Goal: Information Seeking & Learning: Learn about a topic

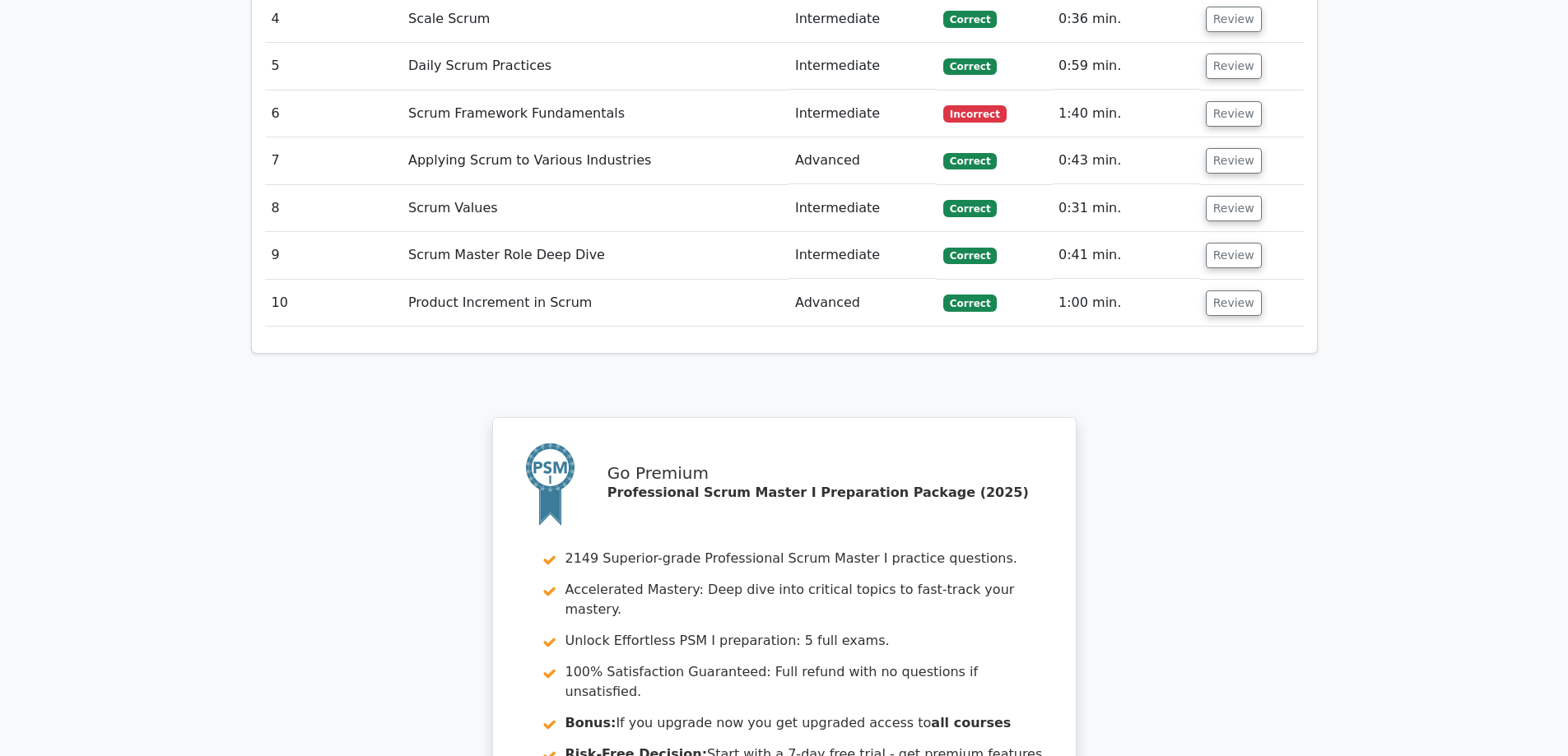
scroll to position [2634, 0]
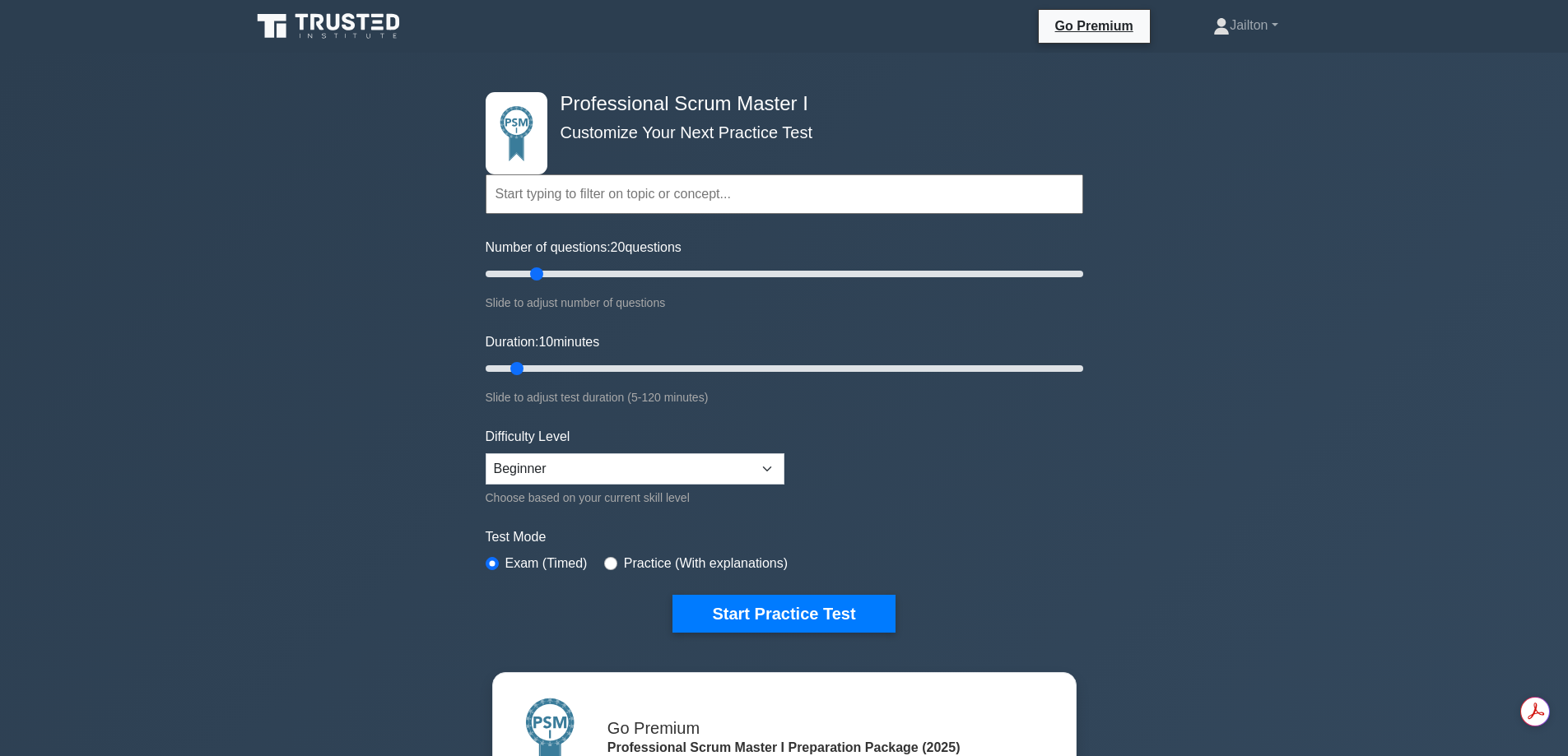
drag, startPoint x: 511, startPoint y: 274, endPoint x: 536, endPoint y: 274, distance: 25.0
type input "20"
click at [536, 274] on input "Number of questions: 20 questions" at bounding box center [785, 274] width 598 height 20
drag, startPoint x: 521, startPoint y: 370, endPoint x: 557, endPoint y: 368, distance: 36.1
type input "20"
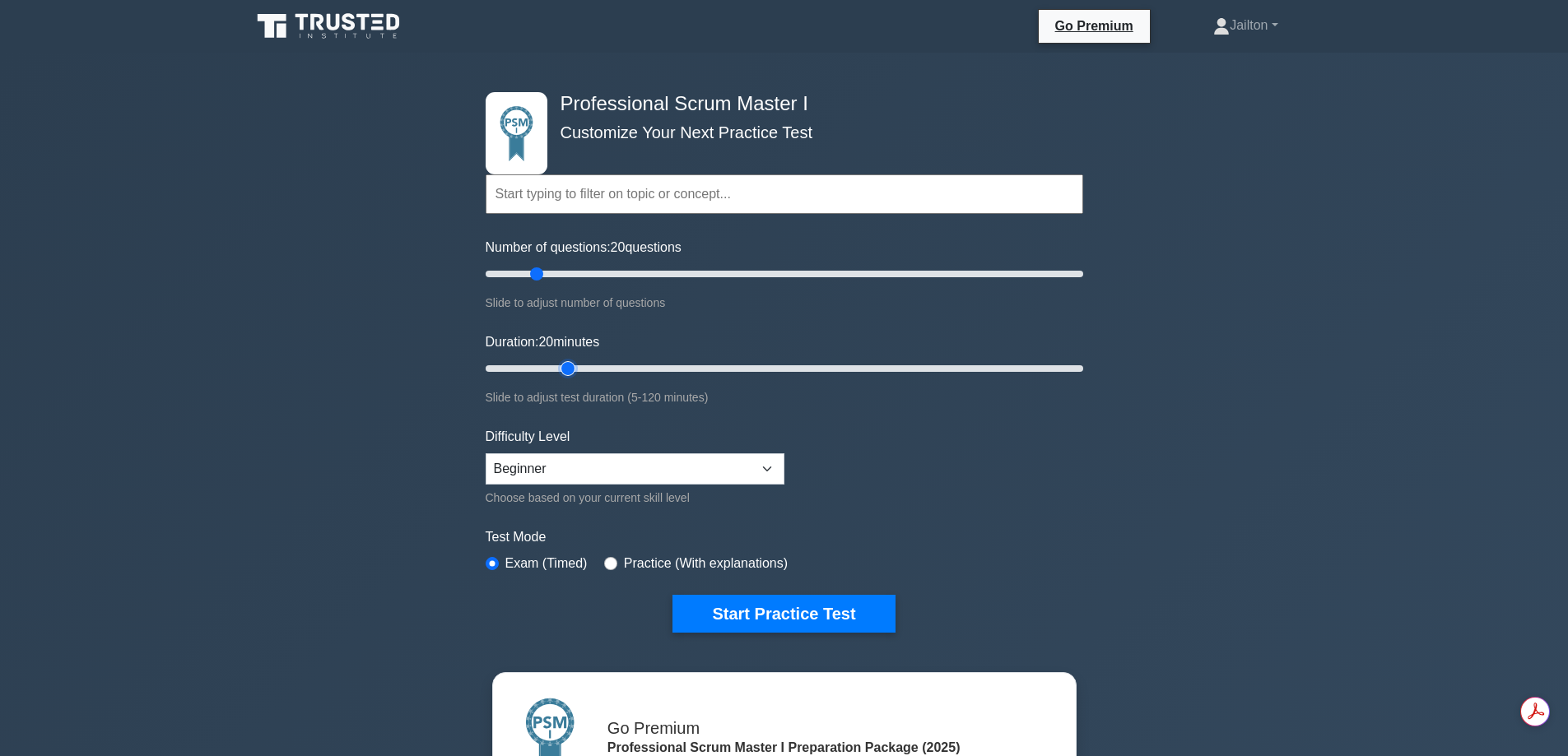
click at [557, 368] on input "Duration: 20 minutes" at bounding box center [785, 369] width 598 height 20
click at [796, 612] on button "Start Practice Test" at bounding box center [784, 614] width 223 height 38
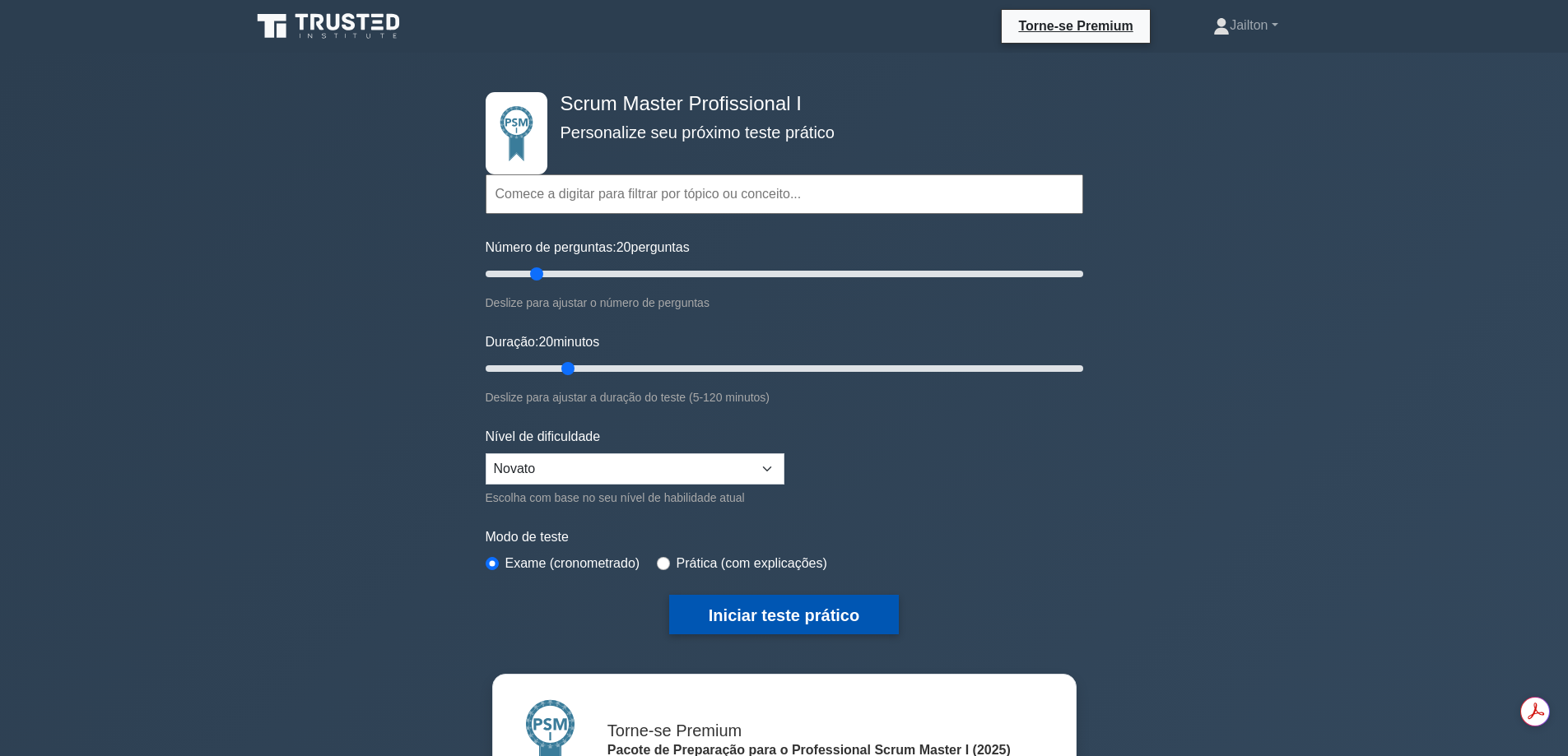
click at [803, 616] on font "Iniciar teste prático" at bounding box center [784, 616] width 151 height 18
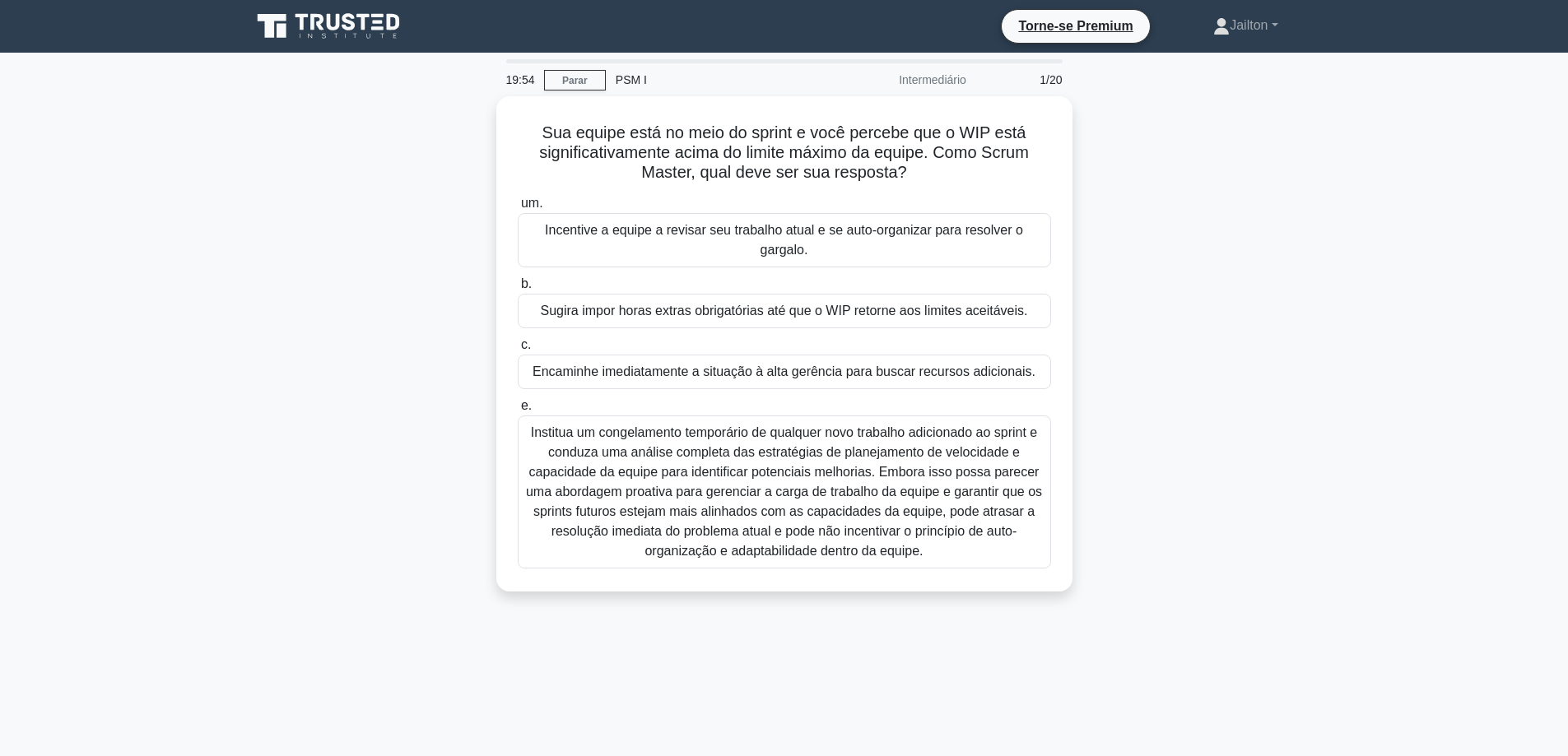
click at [1165, 266] on div "Sua equipe está no meio do sprint e você percebe que o WIP está significativame…" at bounding box center [785, 354] width 1087 height 516
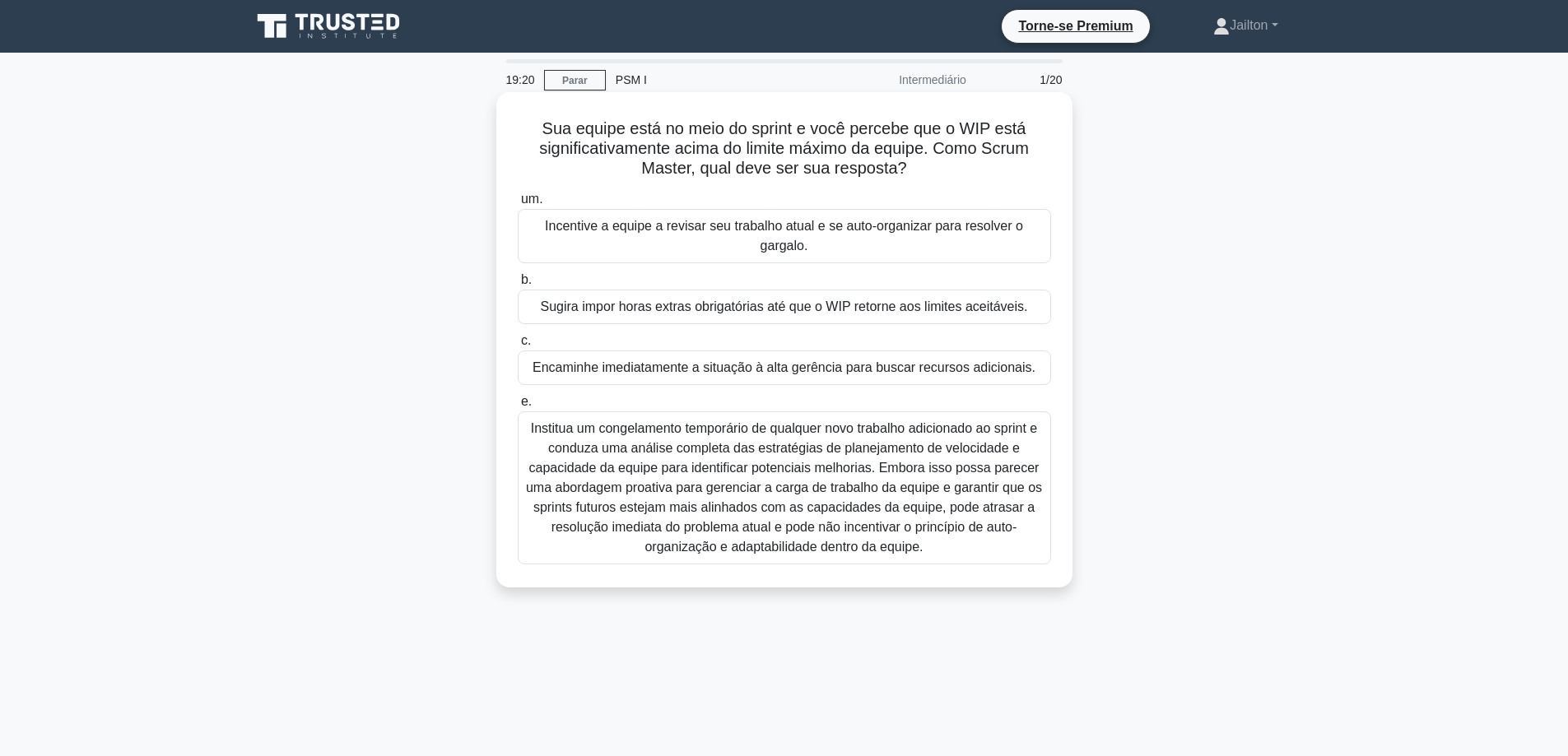
click at [794, 234] on font "Incentive a equipe a revisar seu trabalho atual e se auto-organizar para resolv…" at bounding box center [784, 235] width 478 height 34
click at [518, 205] on input "um. Incentive a equipe a revisar seu trabalho atual e se auto-organizar para re…" at bounding box center [518, 200] width 0 height 11
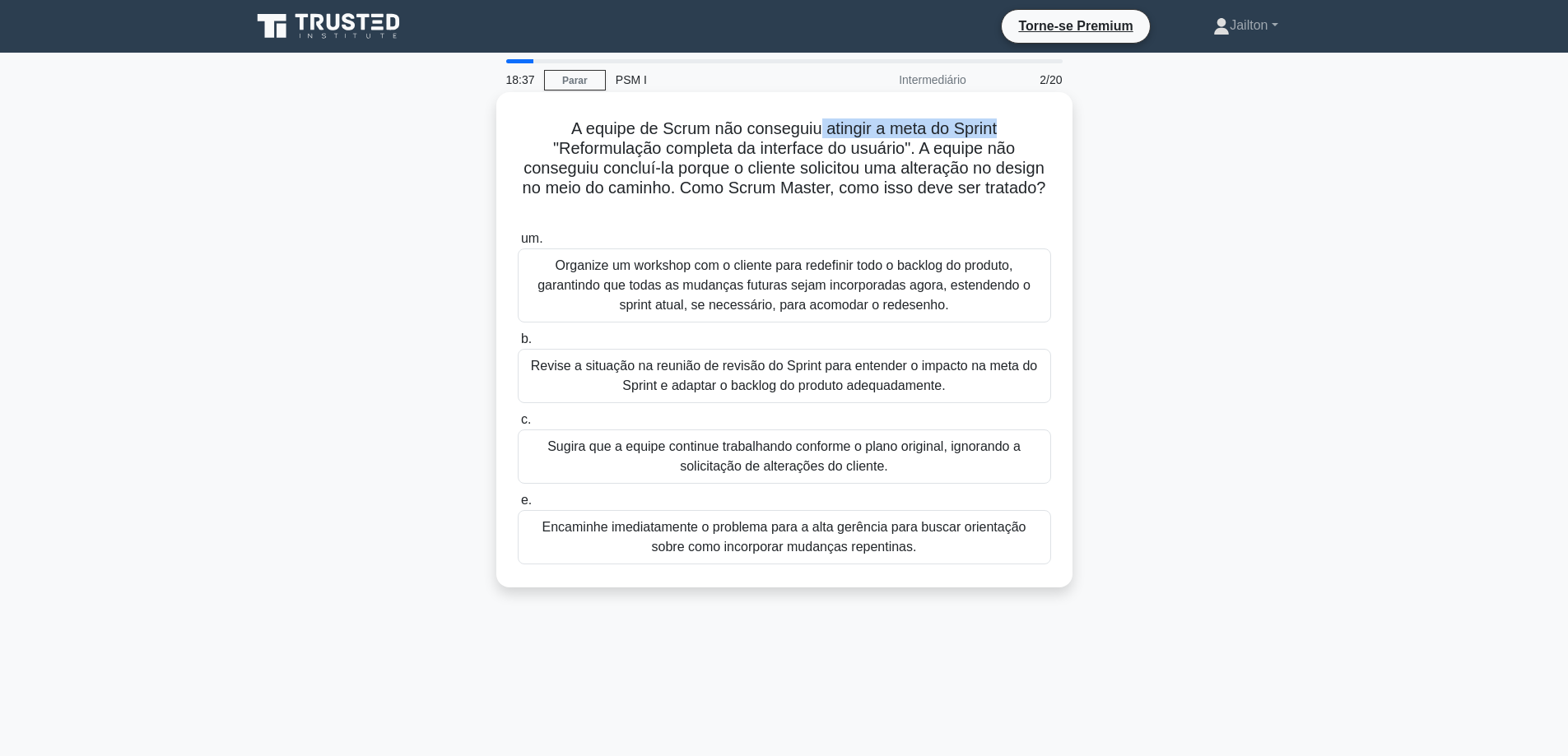
drag, startPoint x: 864, startPoint y: 132, endPoint x: 1011, endPoint y: 129, distance: 147.0
click at [1011, 129] on h5 "A equipe de Scrum não conseguiu atingir a meta do Sprint "Reformulação completa…" at bounding box center [785, 168] width 537 height 100
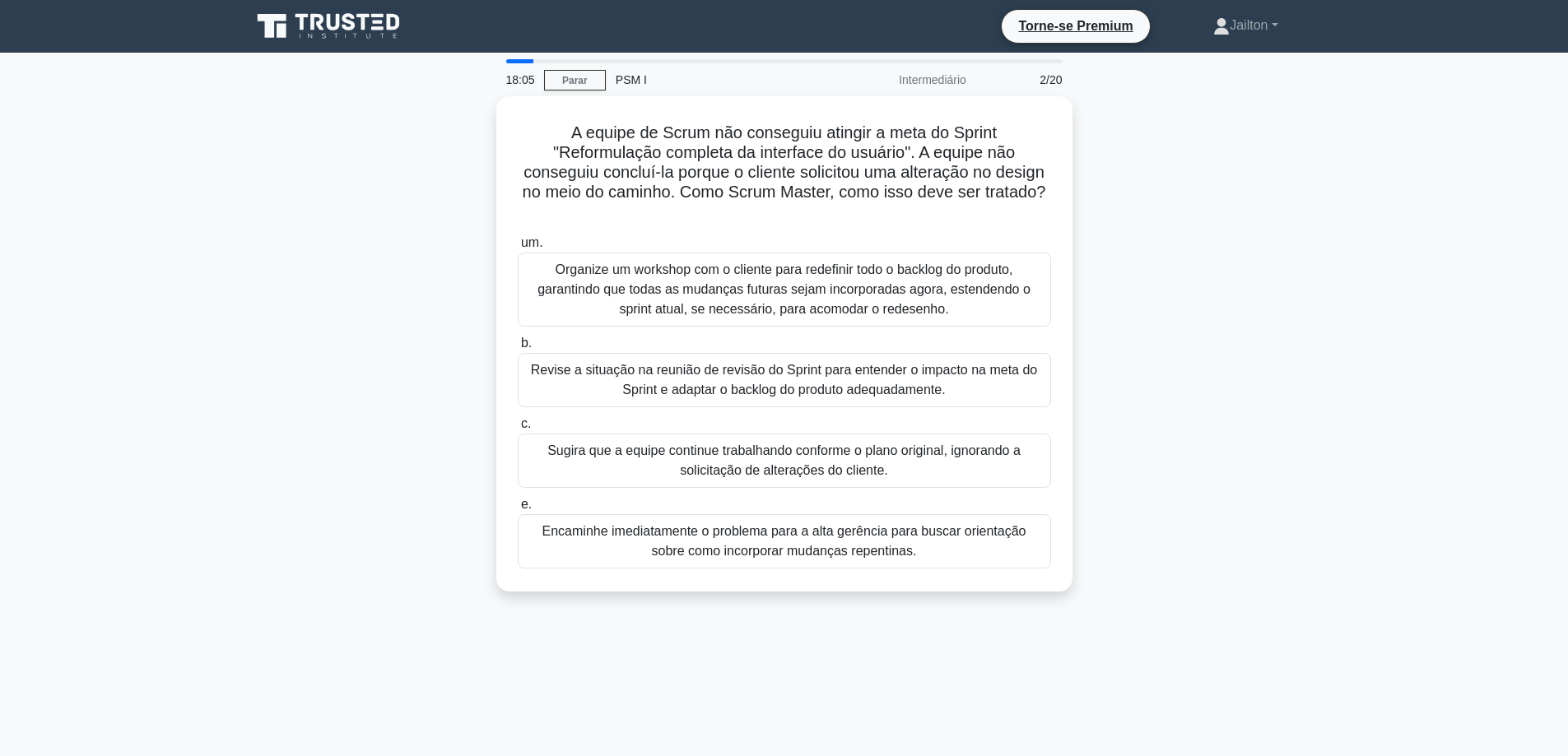
click at [1142, 288] on div "A equipe de Scrum não conseguiu atingir a meta do Sprint "Reformulação completa…" at bounding box center [785, 354] width 1087 height 516
click at [729, 391] on font "Revise a situação na reunião de revisão do Sprint para entender o impacto na me…" at bounding box center [784, 376] width 507 height 34
click at [518, 345] on input "b. Revise a situação na reunião de revisão do Sprint para entender o impacto na…" at bounding box center [518, 339] width 0 height 11
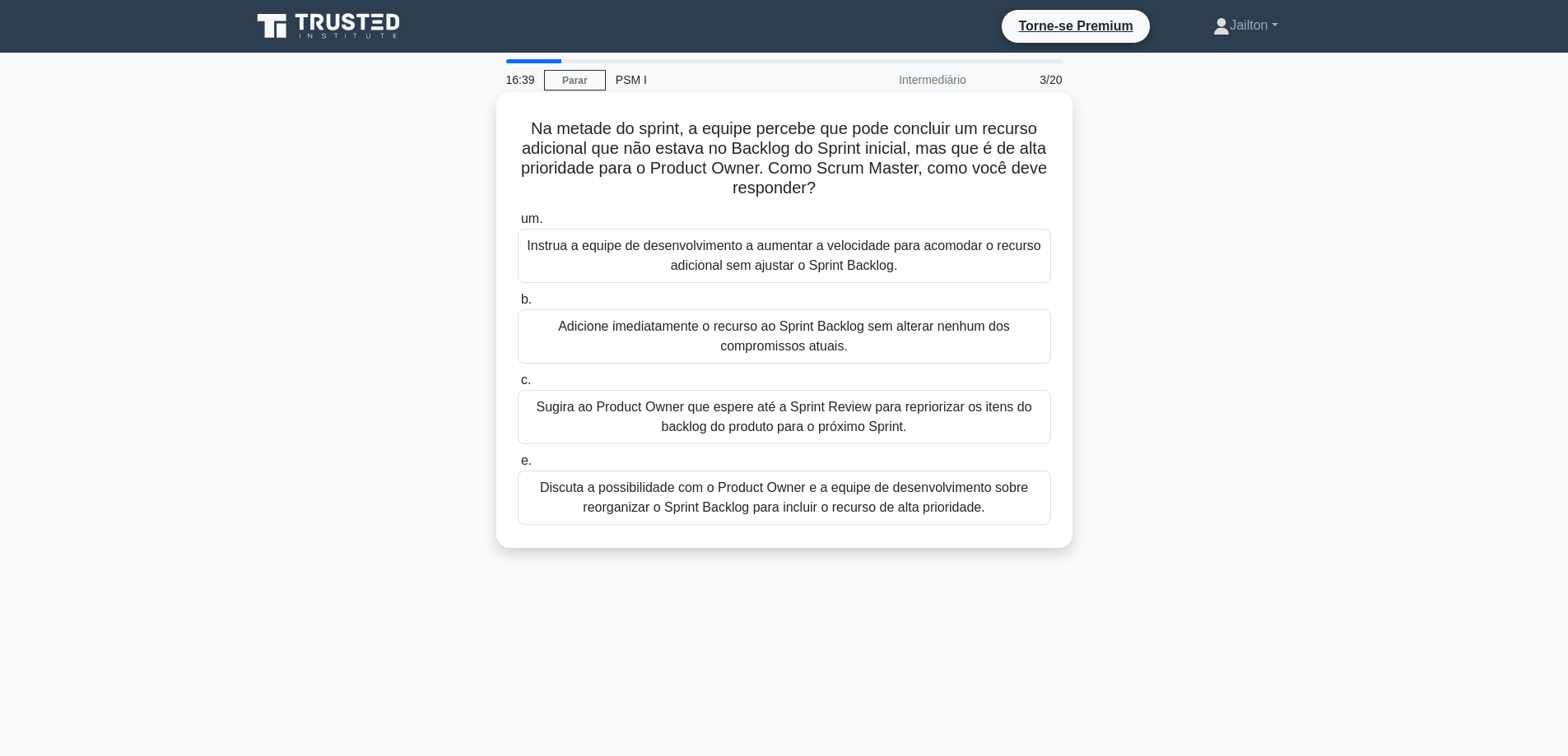
click at [764, 417] on font "Sugira ao Product Owner que espere até a Sprint Review para repriorizar os iten…" at bounding box center [785, 417] width 519 height 40
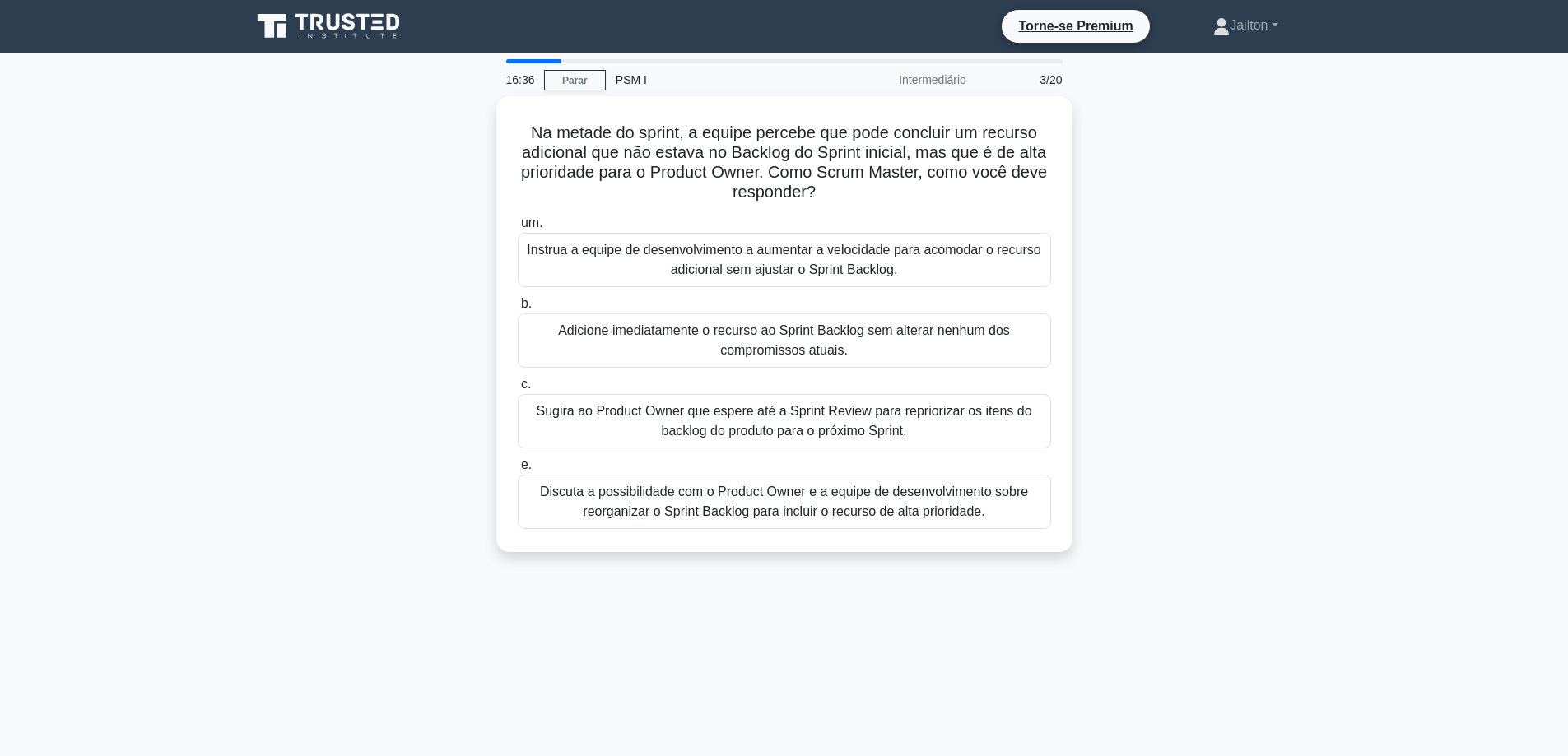
click at [1232, 539] on div "Na metade do sprint, a equipe percebe que pode concluir um recurso adicional qu…" at bounding box center [785, 334] width 1087 height 476
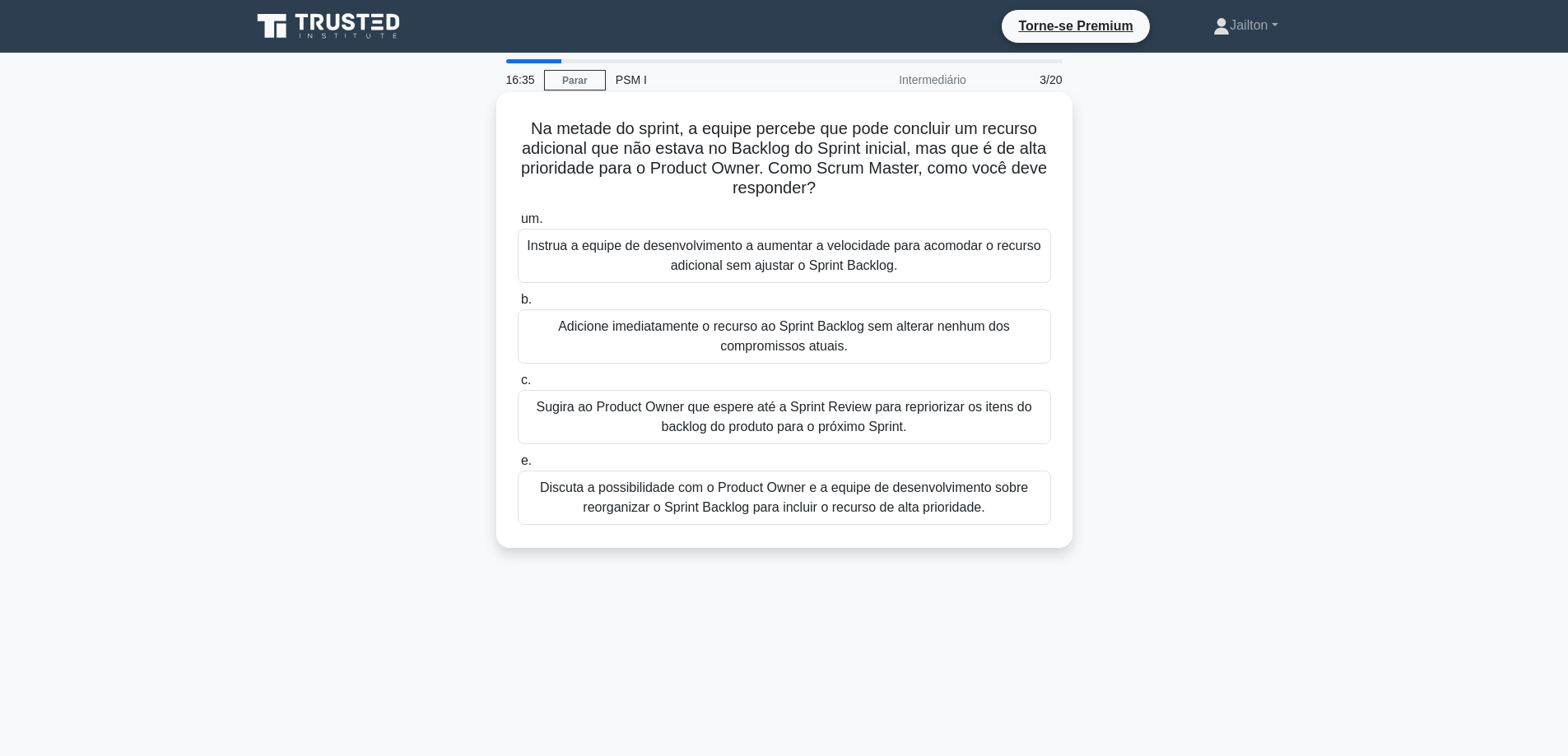
click at [960, 422] on font "Sugira ao Product Owner que espere até a Sprint Review para repriorizar os iten…" at bounding box center [785, 417] width 519 height 40
click at [518, 386] on input "c. Sugira ao Product Owner que espere até a Sprint Review para repriorizar os i…" at bounding box center [518, 380] width 0 height 11
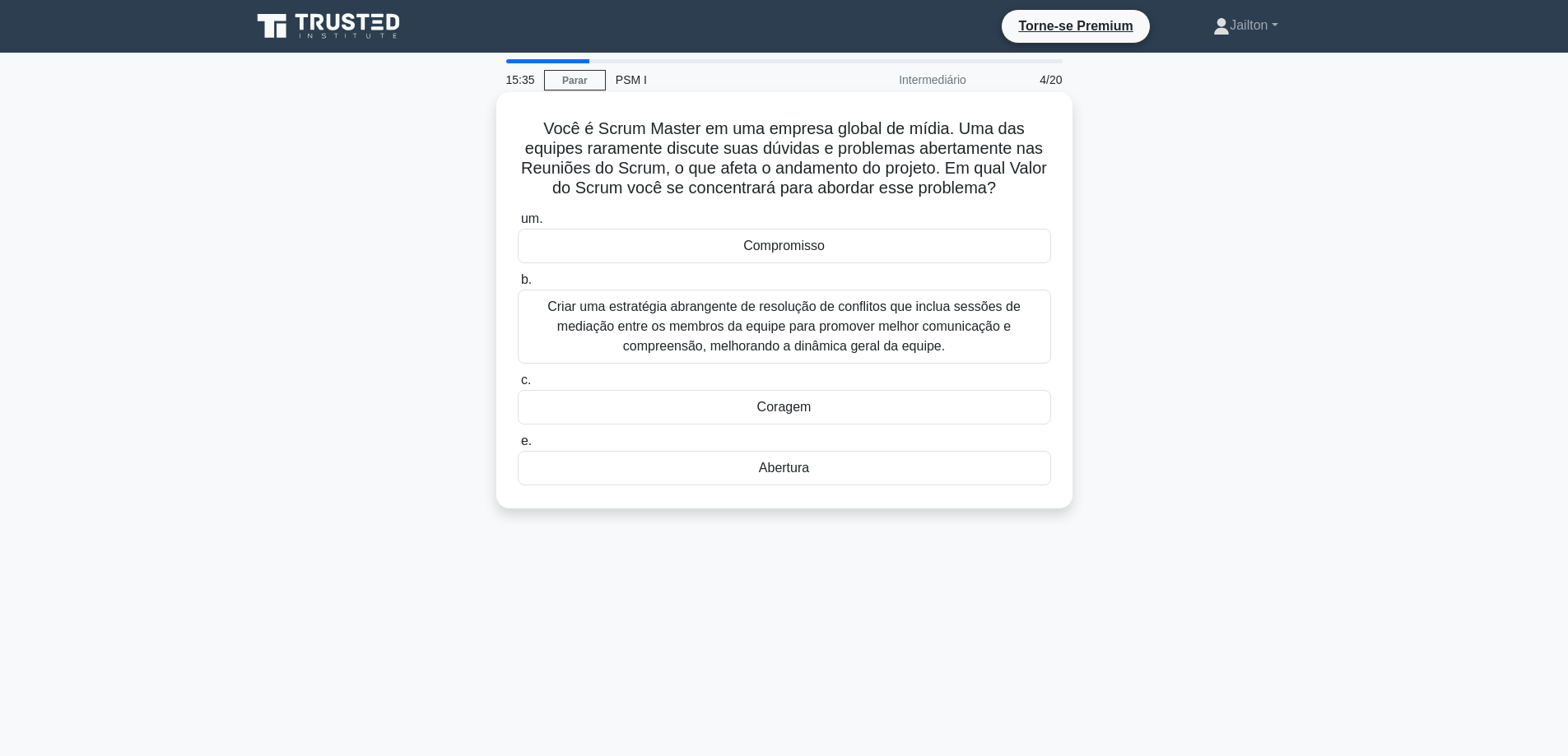
click at [811, 474] on div "Abertura" at bounding box center [784, 468] width 534 height 35
click at [518, 447] on input "e. Abertura" at bounding box center [518, 441] width 0 height 11
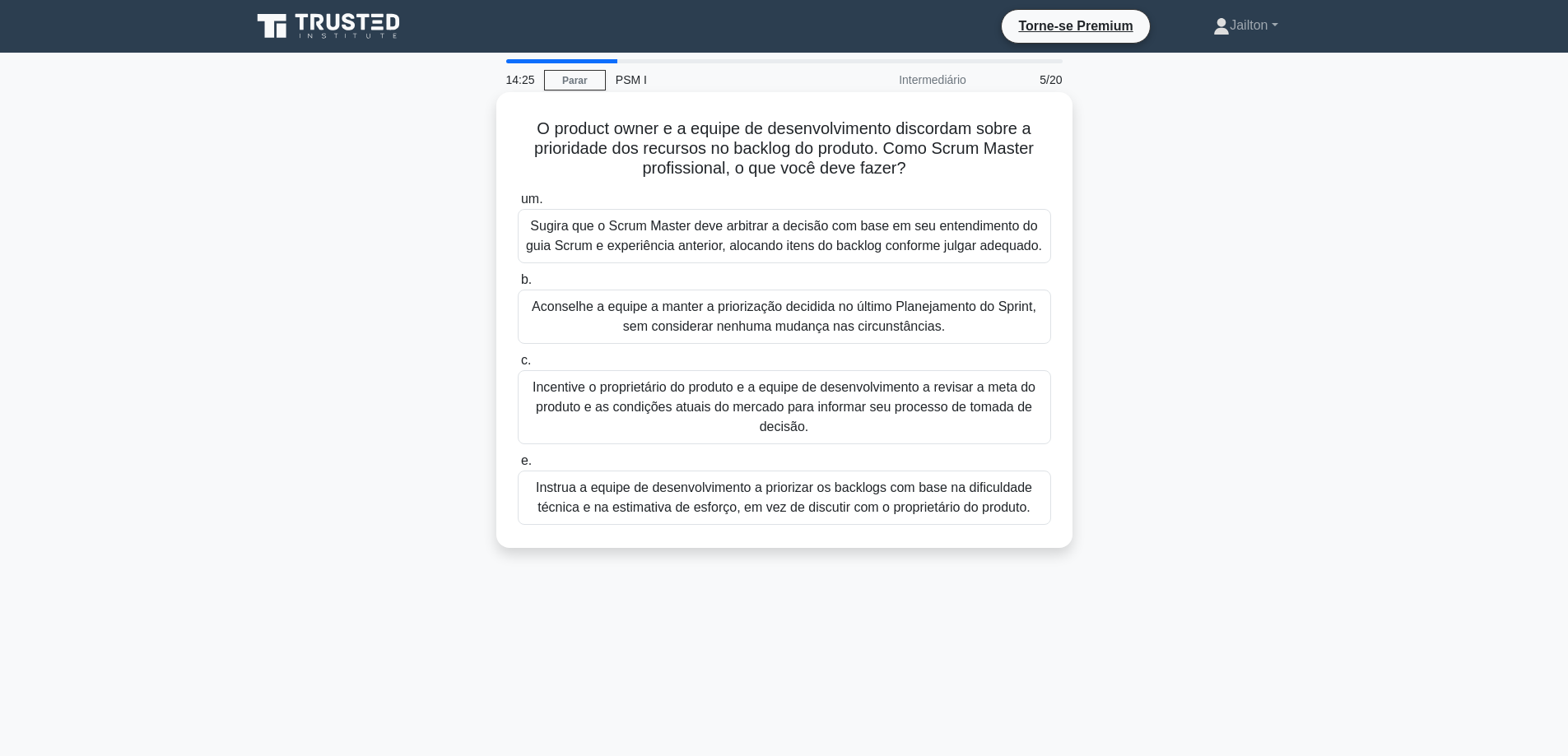
click at [760, 325] on font "Aconselhe a equipe a manter a priorização decidida no último Planejamento do Sp…" at bounding box center [784, 317] width 505 height 34
click at [518, 286] on input "b. Aconselhe a equipe a manter a priorização decidida no último Planejamento do…" at bounding box center [518, 280] width 0 height 11
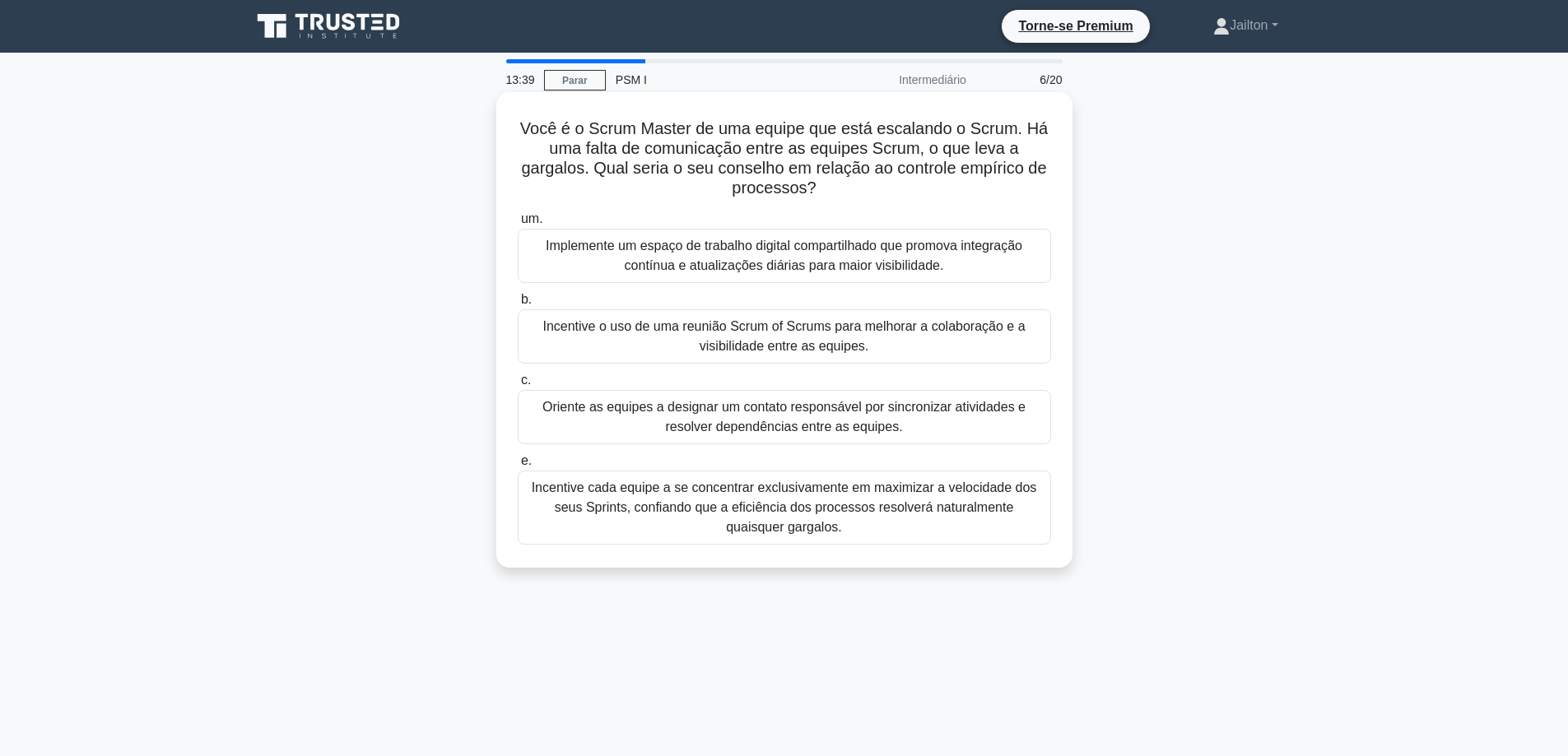
click at [763, 344] on font "Incentive o uso de uma reunião Scrum of Scrums para melhorar a colaboração e a …" at bounding box center [784, 336] width 483 height 34
click at [518, 305] on input "b. Incentive o uso de uma reunião Scrum of Scrums para melhorar a colaboração e…" at bounding box center [518, 300] width 0 height 11
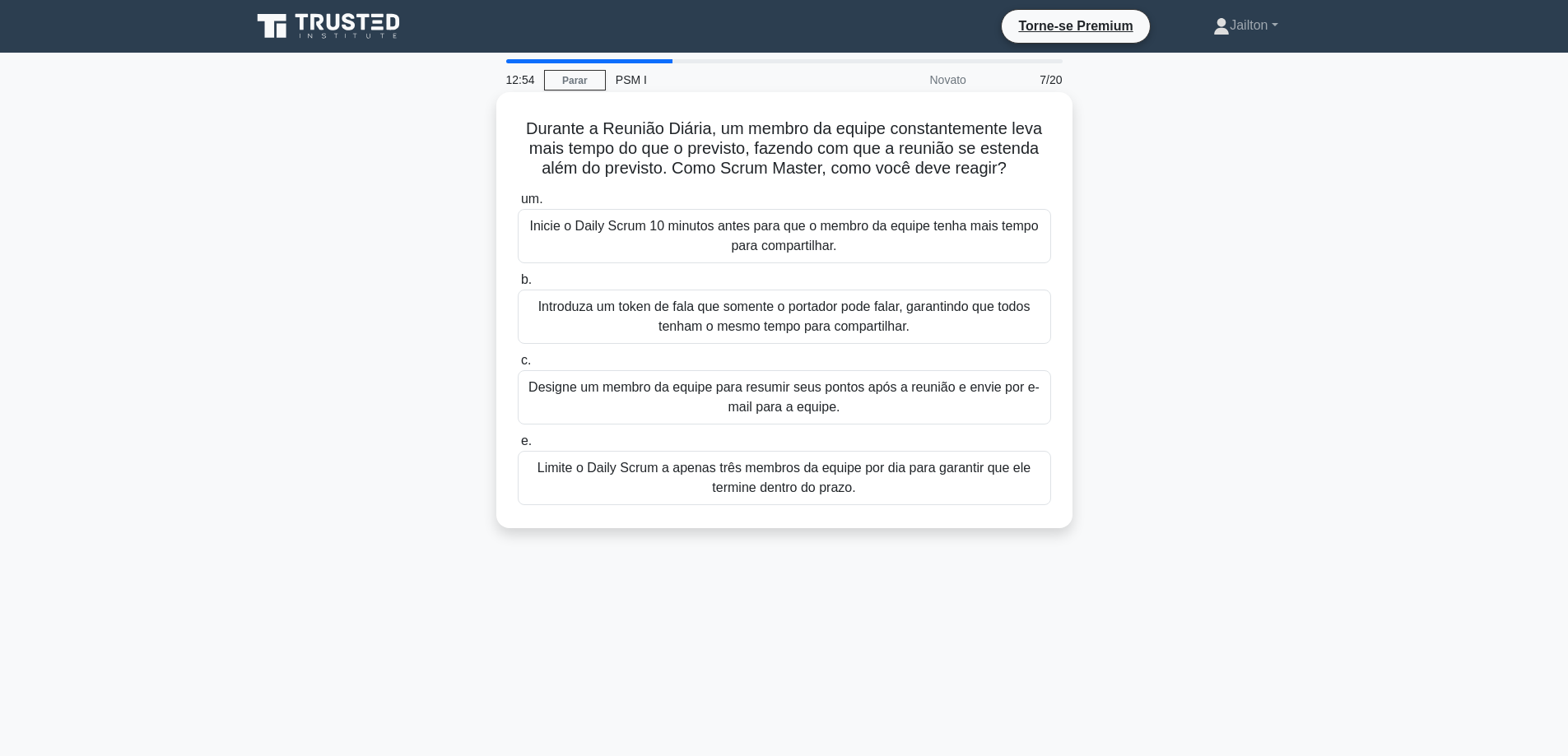
click at [766, 319] on font "Introduza um token de fala que somente o portador pode falar, garantindo que to…" at bounding box center [784, 317] width 492 height 34
click at [518, 286] on input "b. Introduza um token de fala que somente o portador pode falar, garantindo que…" at bounding box center [518, 280] width 0 height 11
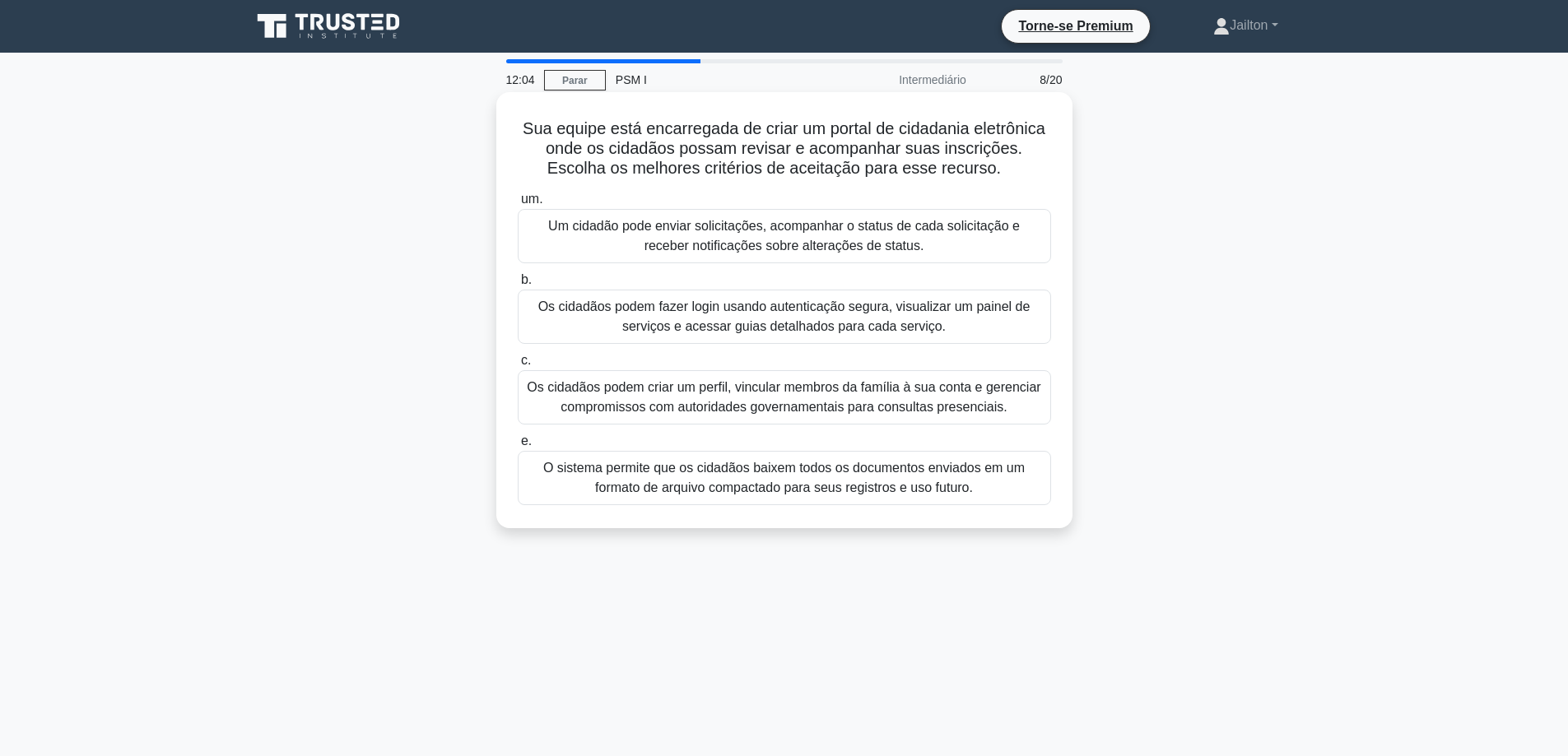
click at [757, 325] on font "Os cidadãos podem fazer login usando autenticação segura, visualizar um painel …" at bounding box center [784, 317] width 492 height 34
click at [518, 286] on input "b. Os cidadãos podem fazer login usando autenticação segura, visualizar um pain…" at bounding box center [518, 280] width 0 height 11
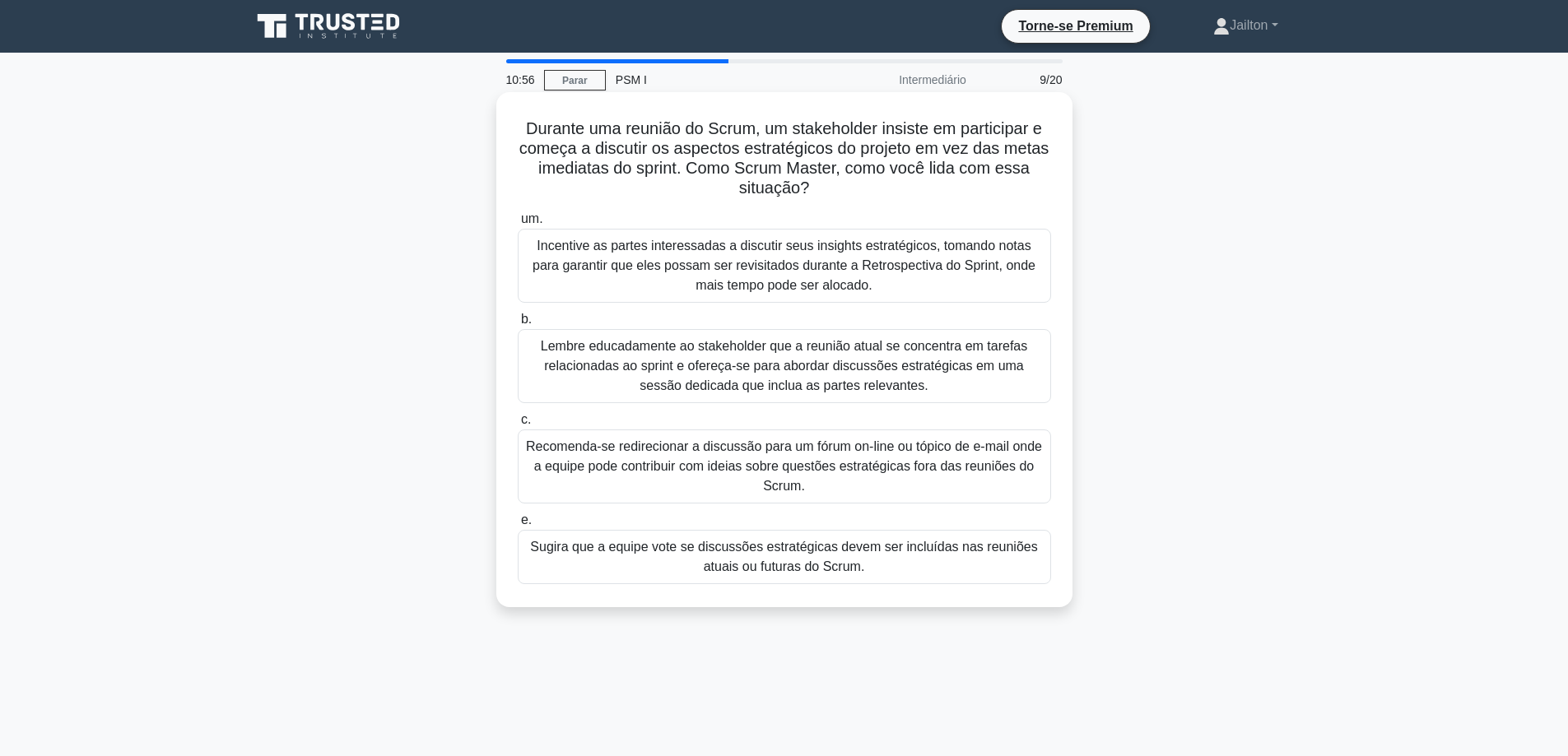
click at [958, 378] on font "Lembre educadamente ao stakeholder que a reunião atual se concentra em tarefas …" at bounding box center [785, 367] width 519 height 60
click at [518, 325] on input "b. Lembre educadamente ao stakeholder que a reunião atual se concentra em taref…" at bounding box center [518, 320] width 0 height 11
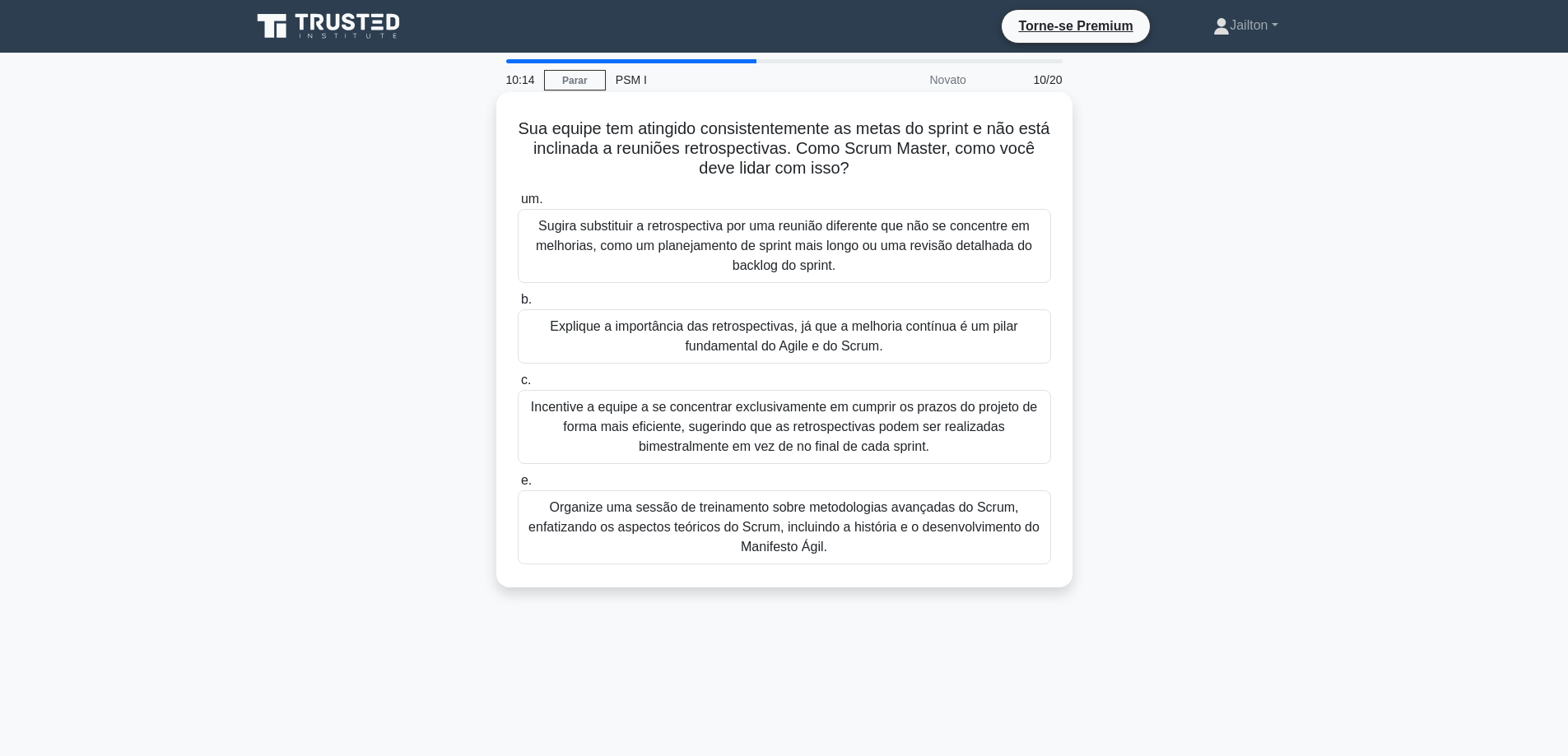
click at [827, 339] on font "Explique a importância das retrospectivas, já que a melhoria contínua é um pila…" at bounding box center [783, 336] width 468 height 34
click at [518, 305] on input "b. Explique a importância das retrospectivas, já que a melhoria contínua é um p…" at bounding box center [518, 300] width 0 height 11
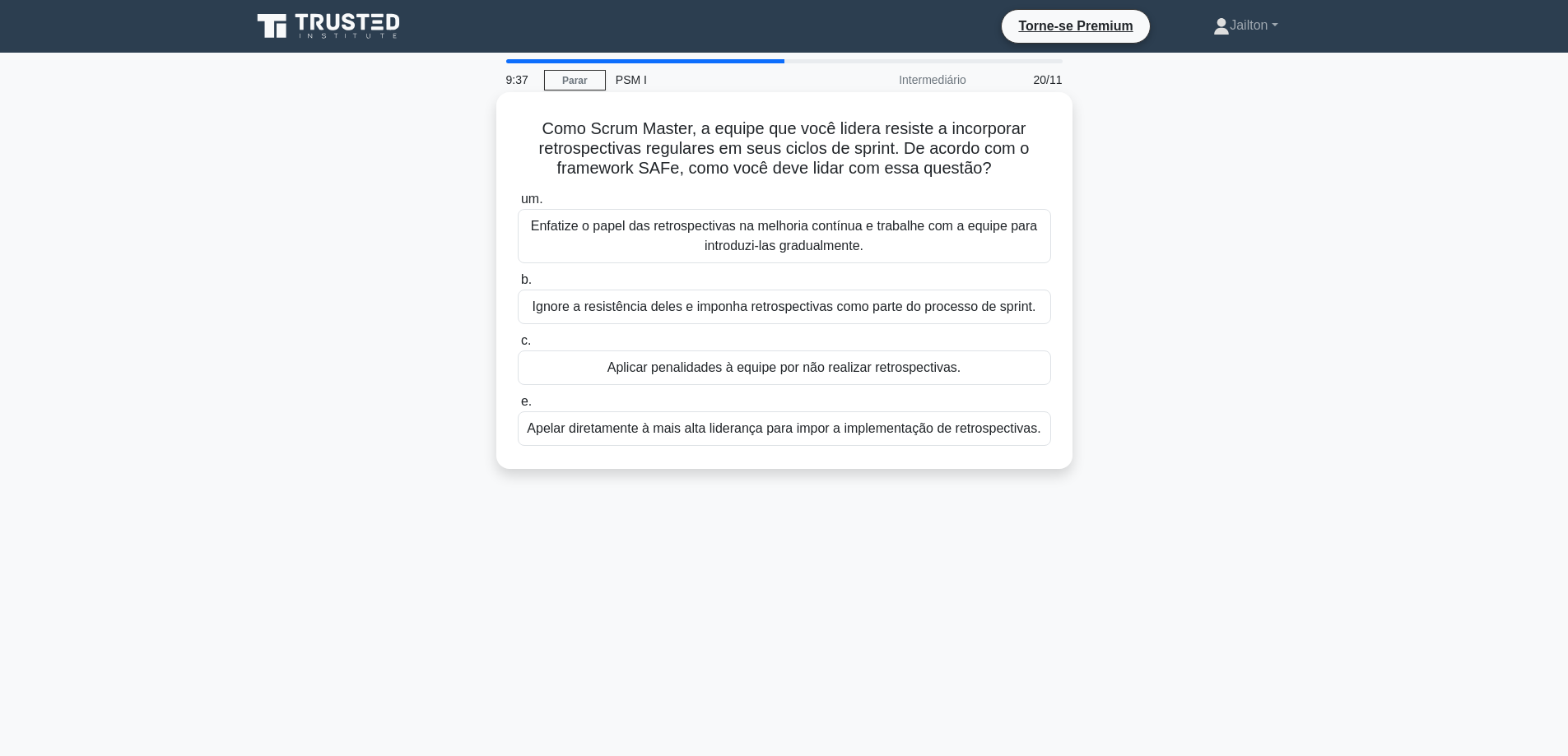
click at [784, 237] on font "Enfatize o papel das retrospectivas na melhoria contínua e trabalhe com a equip…" at bounding box center [785, 236] width 519 height 40
click at [518, 205] on input "um. Enfatize o papel das retrospectivas na melhoria contínua e trabalhe com a e…" at bounding box center [518, 200] width 0 height 11
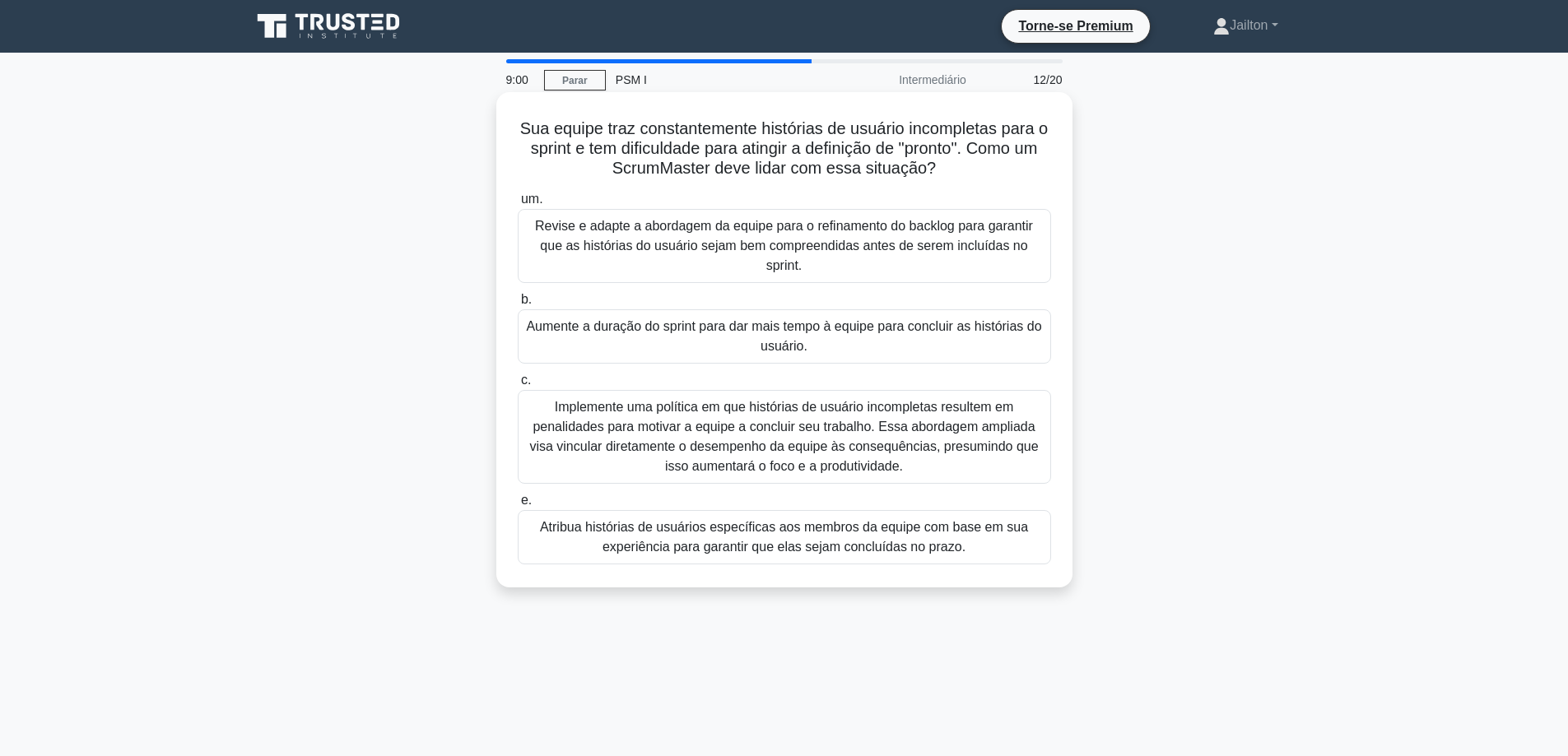
click at [820, 239] on font "Revise e adapte a abordagem da equipe para o refinamento do backlog para garant…" at bounding box center [784, 245] width 498 height 54
click at [518, 205] on input "um. Revise e adapte a abordagem da equipe para o refinamento do backlog para ga…" at bounding box center [518, 200] width 0 height 11
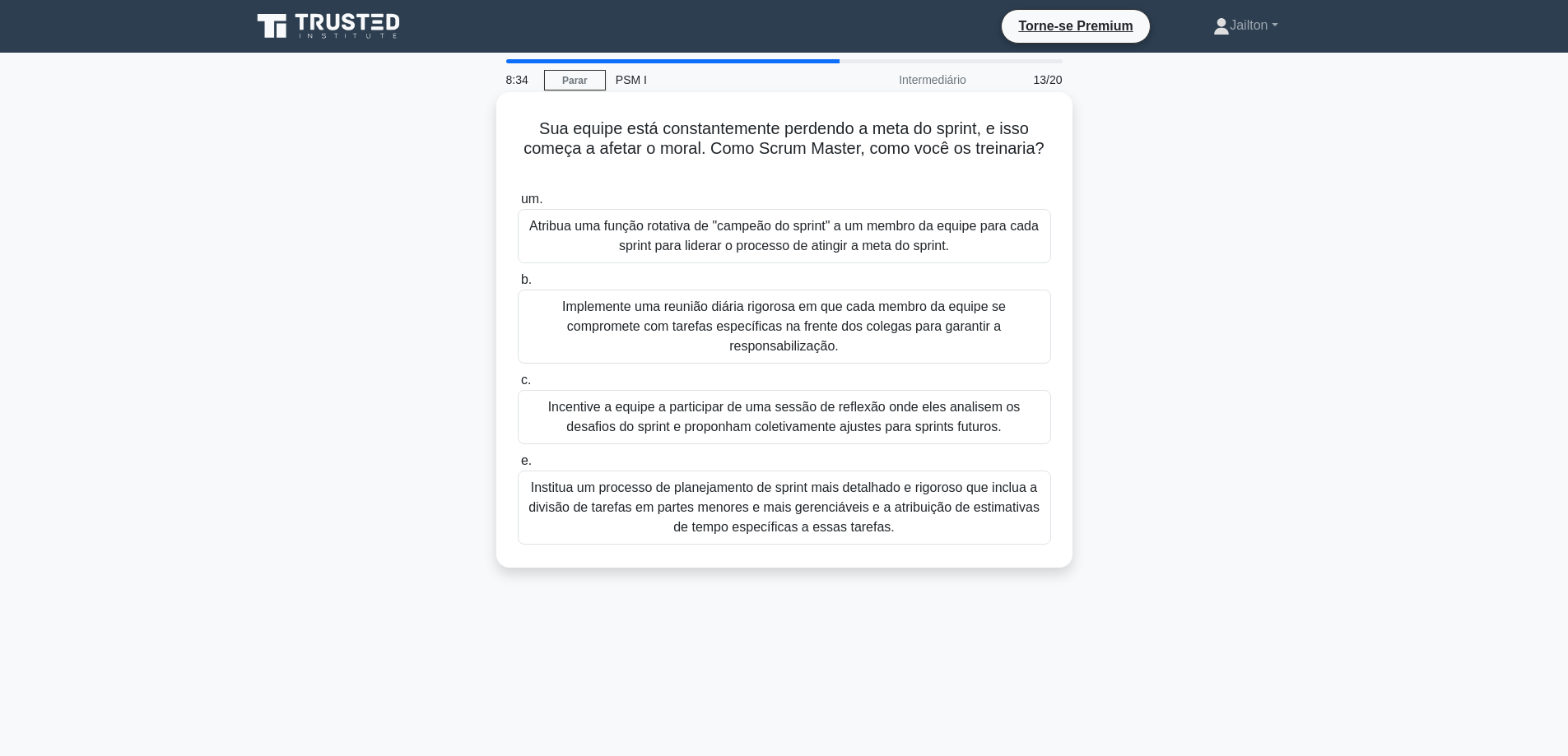
click at [780, 415] on font "Incentive a equipe a participar de uma sessão de reflexão onde eles analisem os…" at bounding box center [785, 417] width 473 height 34
click at [518, 386] on input "c. Incentive a equipe a participar de uma sessão de reflexão onde eles analisem…" at bounding box center [518, 380] width 0 height 11
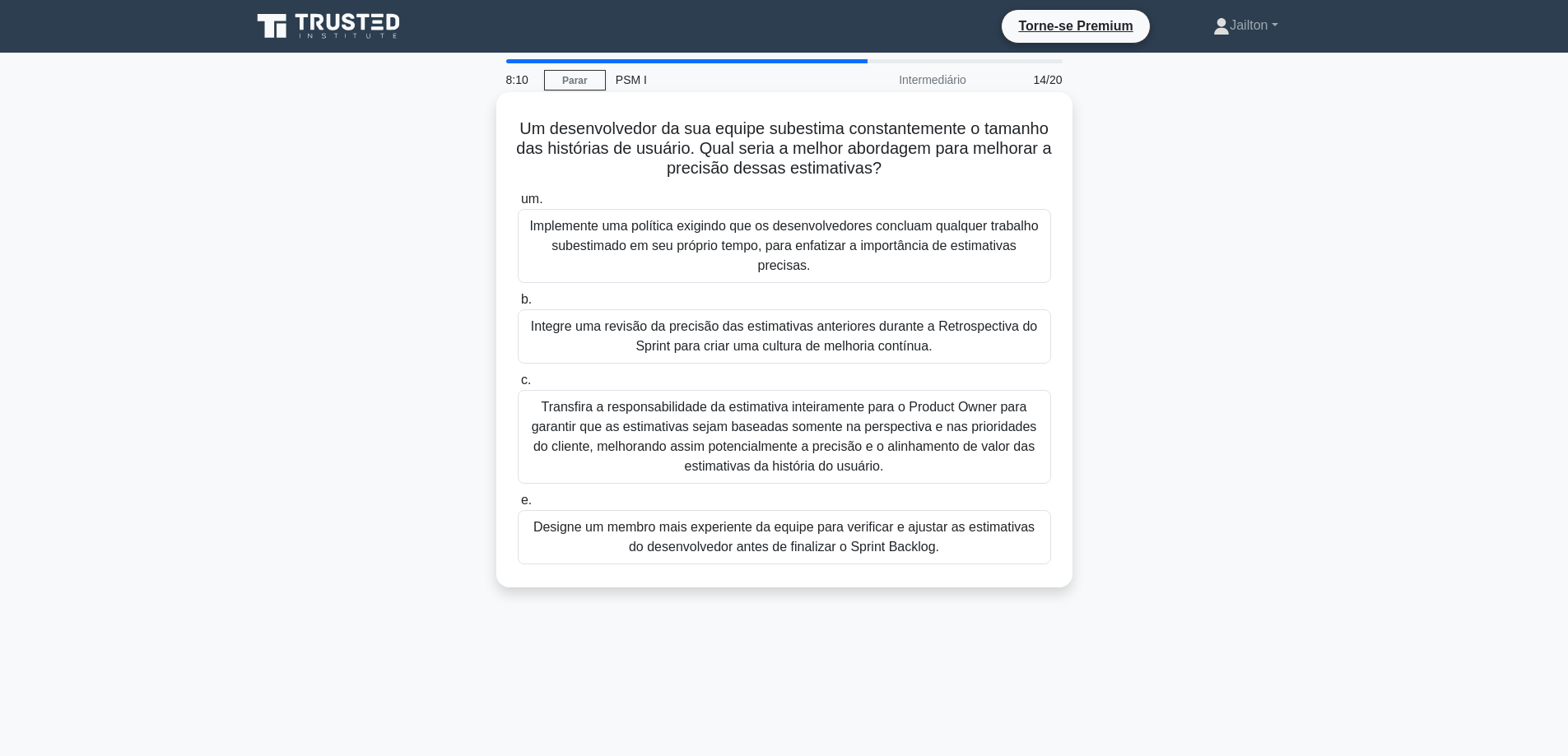
drag, startPoint x: 632, startPoint y: 146, endPoint x: 938, endPoint y: 180, distance: 307.9
click at [938, 180] on h5 "Um desenvolvedor da sua equipe subestima constantemente o tamanho das histórias…" at bounding box center [785, 148] width 537 height 61
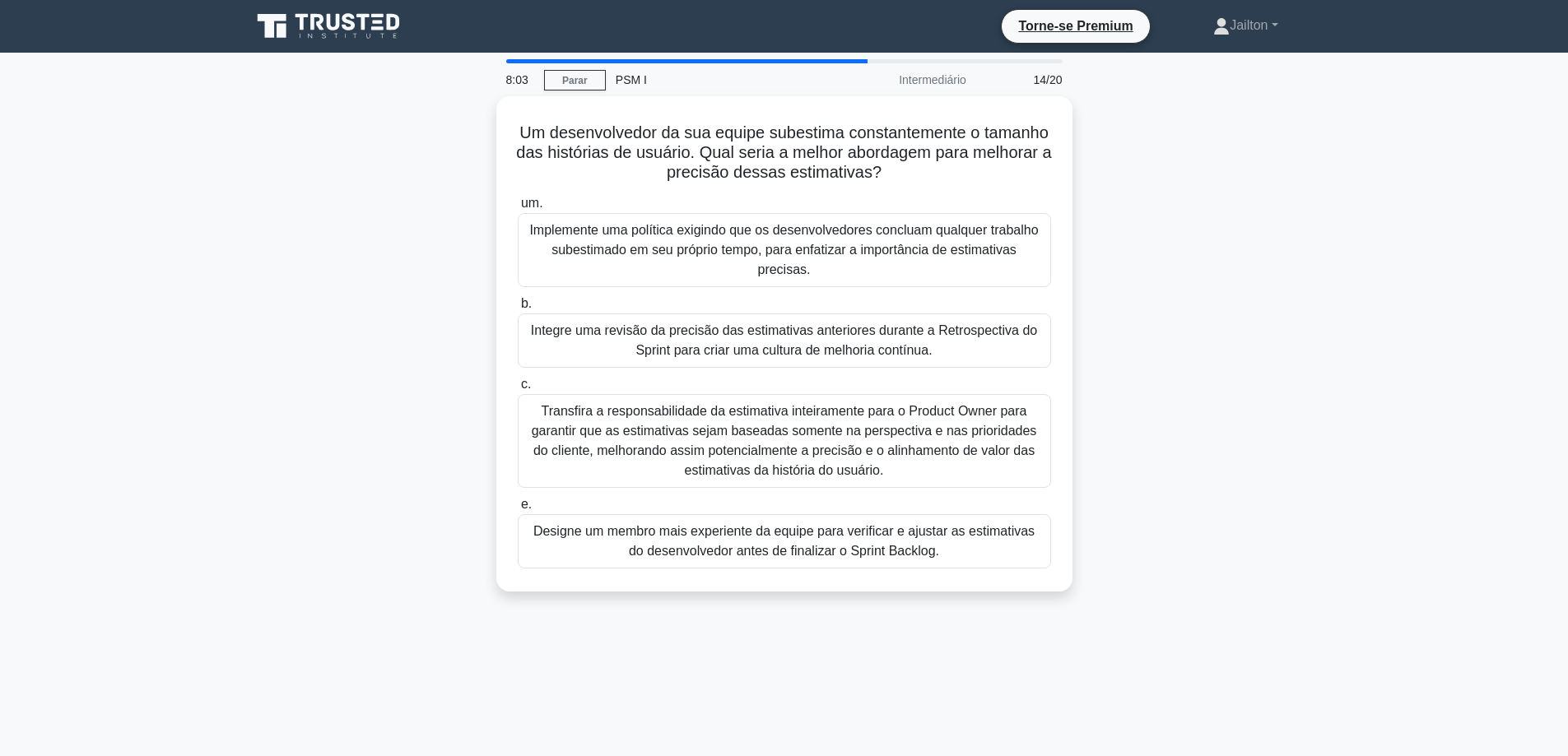
click at [1208, 390] on div "Um desenvolvedor da sua equipe subestima constantemente o tamanho das histórias…" at bounding box center [785, 354] width 1087 height 516
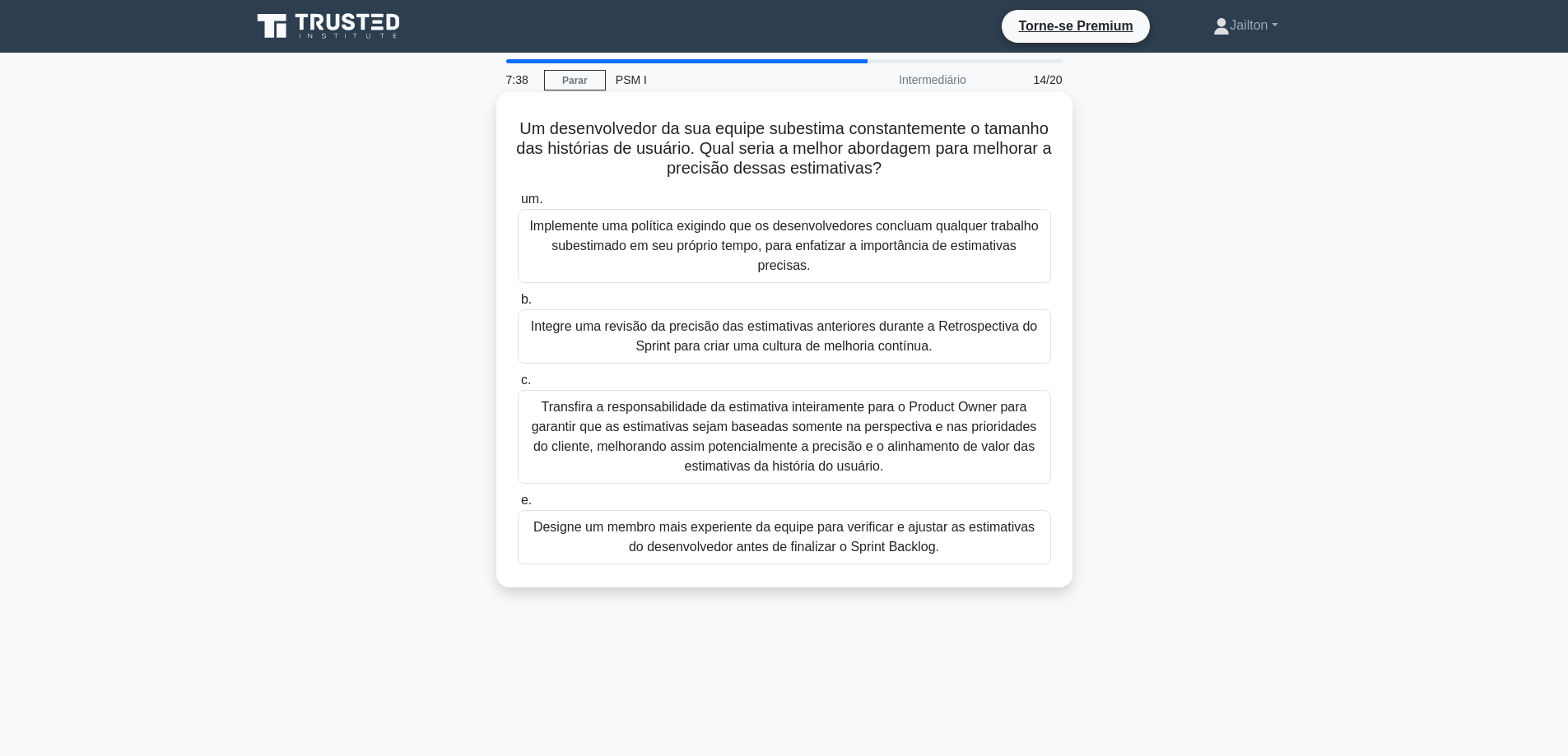
click at [751, 319] on font "Integre uma revisão da precisão das estimativas anteriores durante a Retrospect…" at bounding box center [784, 336] width 507 height 34
click at [518, 305] on input "b. Integre uma revisão da precisão das estimativas anteriores durante a Retrosp…" at bounding box center [518, 300] width 0 height 11
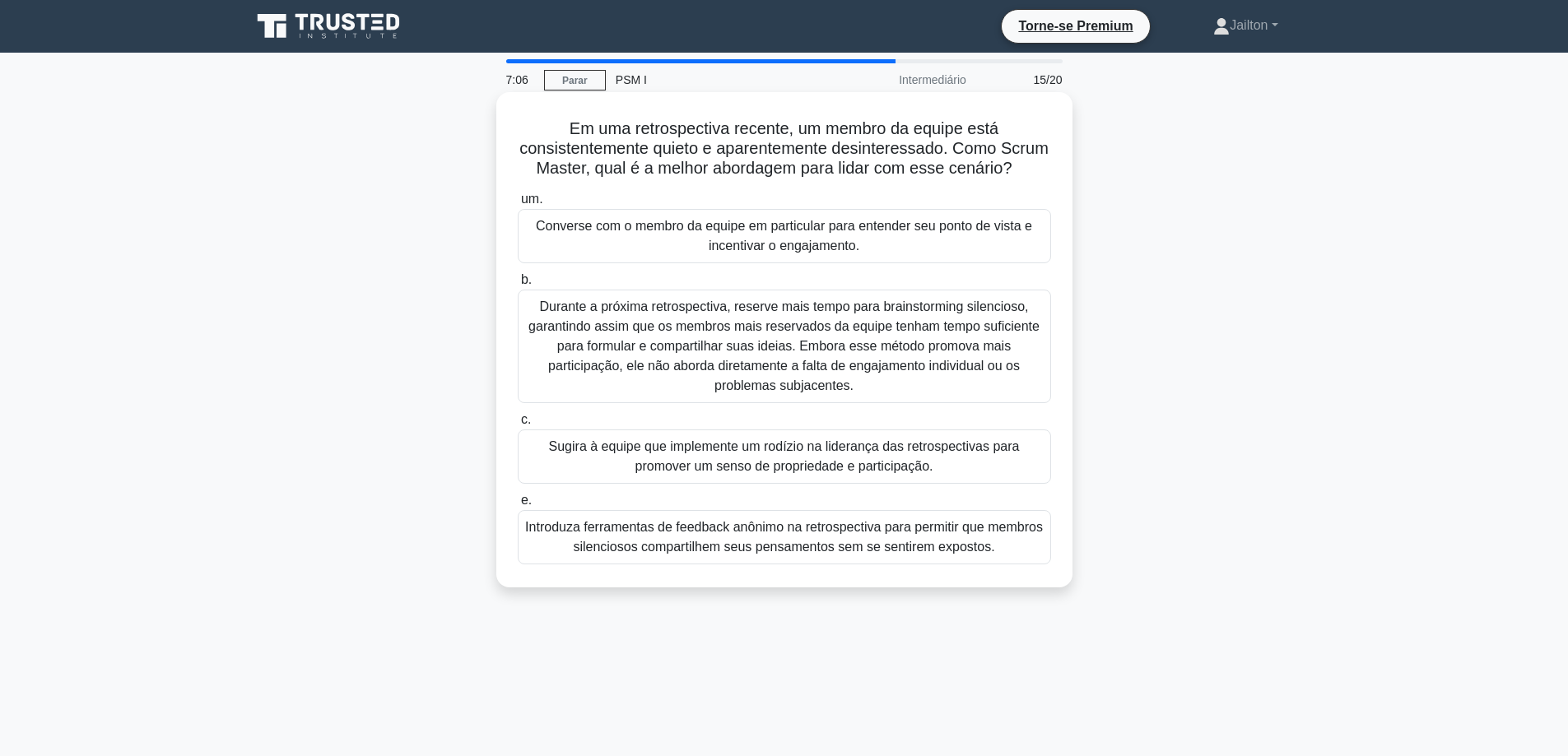
click at [844, 244] on font "Converse com o membro da equipe em particular para entender seu ponto de vista …" at bounding box center [784, 235] width 497 height 34
click at [518, 205] on input "um. Converse com o membro da equipe em particular para entender seu ponto de vi…" at bounding box center [518, 200] width 0 height 11
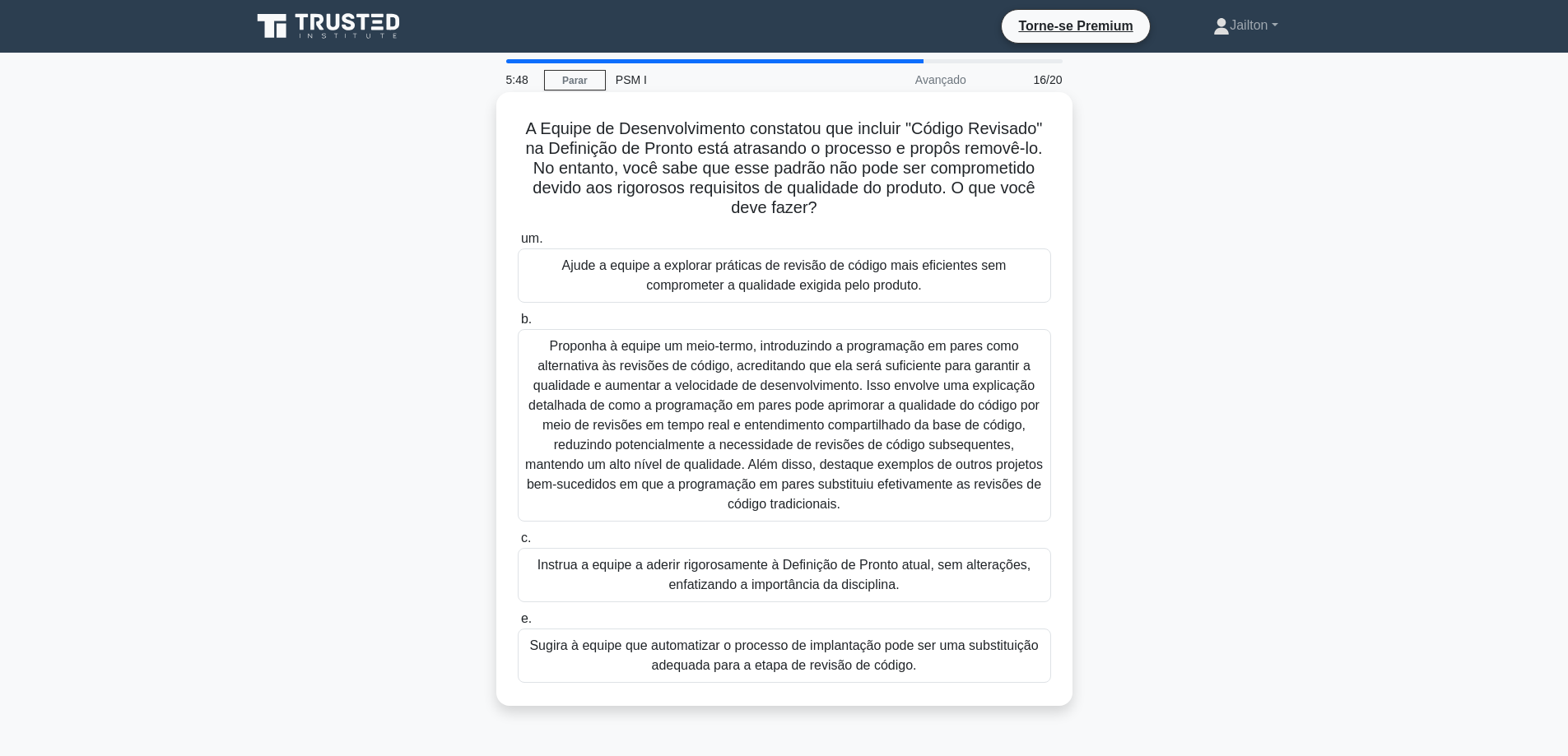
click at [727, 278] on font "Ajude a equipe a explorar práticas de revisão de código mais eficientes sem com…" at bounding box center [784, 275] width 444 height 34
click at [518, 244] on input "um. Ajude a equipe a explorar práticas de revisão de código mais eficientes sem…" at bounding box center [518, 238] width 0 height 11
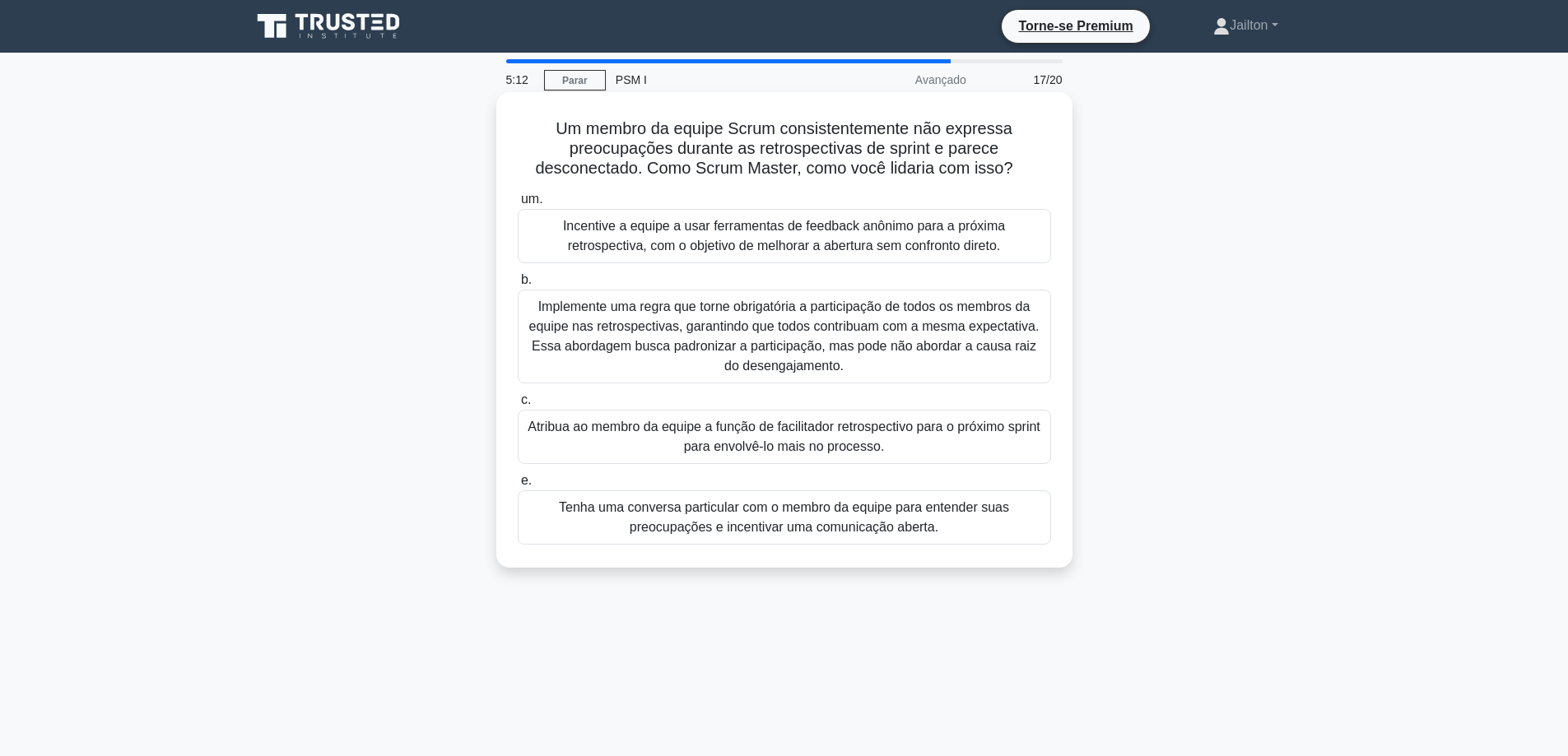
click at [772, 524] on font "Tenha uma conversa particular com o membro da equipe para entender suas preocup…" at bounding box center [784, 518] width 450 height 34
click at [518, 487] on input "e. Tenha uma conversa particular com o membro da equipe para entender suas preo…" at bounding box center [518, 481] width 0 height 11
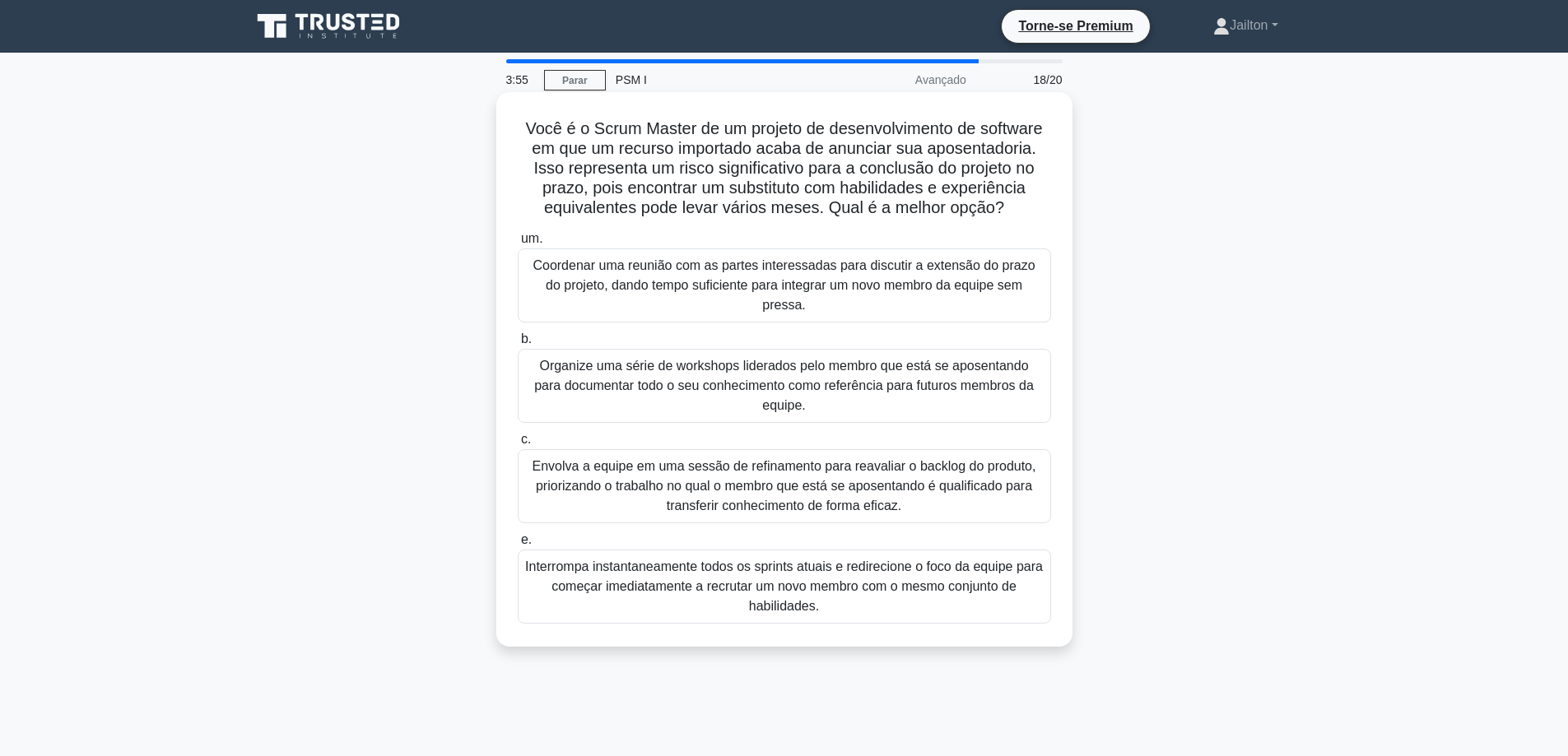
click at [776, 359] on font "Organize uma série de workshops liderados pelo membro que está se aposentando p…" at bounding box center [784, 385] width 500 height 54
click at [518, 345] on input "b. Organize uma série de workshops liderados pelo membro que está se aposentand…" at bounding box center [518, 339] width 0 height 11
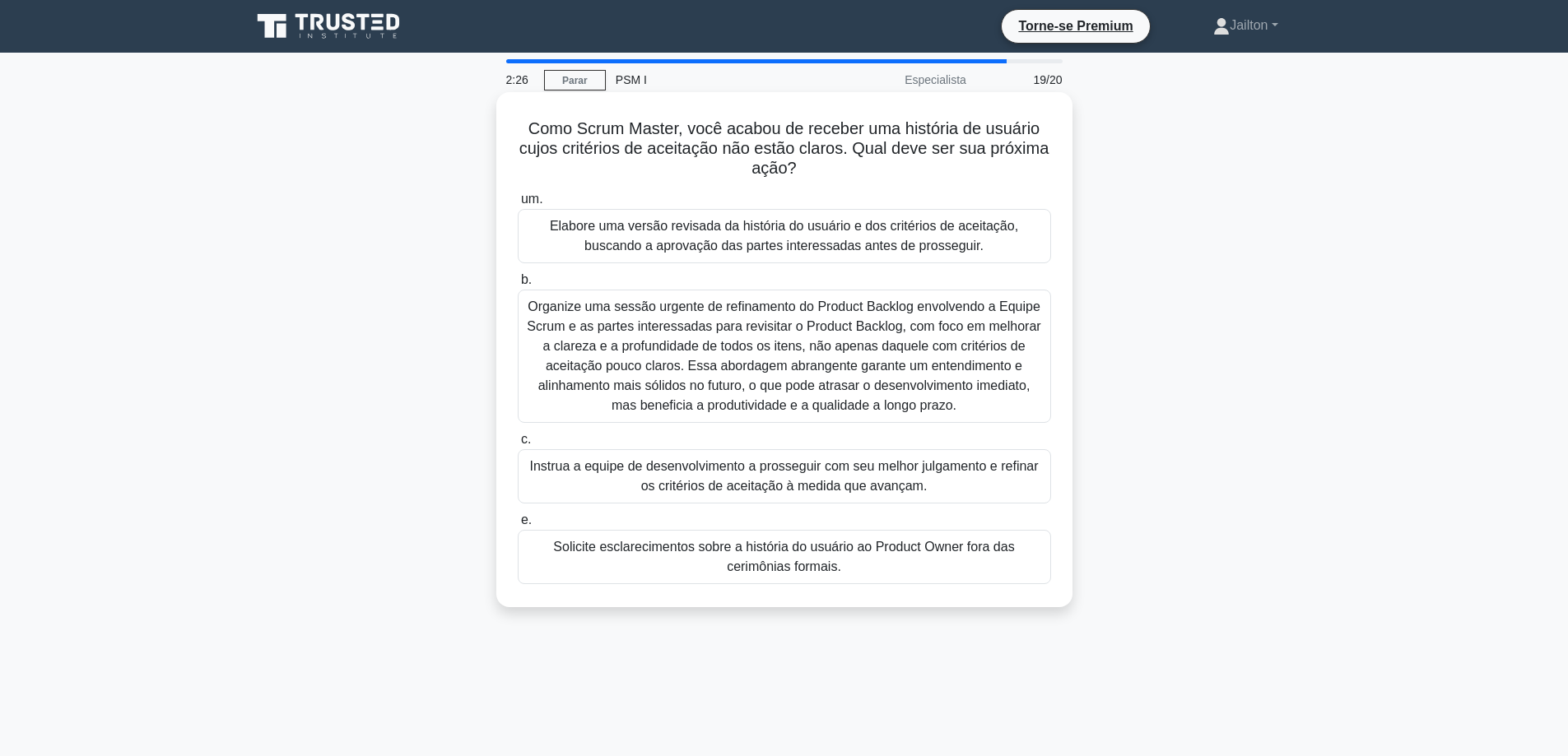
click at [804, 485] on font "Instrua a equipe de desenvolvimento a prosseguir com seu melhor julgamento e re…" at bounding box center [784, 476] width 509 height 34
click at [518, 445] on input "c. Instrua a equipe de desenvolvimento a prosseguir com seu melhor julgamento e…" at bounding box center [518, 439] width 0 height 11
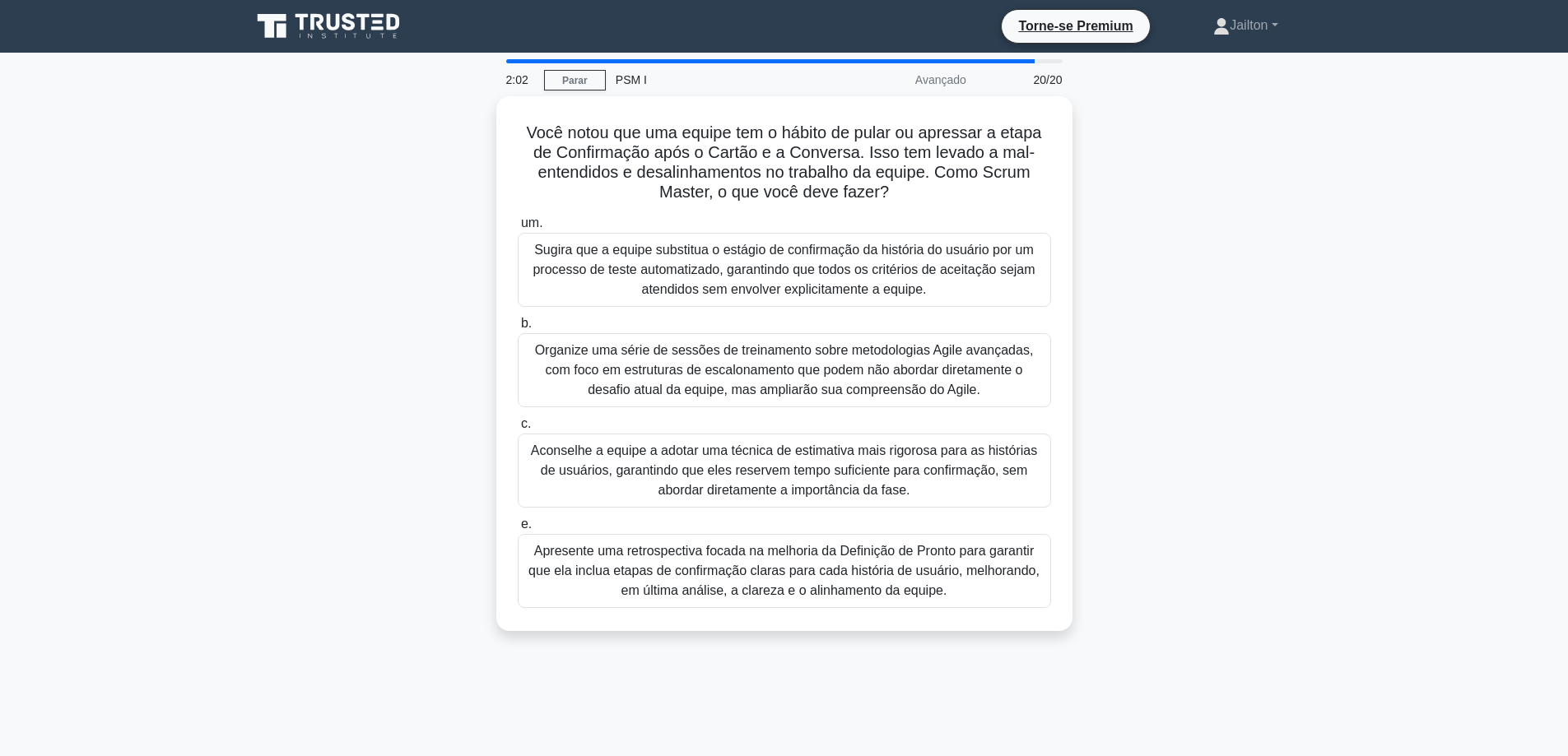
click at [1227, 339] on div "Você notou que uma equipe tem o hábito de pular ou apressar a etapa de Confirma…" at bounding box center [785, 374] width 1087 height 554
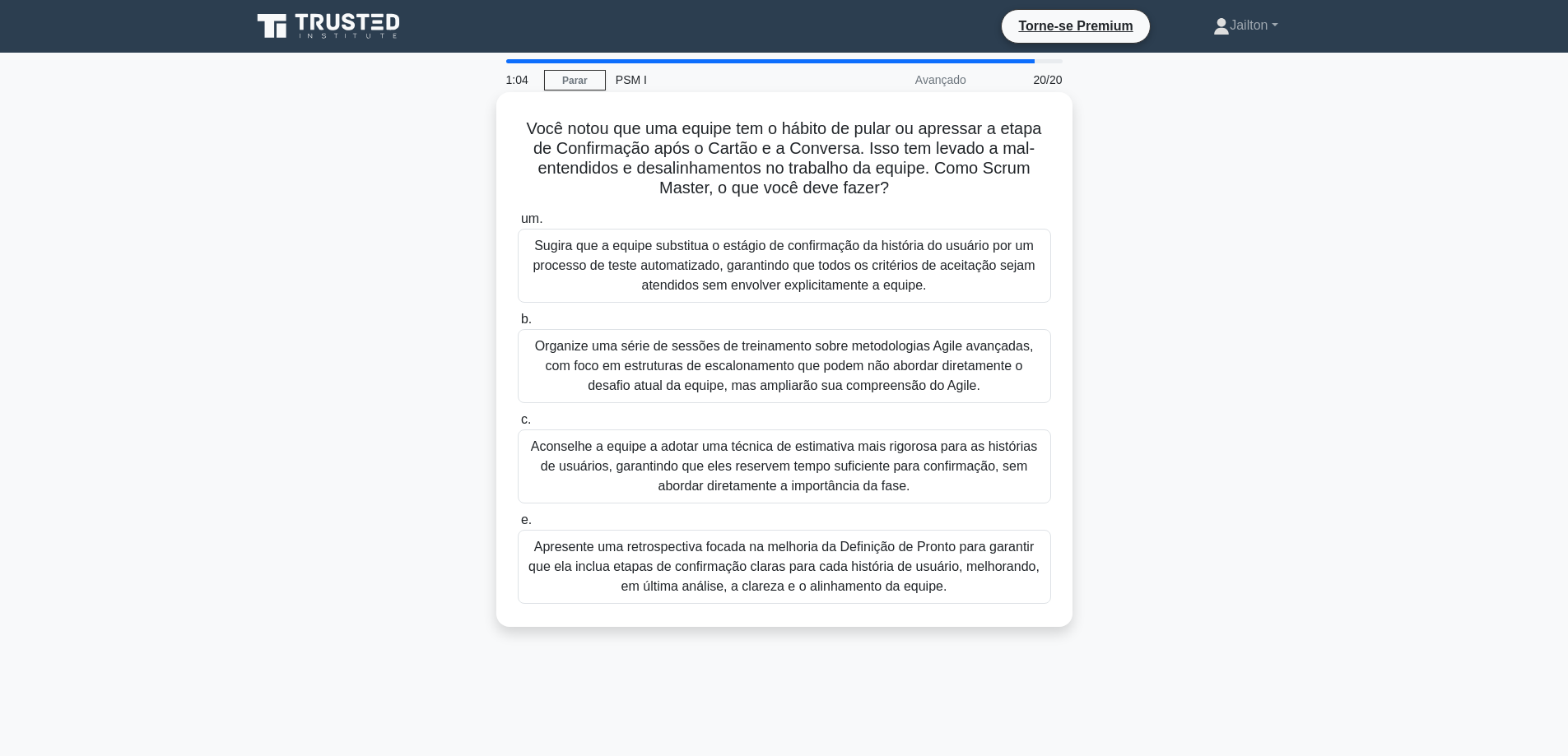
click at [708, 575] on font "Apresente uma retrospectiva focada na melhoria da Definição de Pronto para gara…" at bounding box center [784, 567] width 512 height 54
click at [518, 526] on input "e. Apresente uma retrospectiva focada na melhoria da Definição de Pronto para g…" at bounding box center [518, 521] width 0 height 11
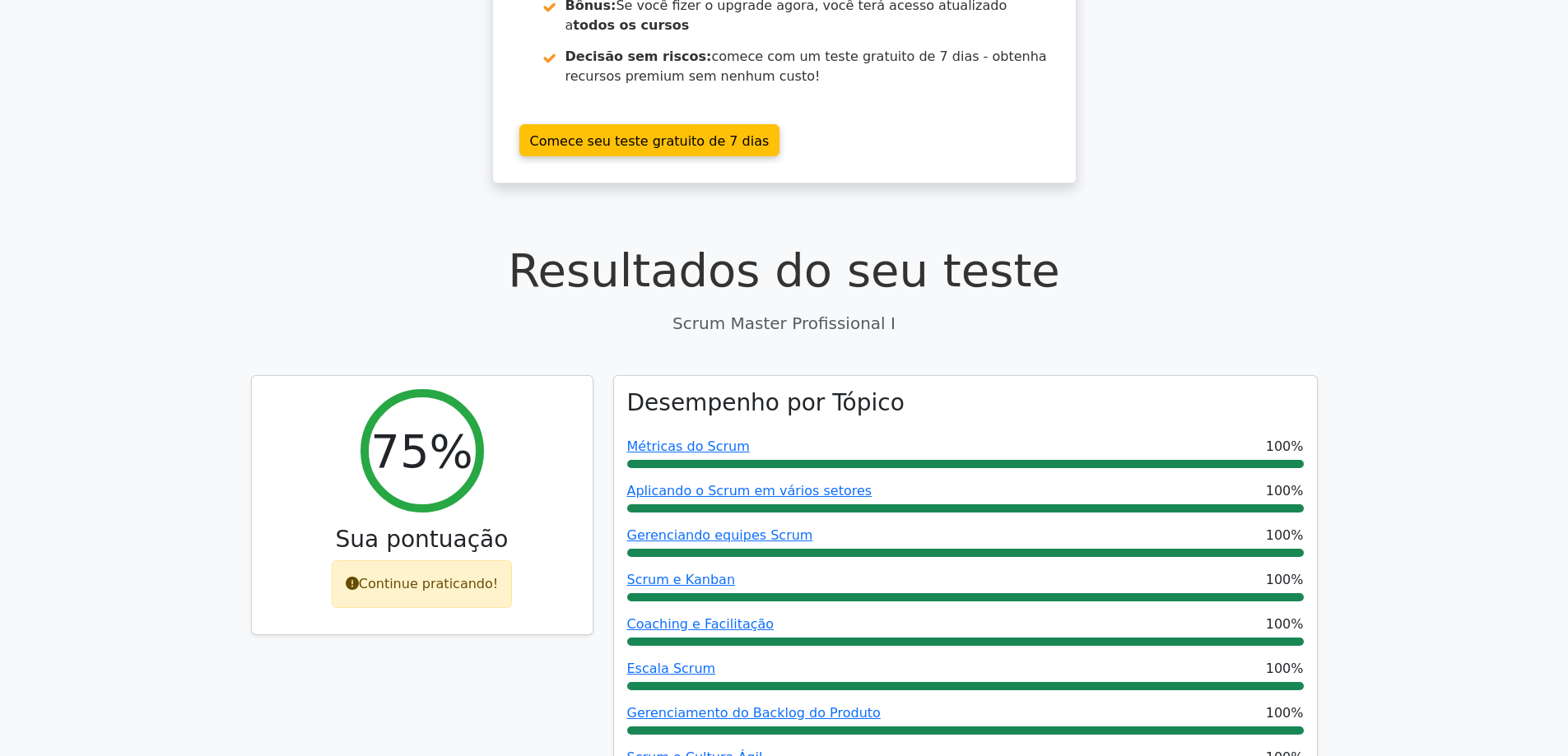
scroll to position [494, 0]
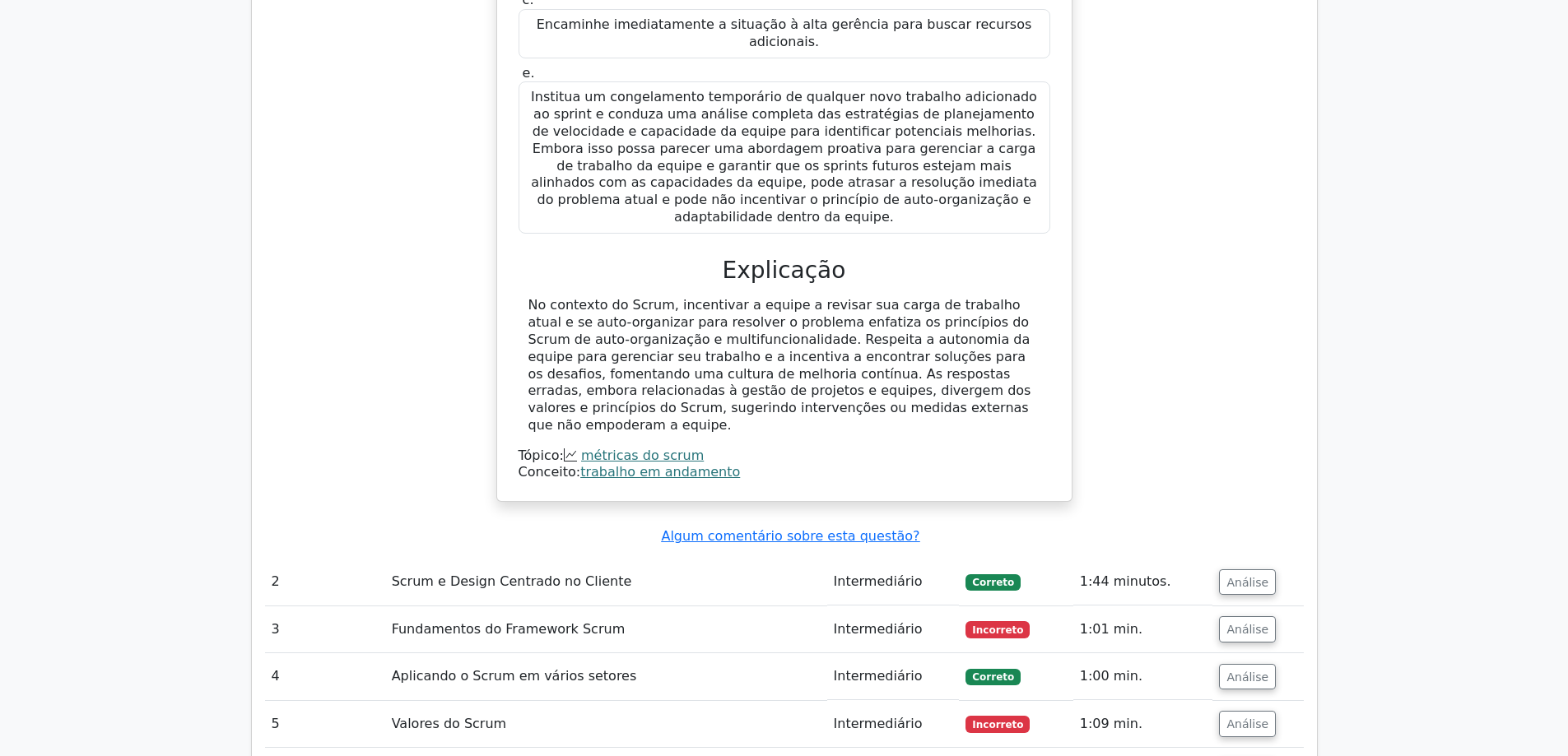
scroll to position [2222, 0]
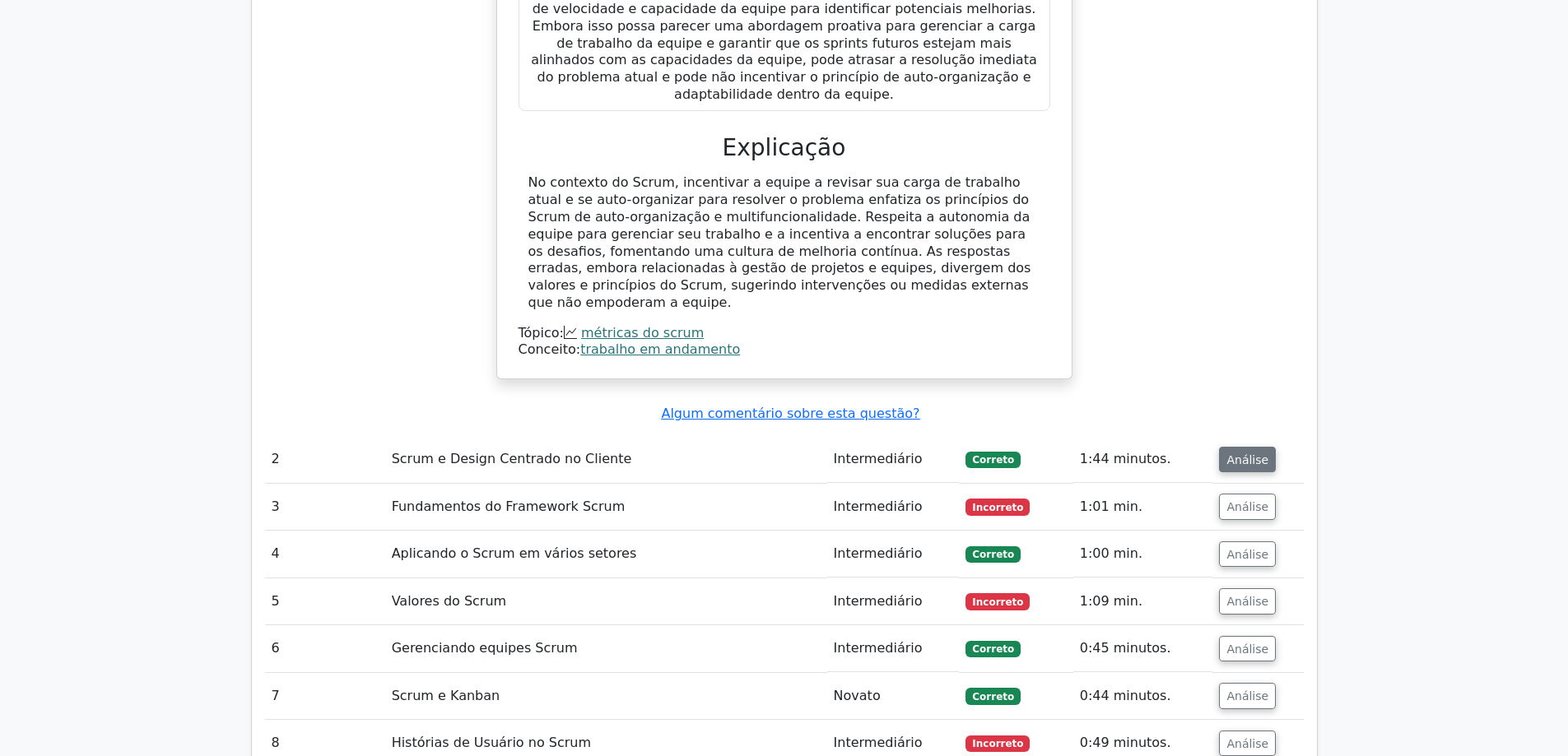
click at [1227, 453] on font "Análise" at bounding box center [1248, 459] width 42 height 13
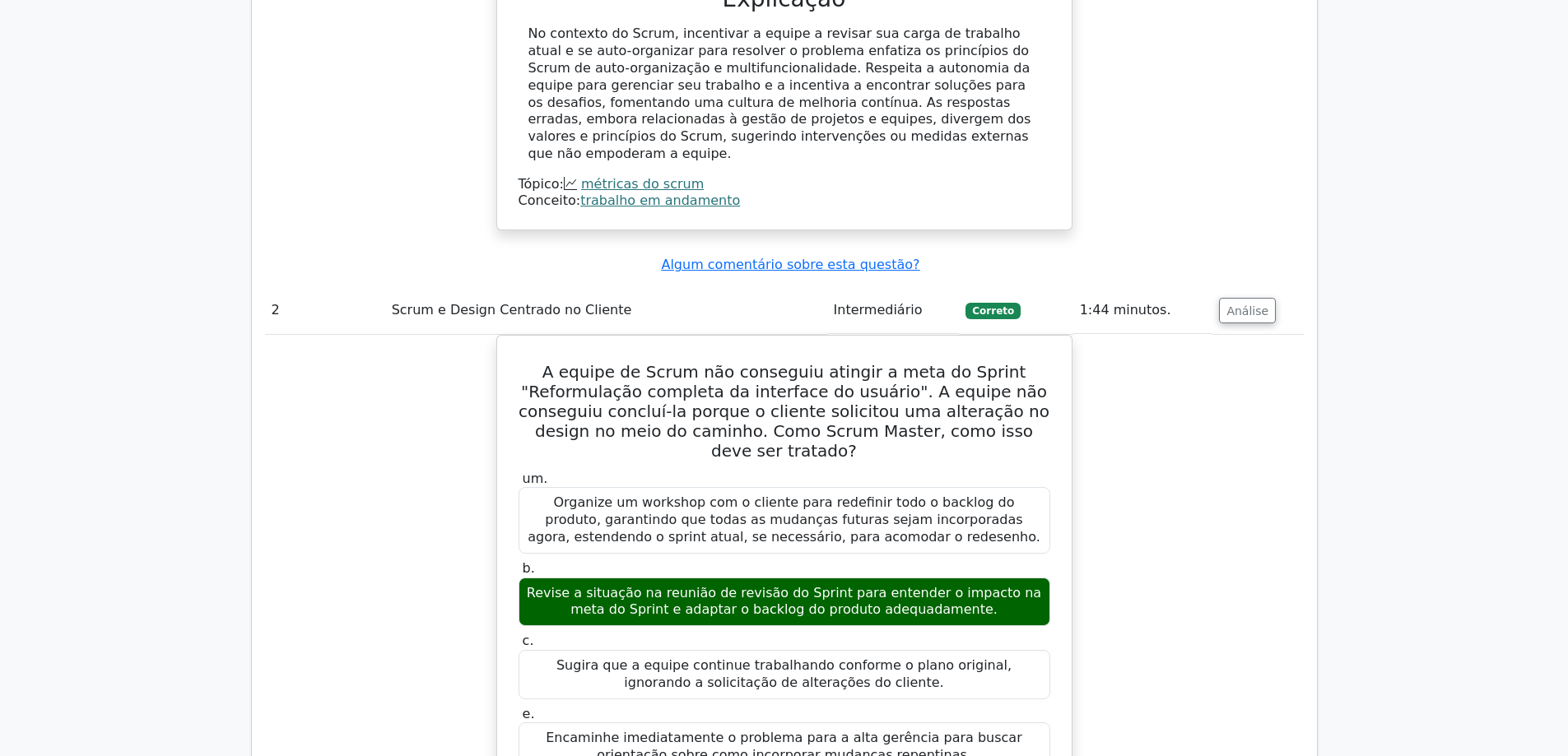
scroll to position [2387, 0]
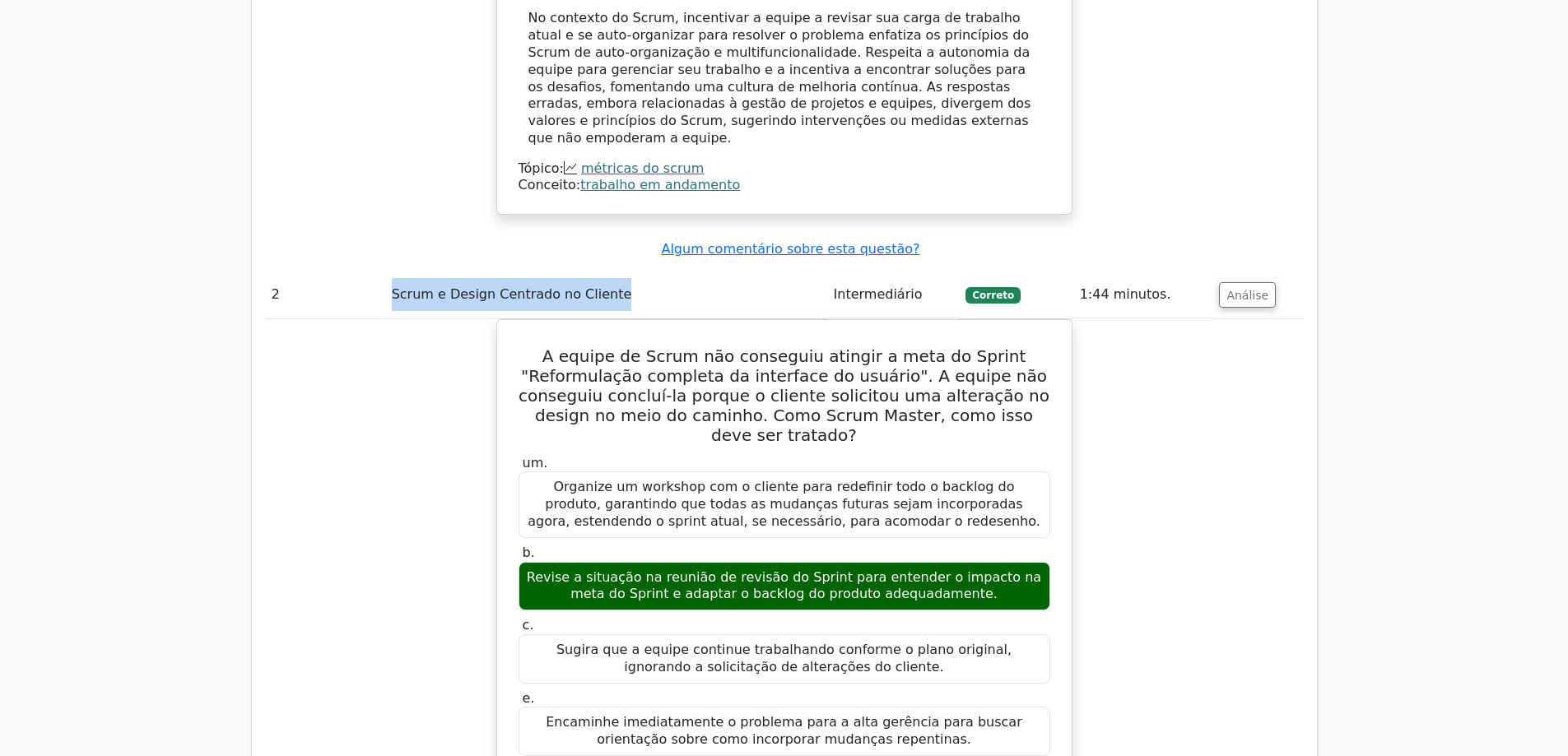
drag, startPoint x: 606, startPoint y: 189, endPoint x: 385, endPoint y: 191, distance: 221.0
click at [386, 271] on td "Scrum e Design Centrado no Cliente" at bounding box center [606, 294] width 442 height 47
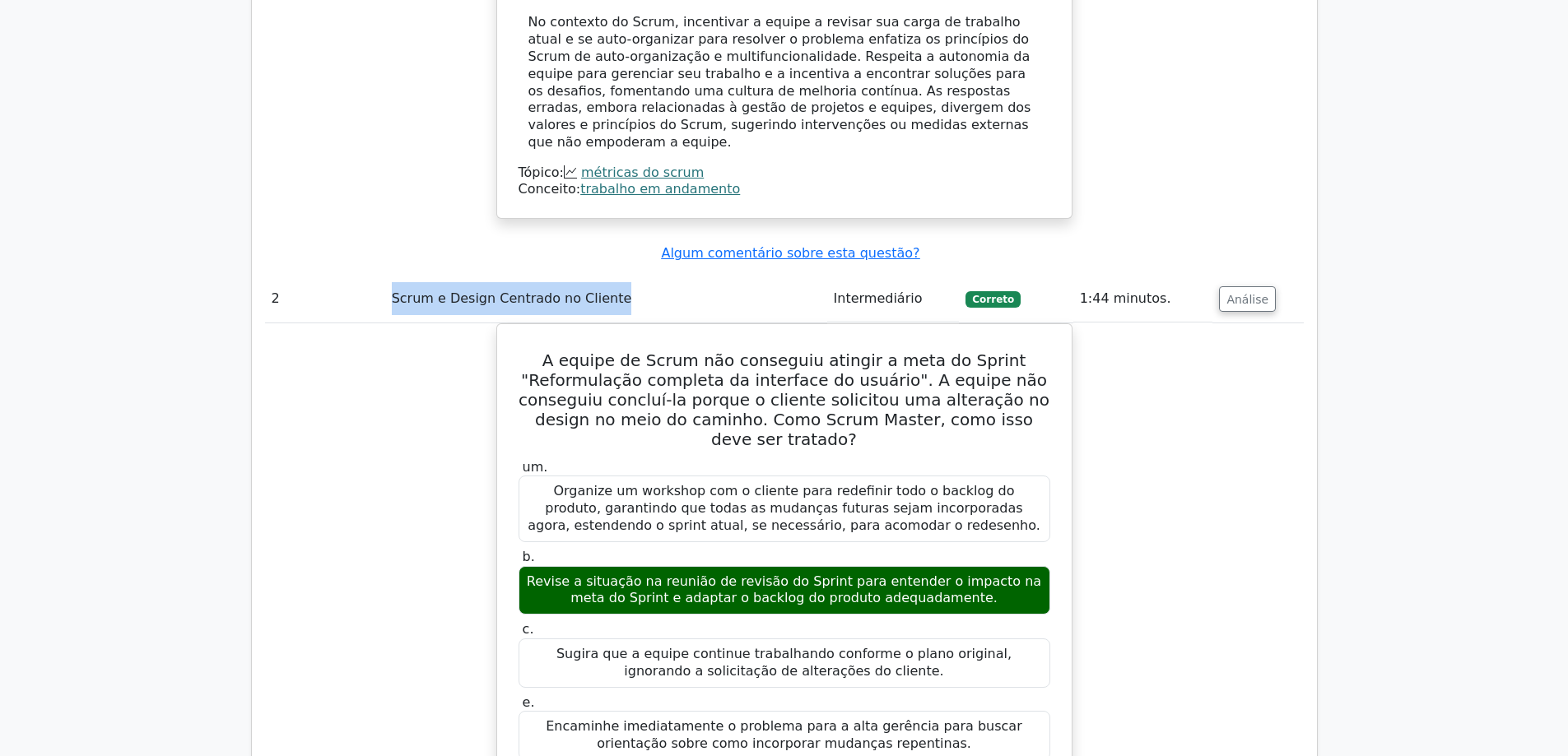
copy font "Scrum e Design Centrado no Cliente"
click at [1372, 395] on main "Torne-se Premium Pacote de Preparação para o Professional Scrum Master I (2025)…" at bounding box center [784, 160] width 1568 height 4989
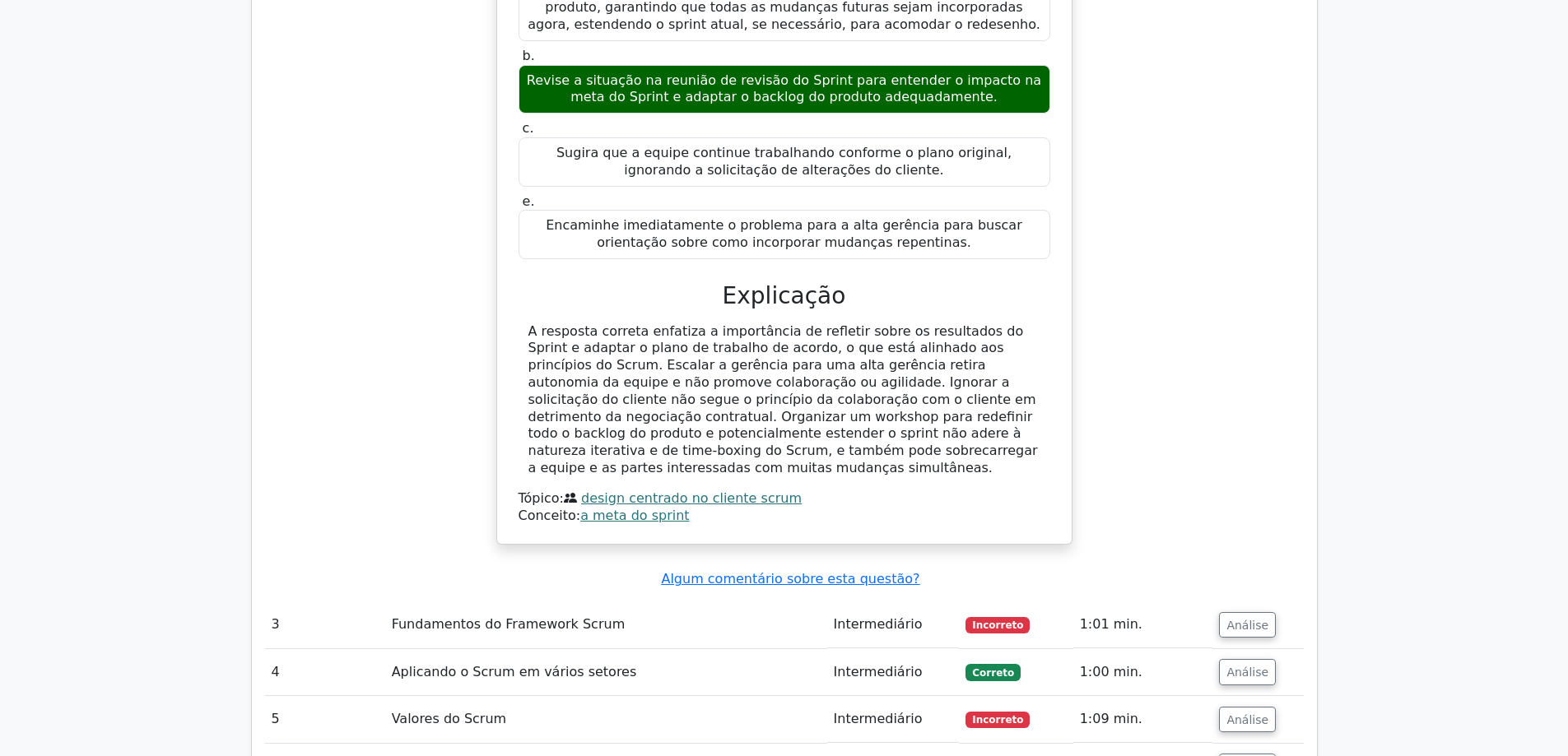
scroll to position [2963, 0]
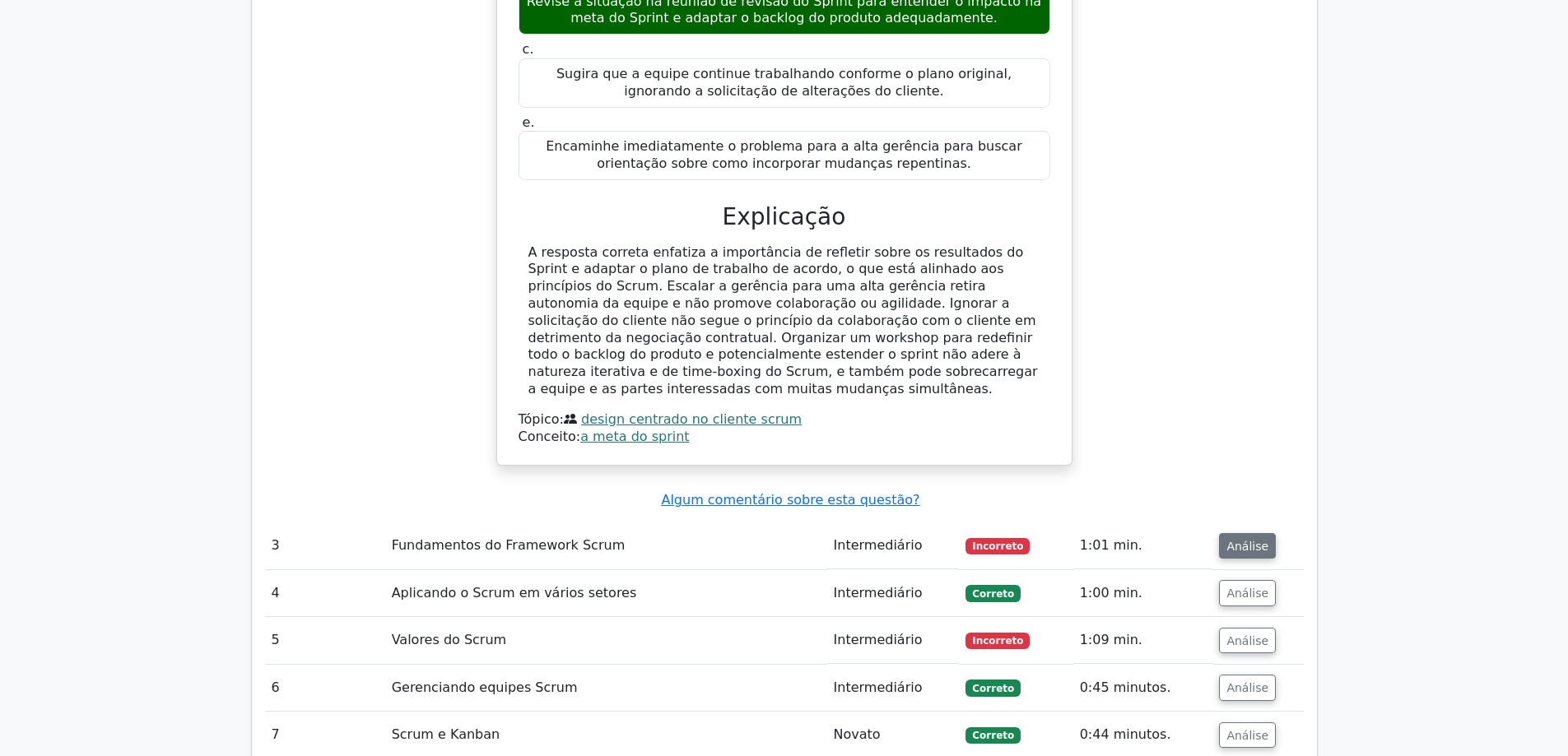
click at [1250, 539] on font "Análise" at bounding box center [1248, 545] width 42 height 13
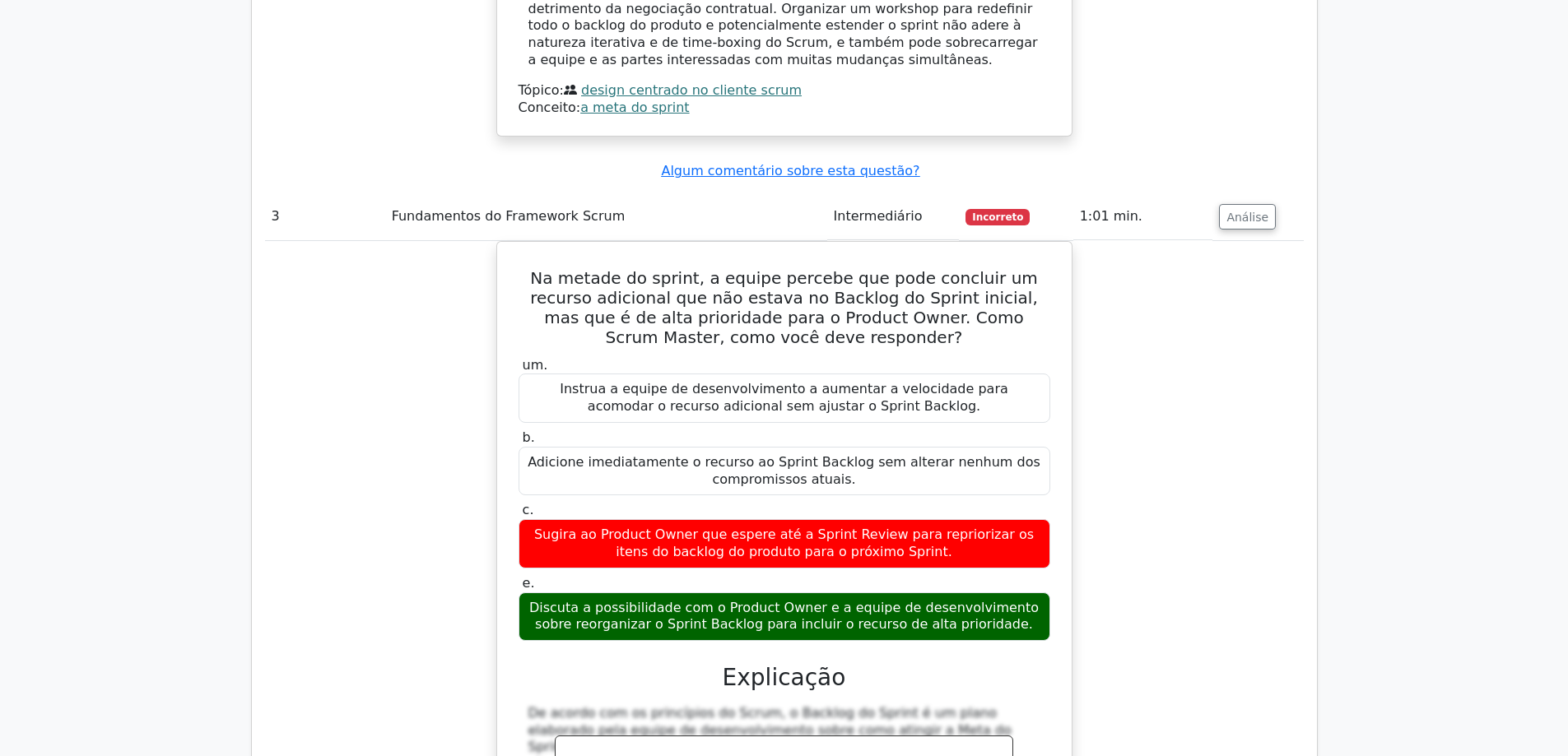
scroll to position [3375, 0]
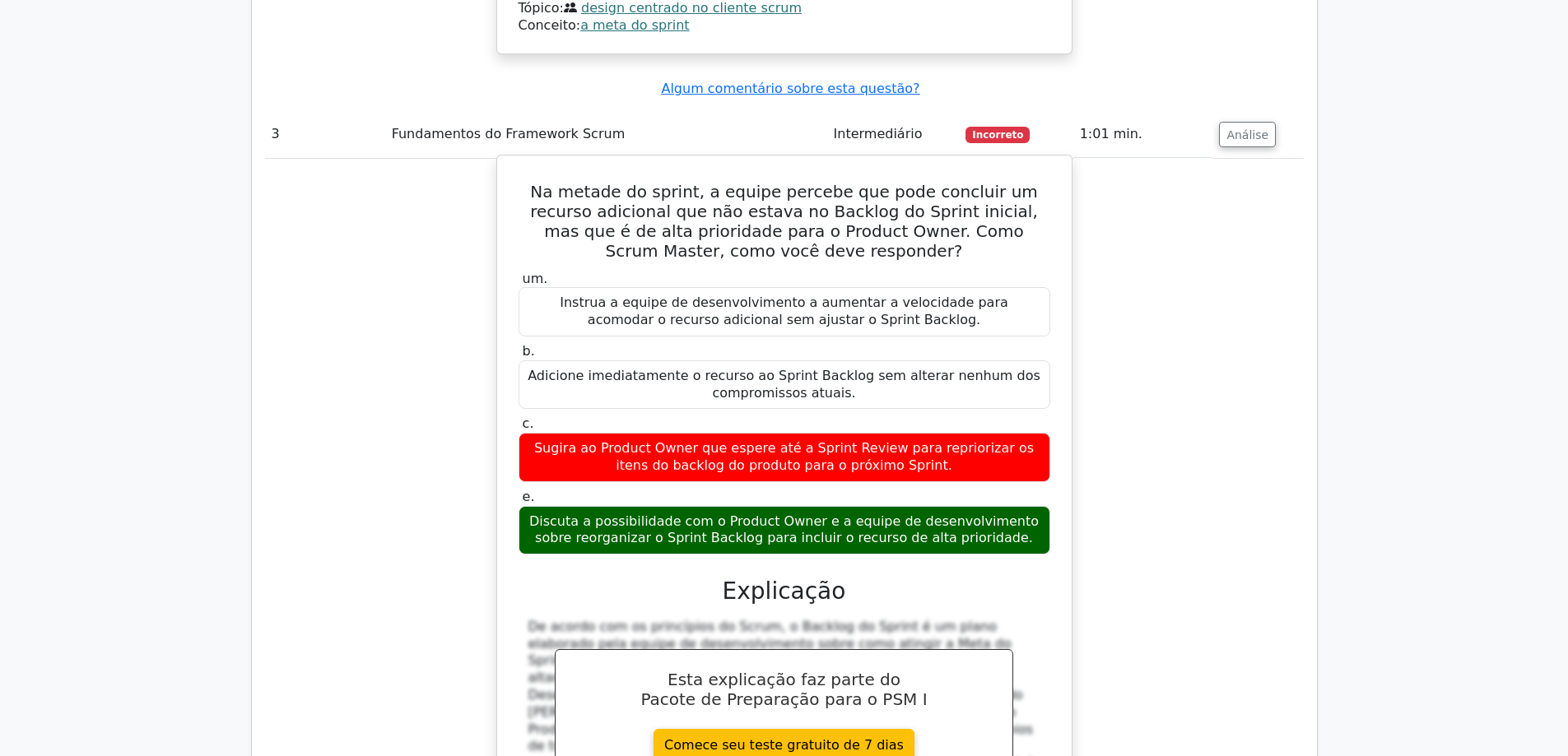
drag, startPoint x: 526, startPoint y: 70, endPoint x: 1002, endPoint y: 419, distance: 590.2
click at [1002, 419] on div "Na metade do sprint, a equipe percebe que pode concluir um recurso adicional qu…" at bounding box center [784, 531] width 561 height 740
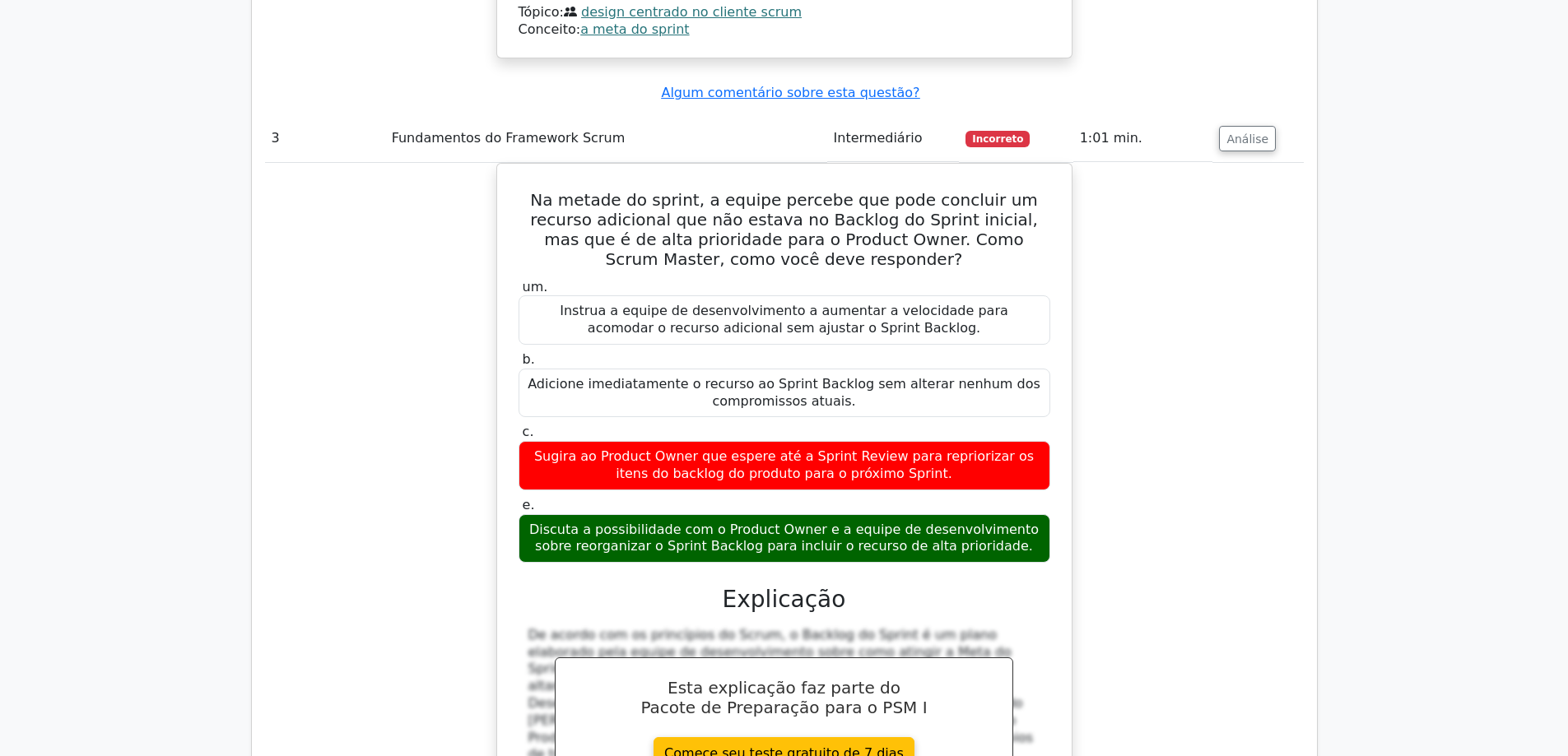
copy div "Na metade do sprint, a equipe percebe que pode concluir um recurso adicional qu…"
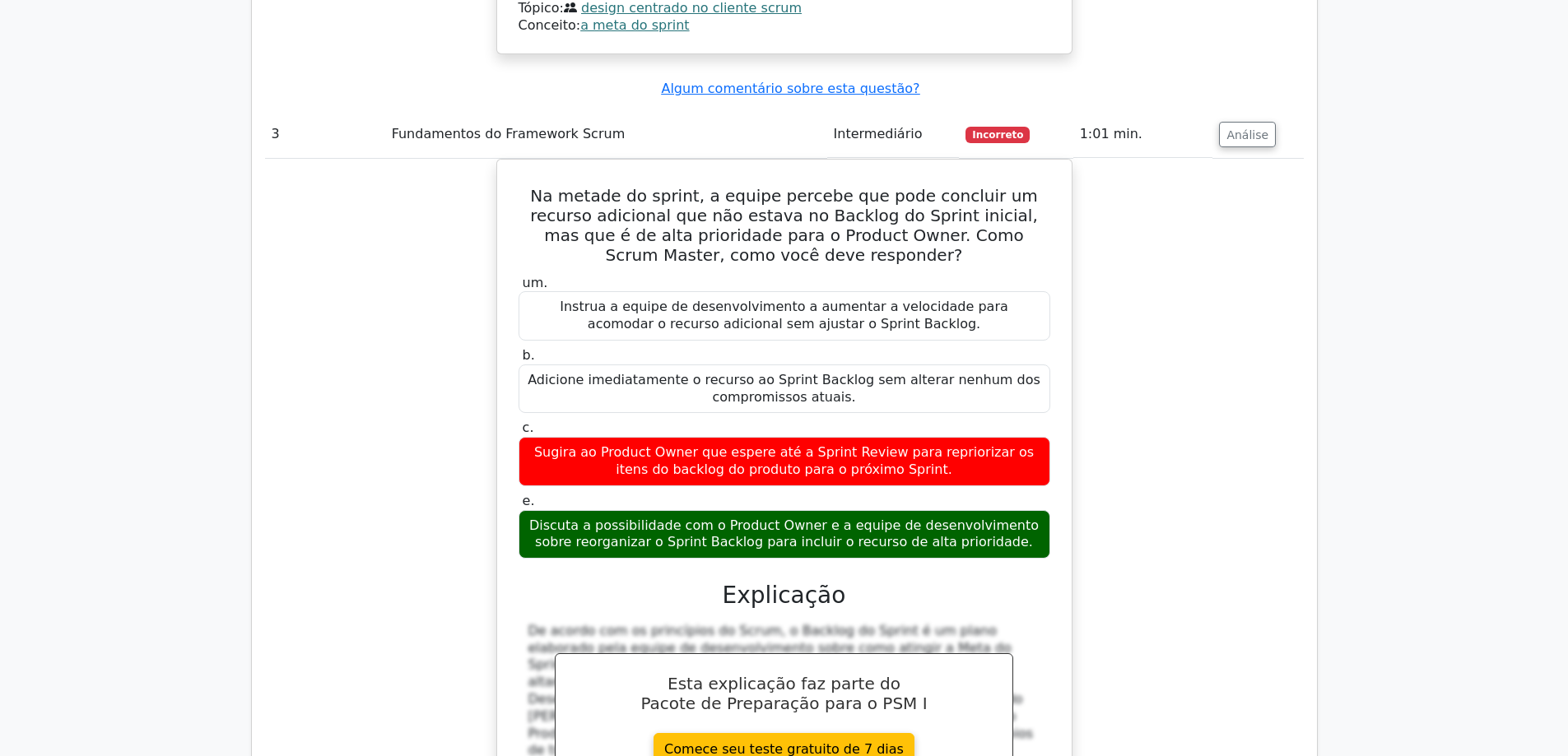
click at [1242, 346] on div "Na metade do sprint, a equipe percebe que pode concluir um recurso adicional qu…" at bounding box center [785, 546] width 1039 height 775
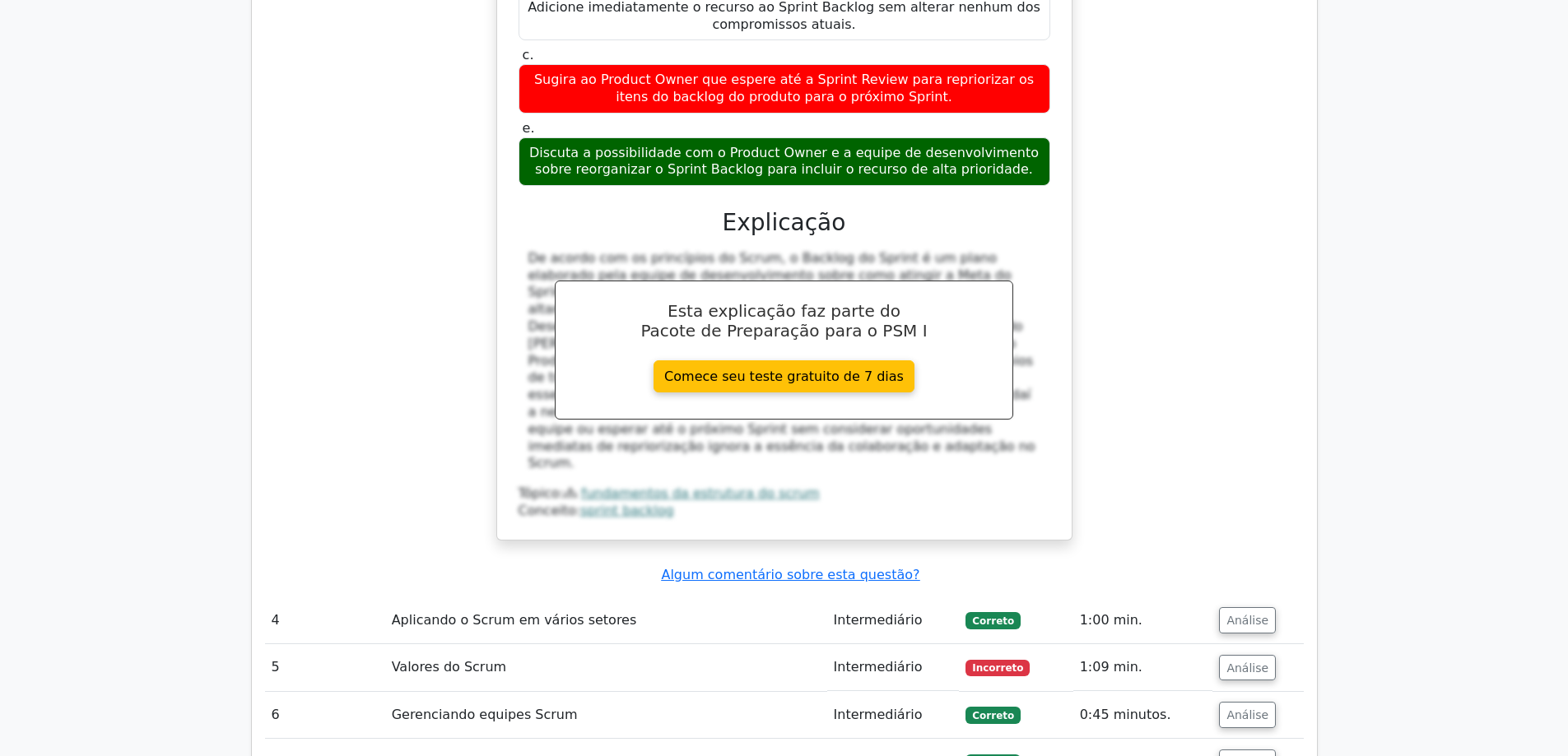
scroll to position [3868, 0]
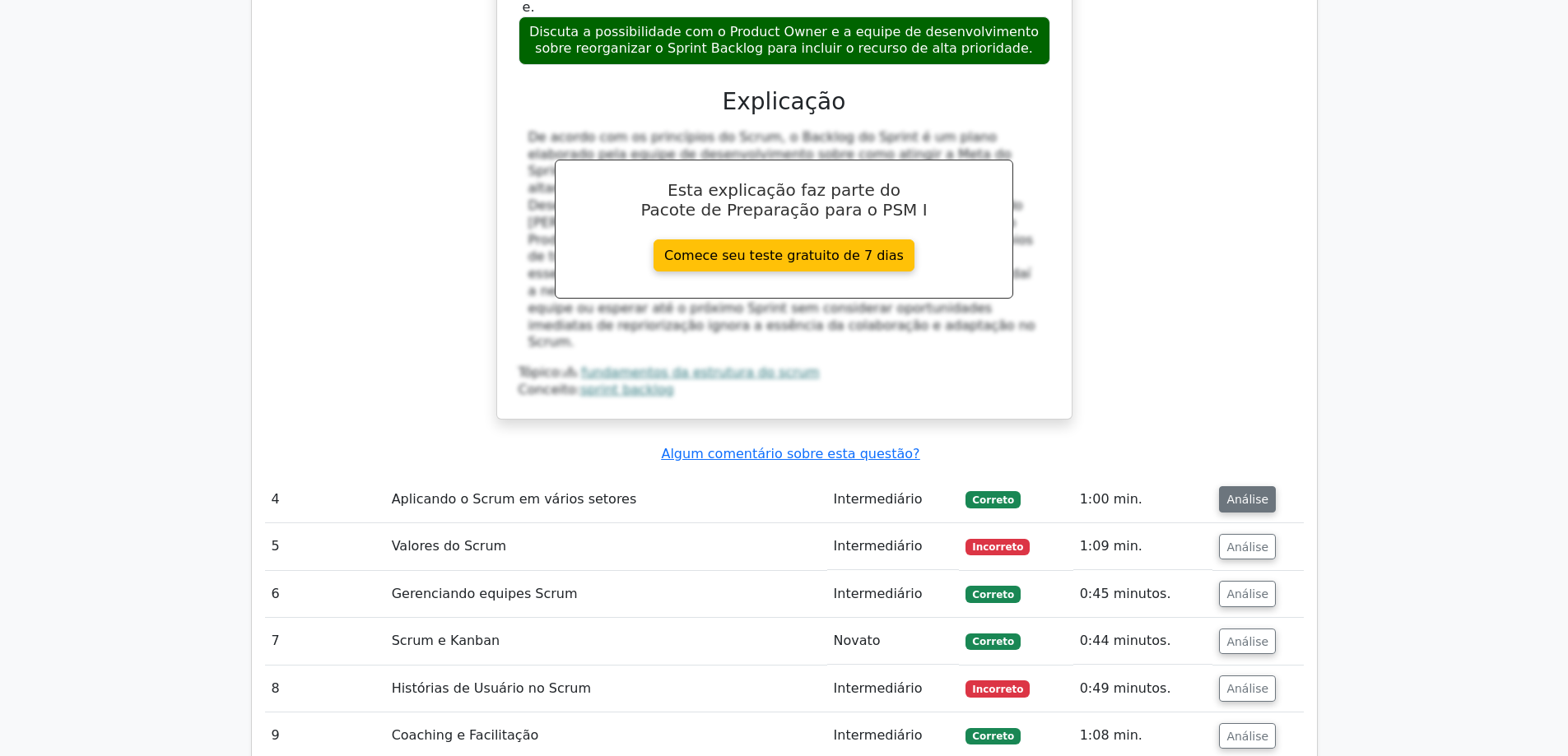
click at [1235, 493] on font "Análise" at bounding box center [1248, 499] width 42 height 13
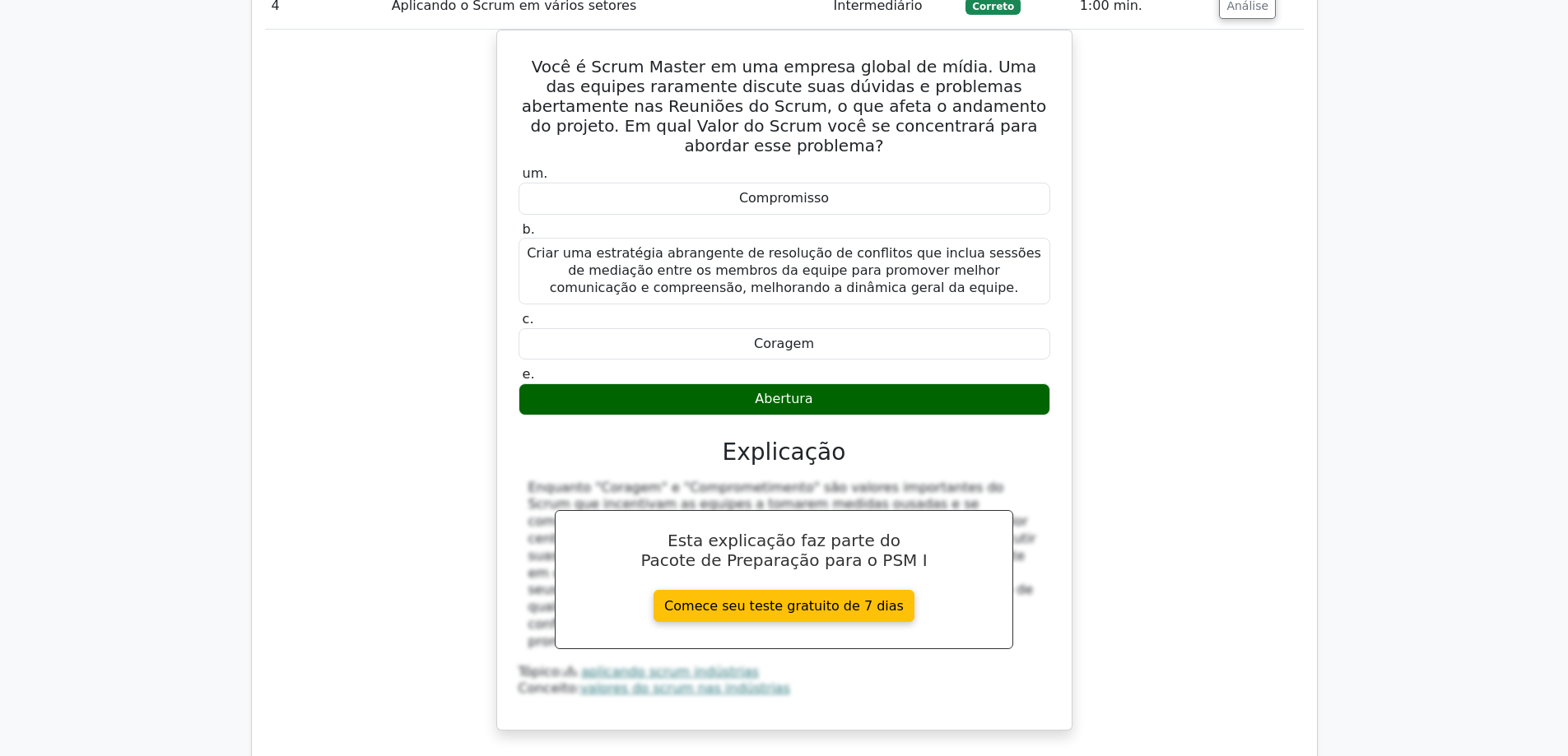
scroll to position [4692, 0]
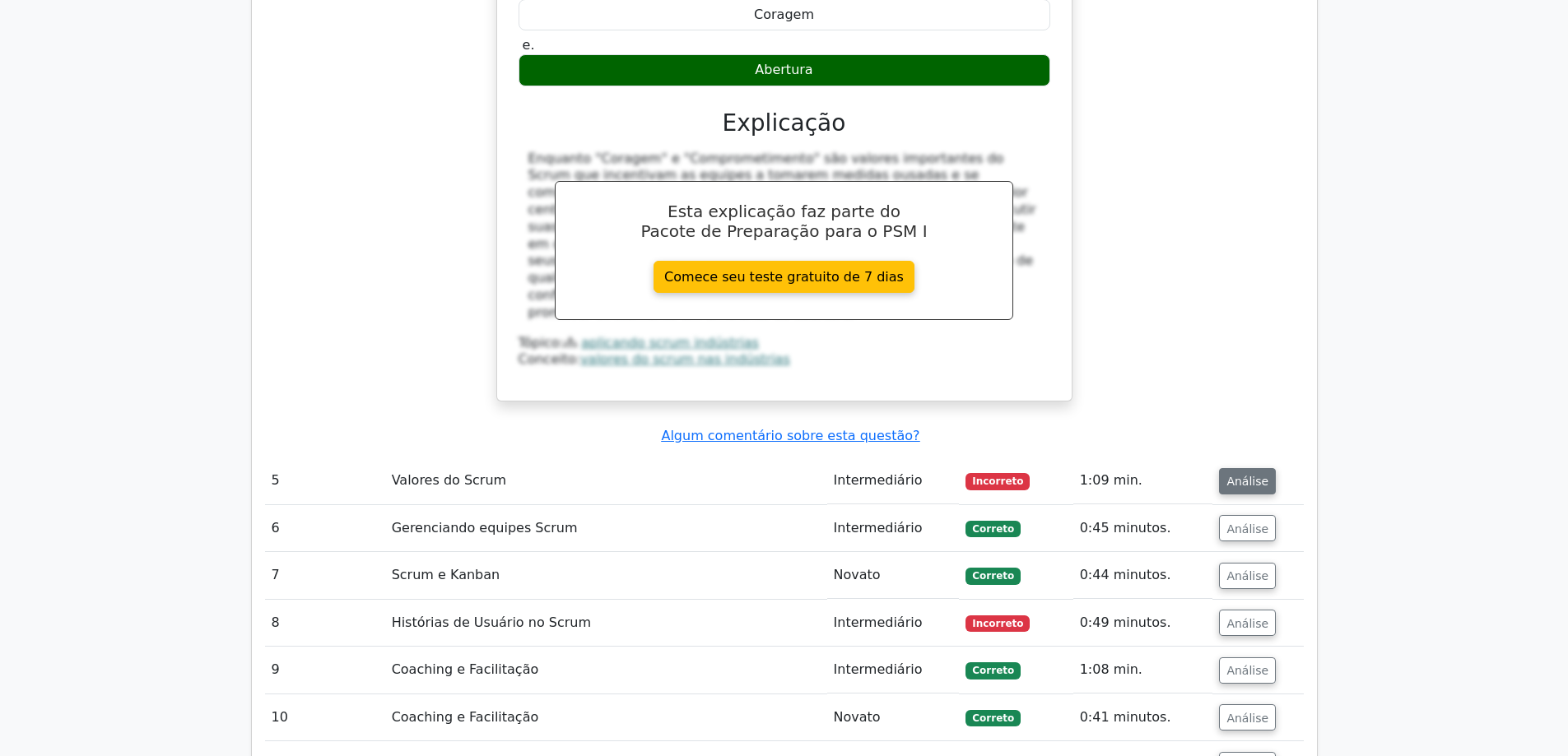
click at [1251, 475] on font "Análise" at bounding box center [1248, 481] width 42 height 13
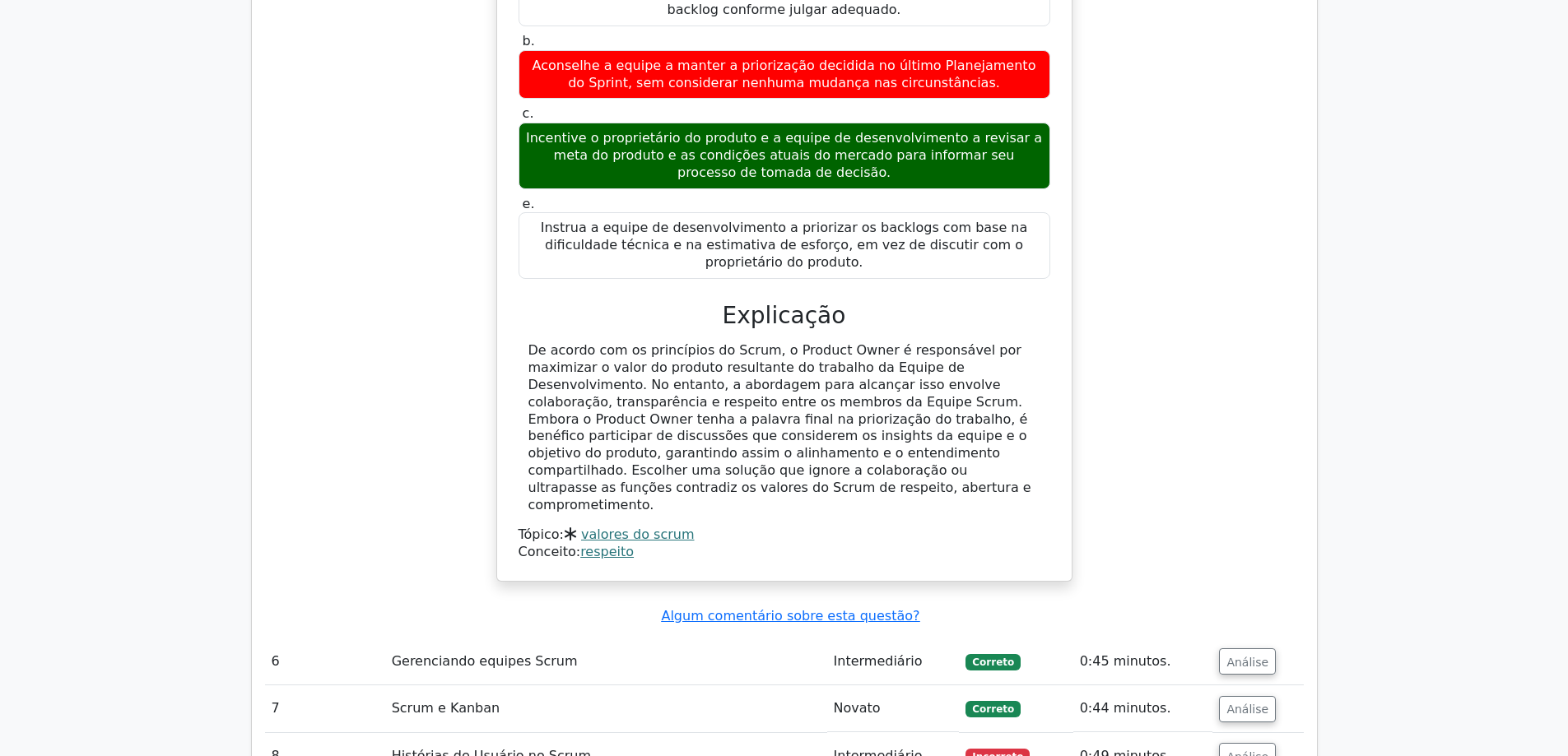
scroll to position [5433, 0]
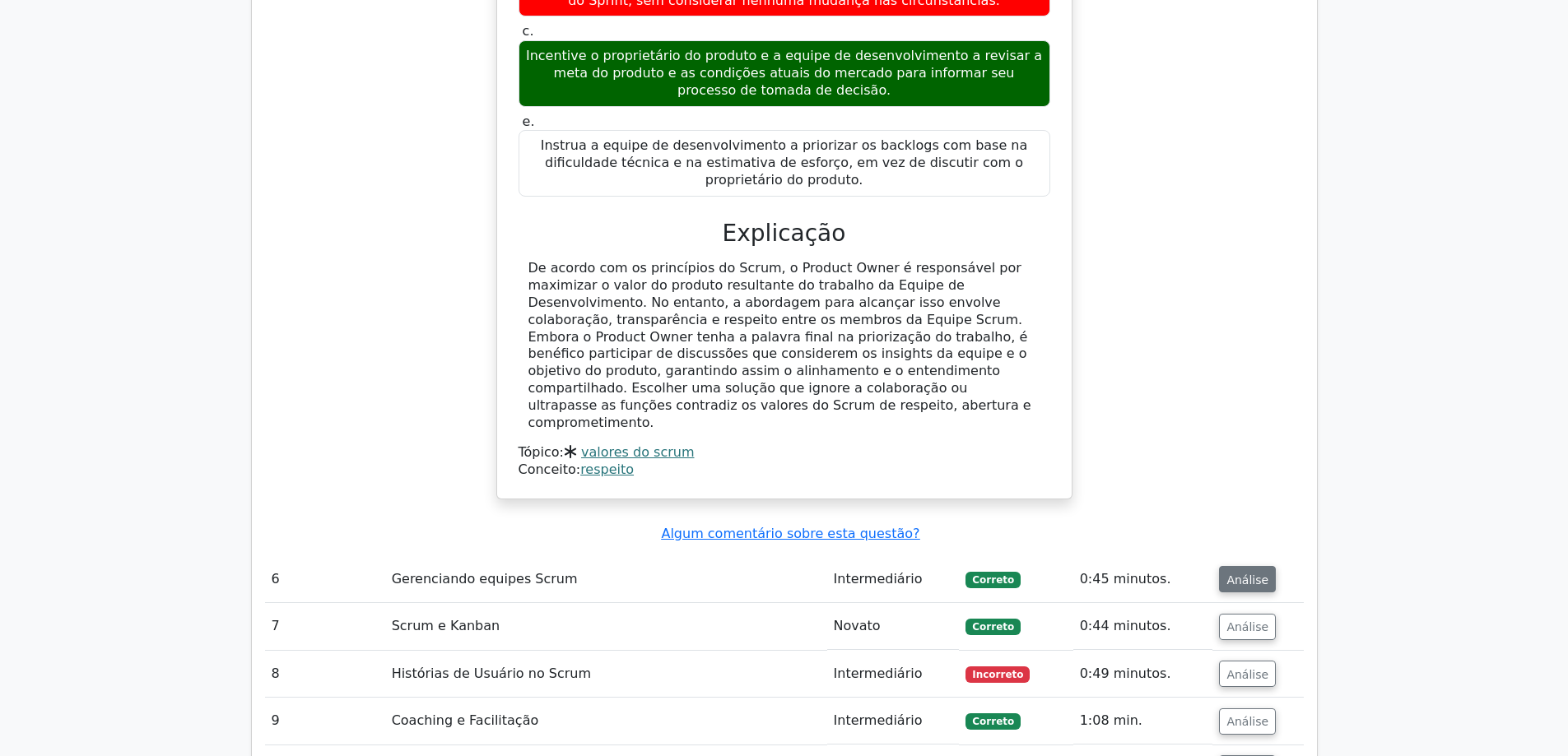
click at [1241, 573] on font "Análise" at bounding box center [1248, 579] width 42 height 13
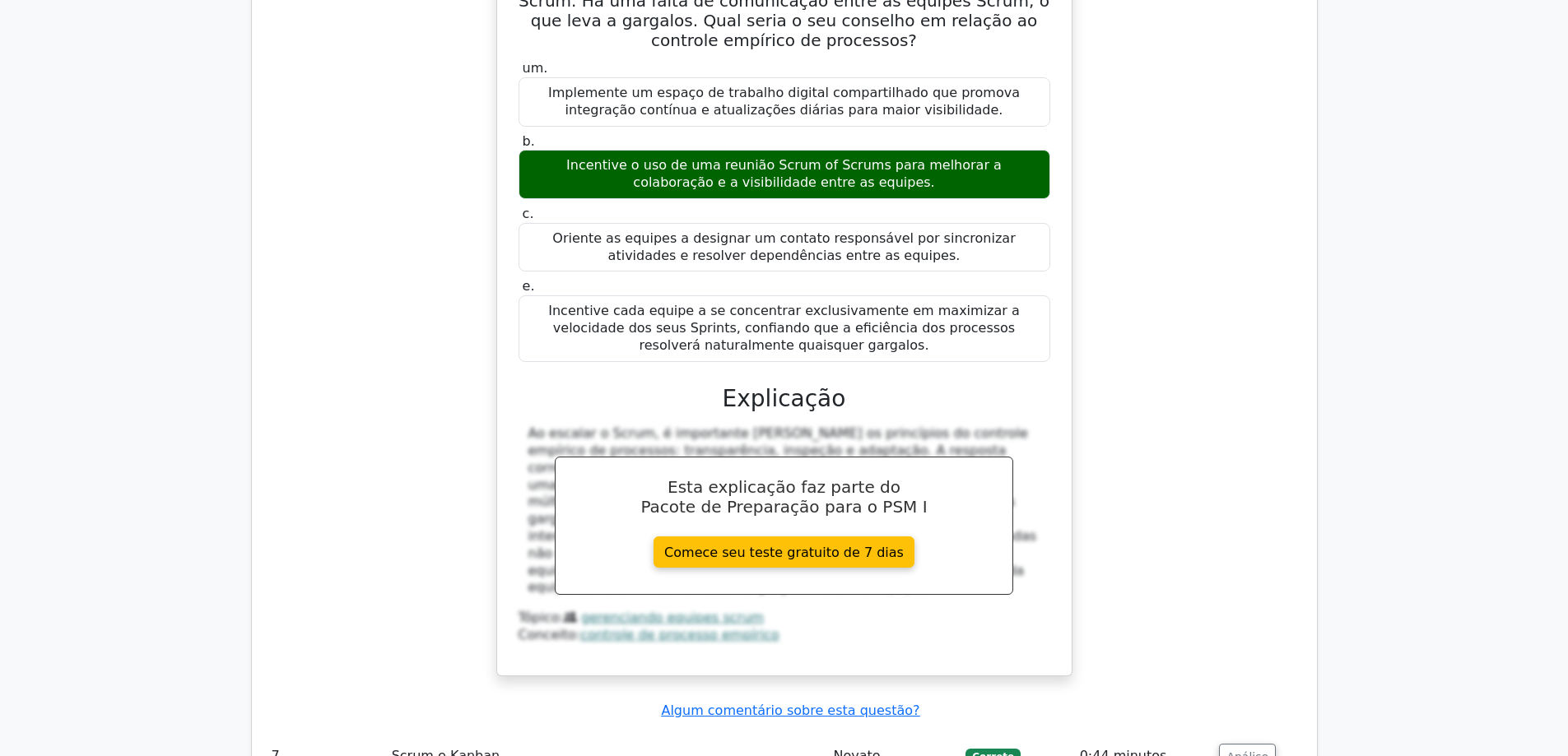
scroll to position [6256, 0]
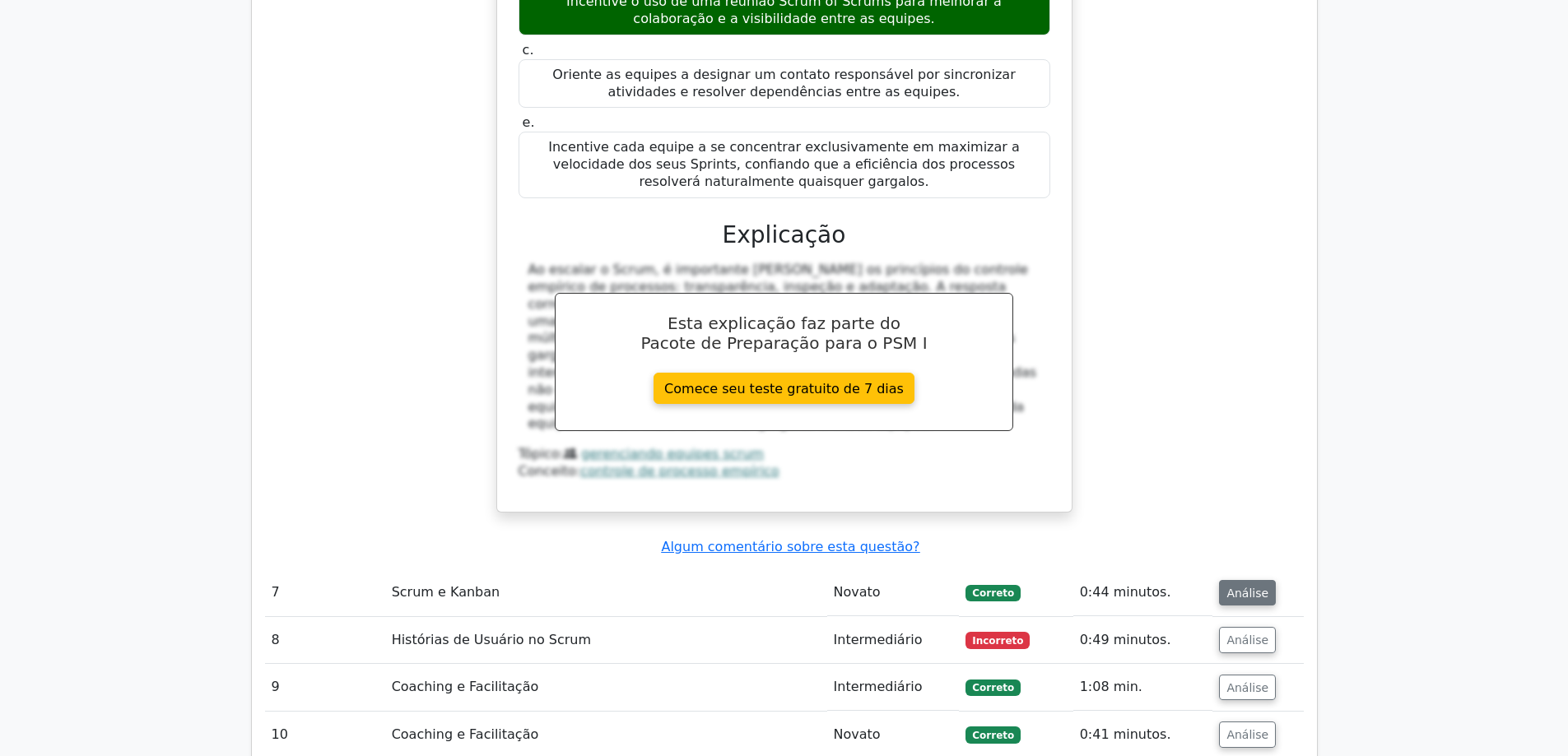
click at [1232, 586] on font "Análise" at bounding box center [1248, 592] width 42 height 13
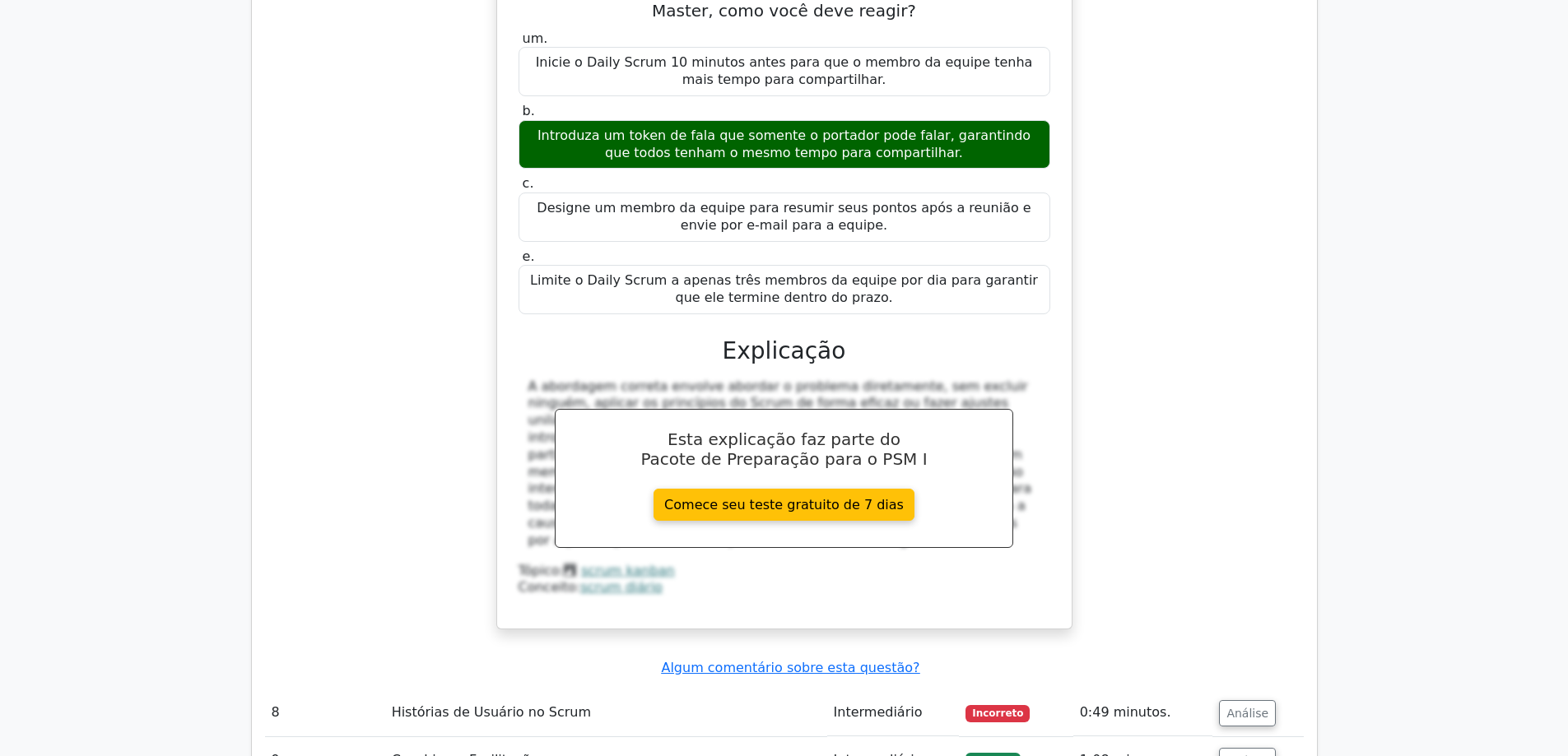
scroll to position [6997, 0]
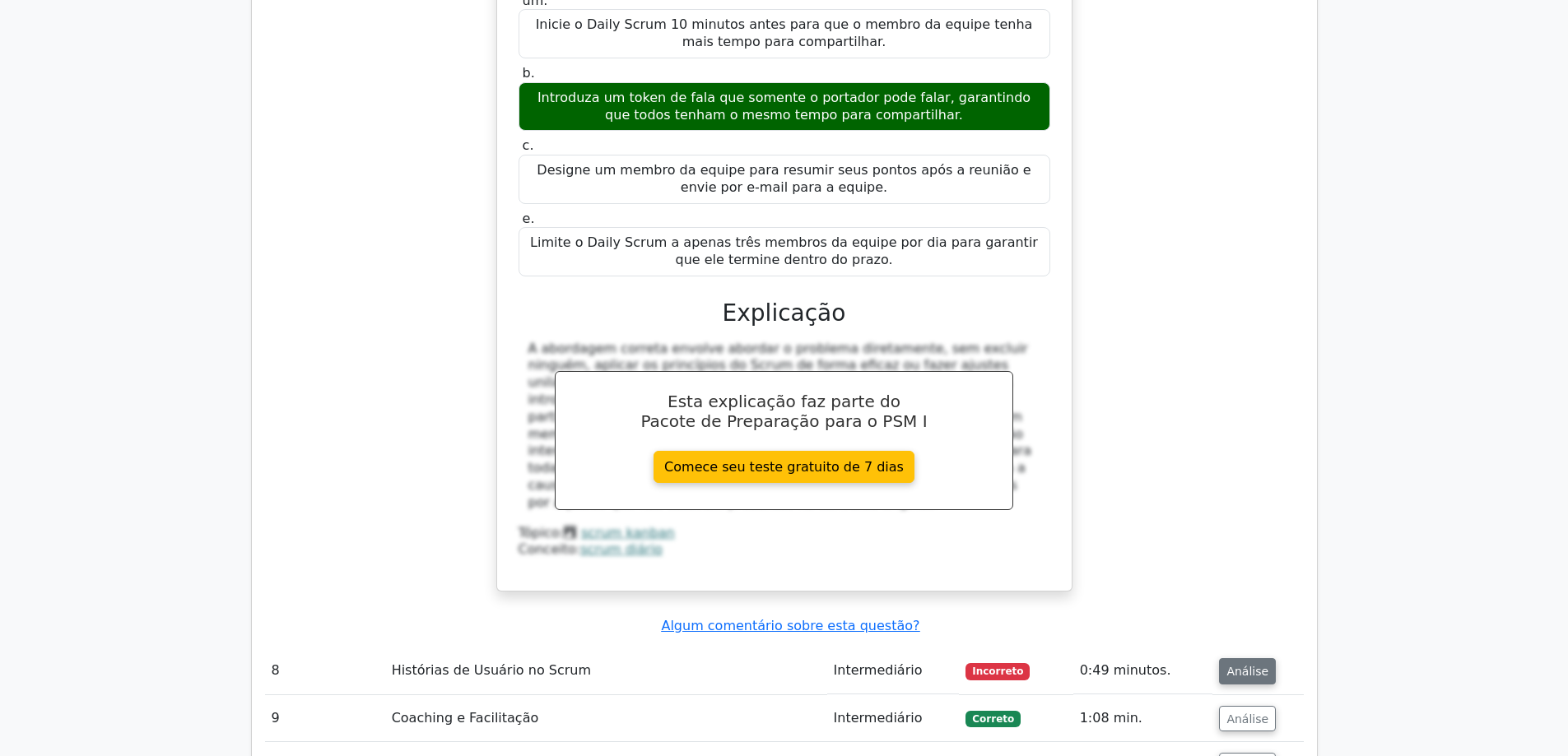
click at [1236, 665] on font "Análise" at bounding box center [1248, 671] width 42 height 13
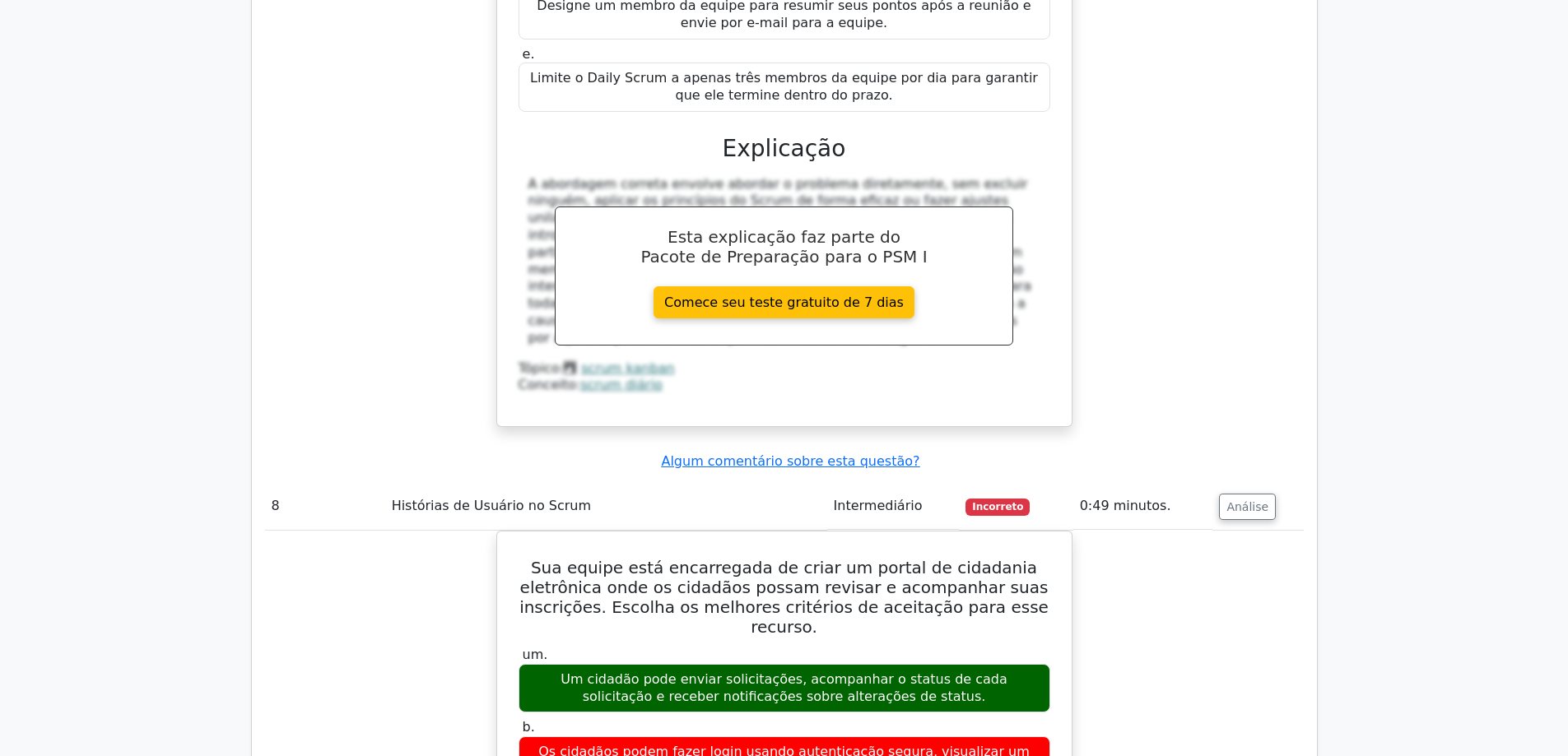
scroll to position [7244, 0]
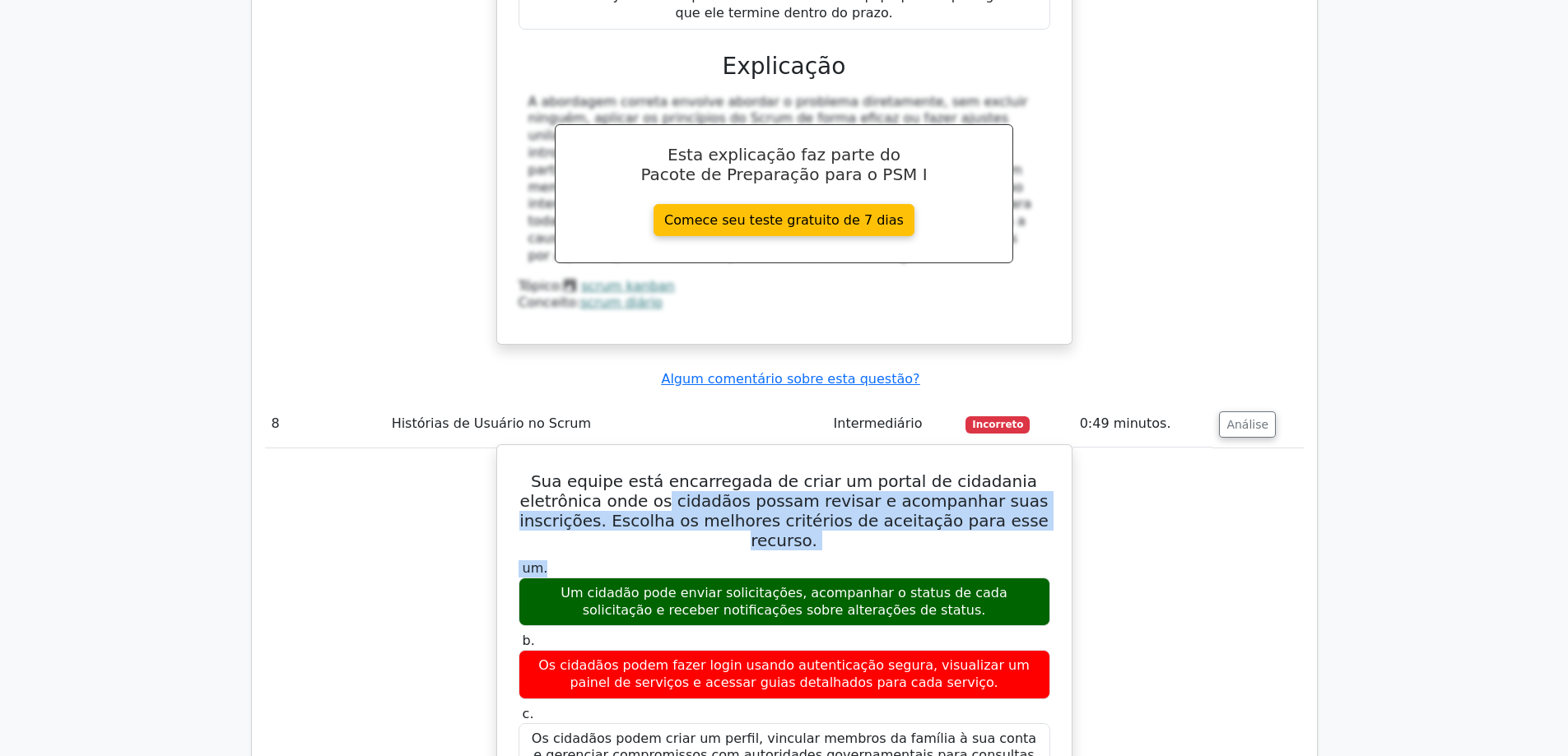
drag, startPoint x: 587, startPoint y: 233, endPoint x: 919, endPoint y: 288, distance: 336.5
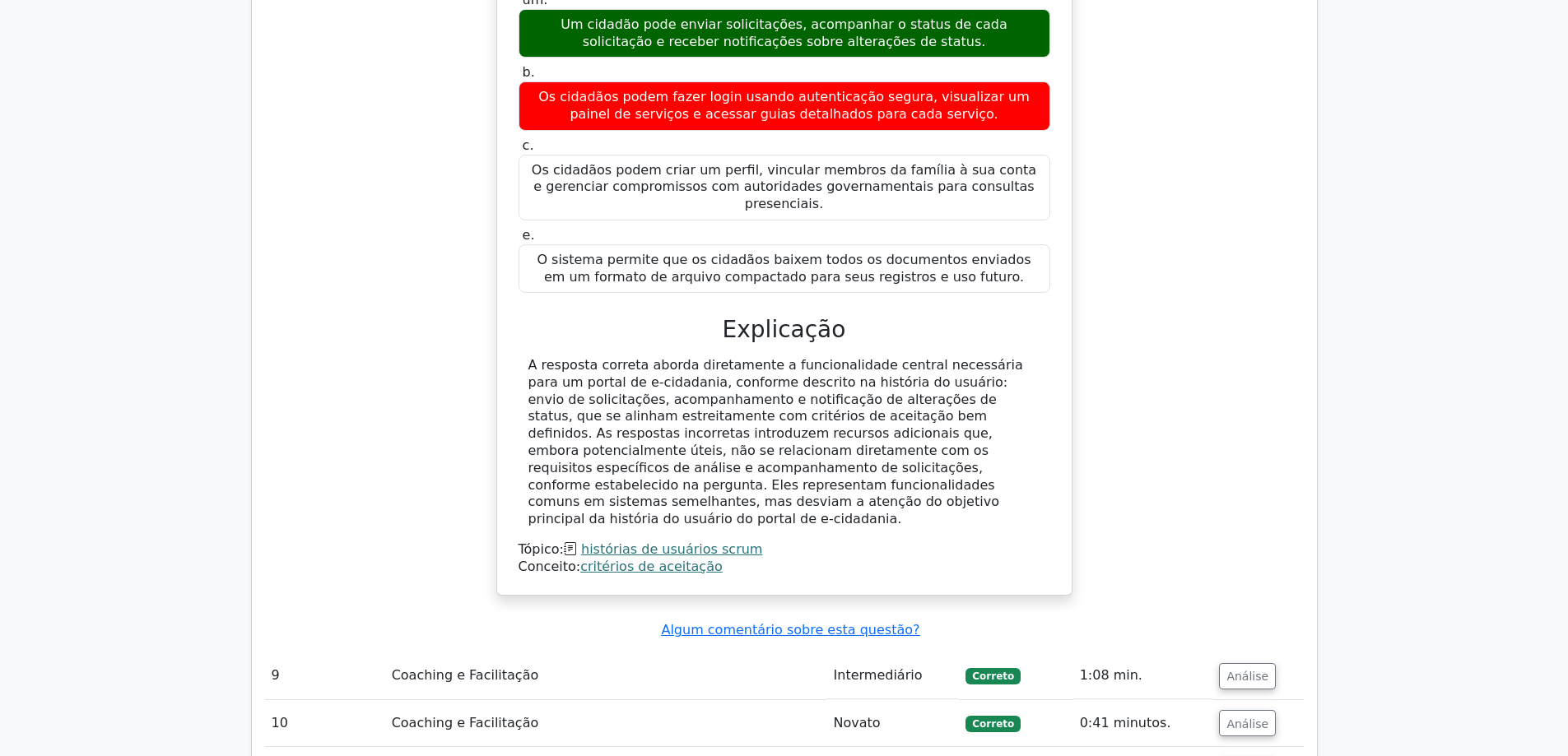
scroll to position [7820, 0]
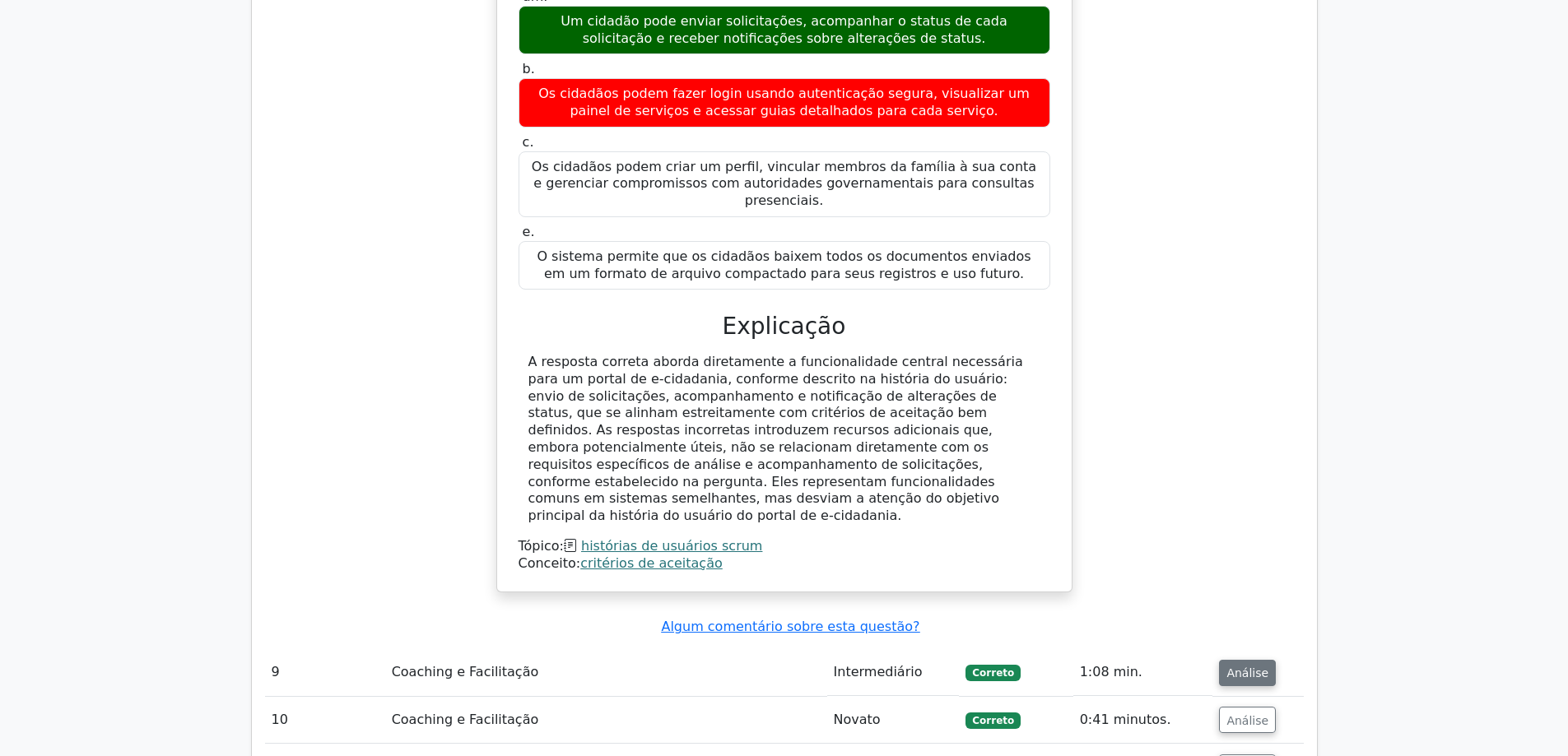
click at [1265, 661] on button "Análise" at bounding box center [1247, 674] width 57 height 27
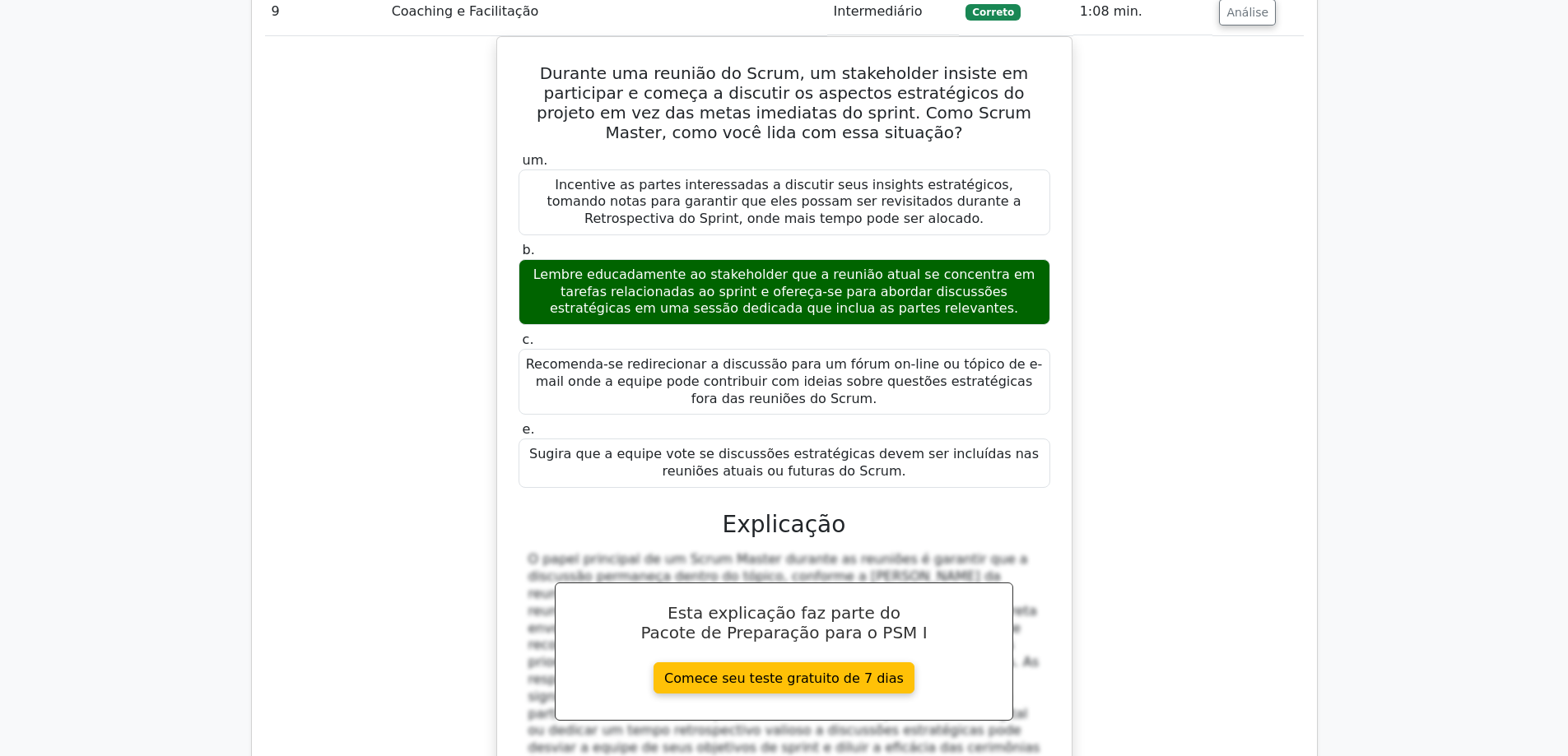
scroll to position [8560, 0]
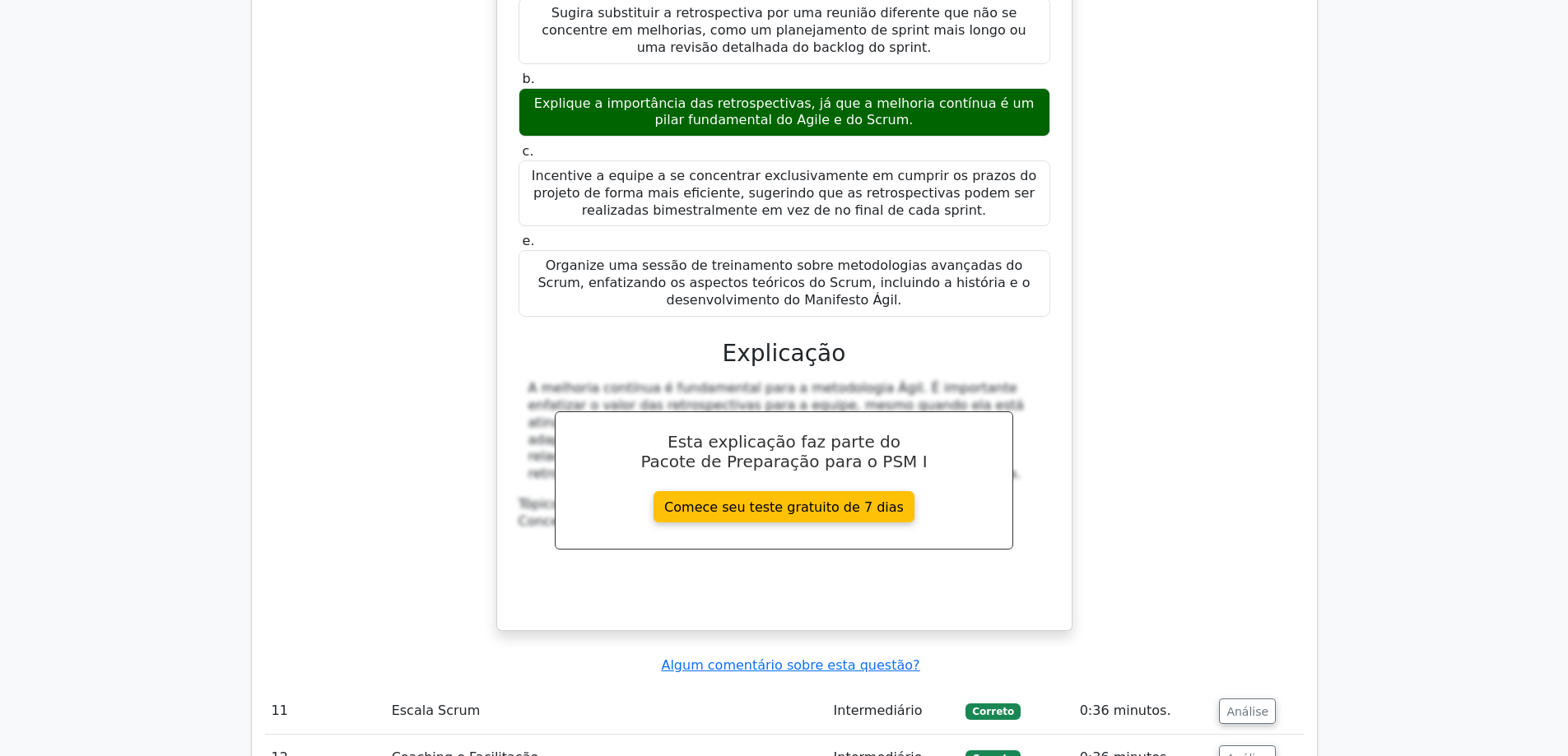
scroll to position [9549, 0]
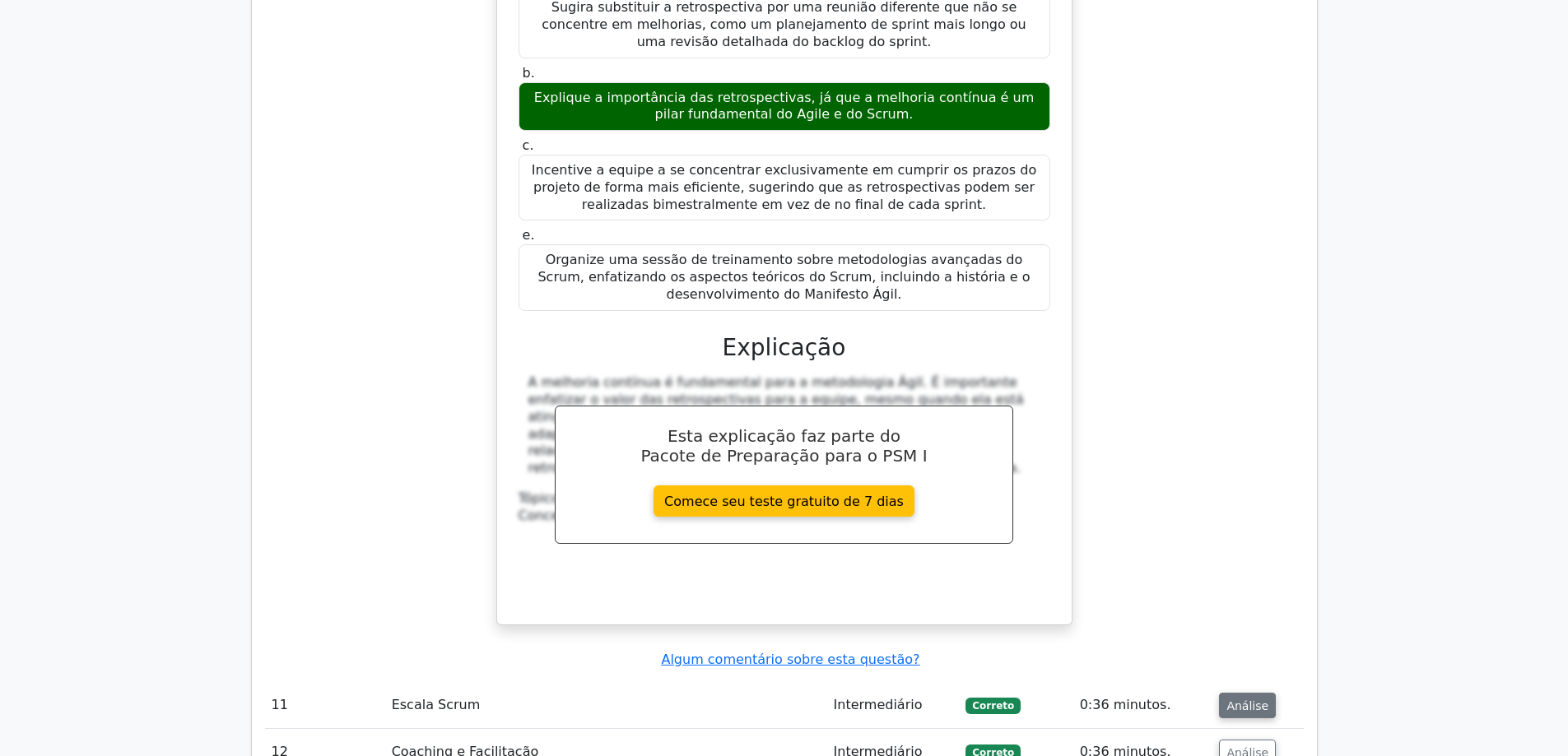
click at [1243, 698] on font "Análise" at bounding box center [1248, 704] width 42 height 13
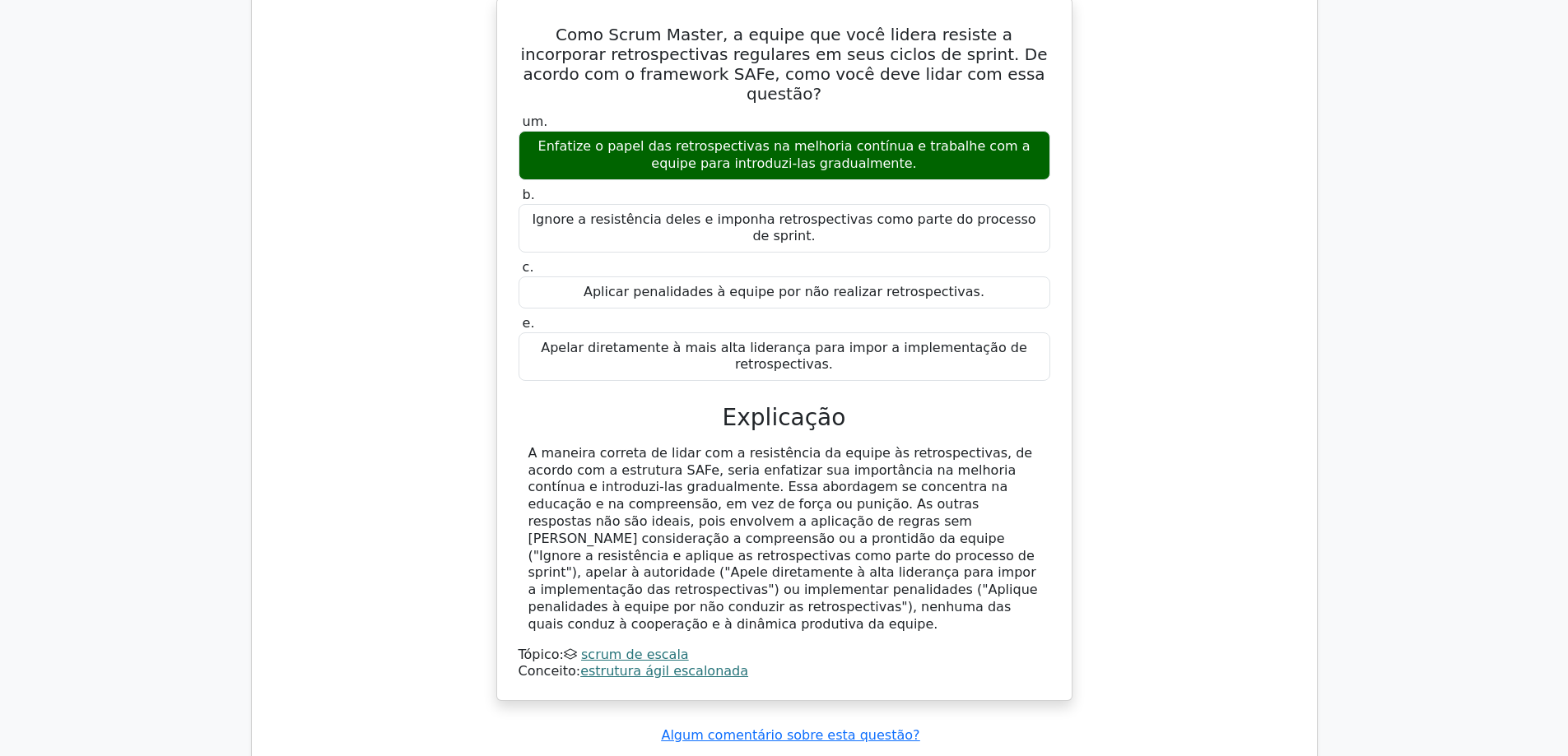
scroll to position [10289, 0]
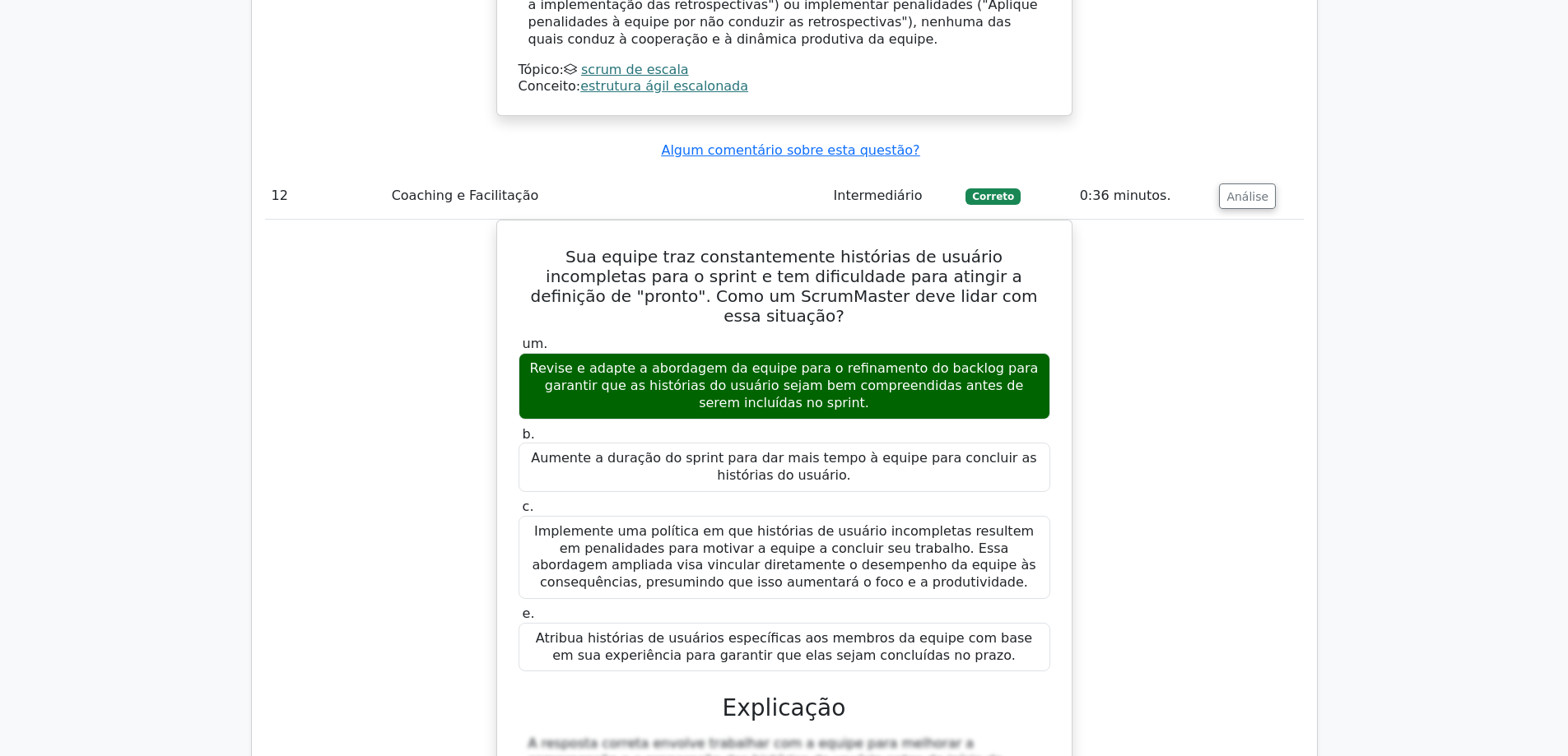
scroll to position [11113, 0]
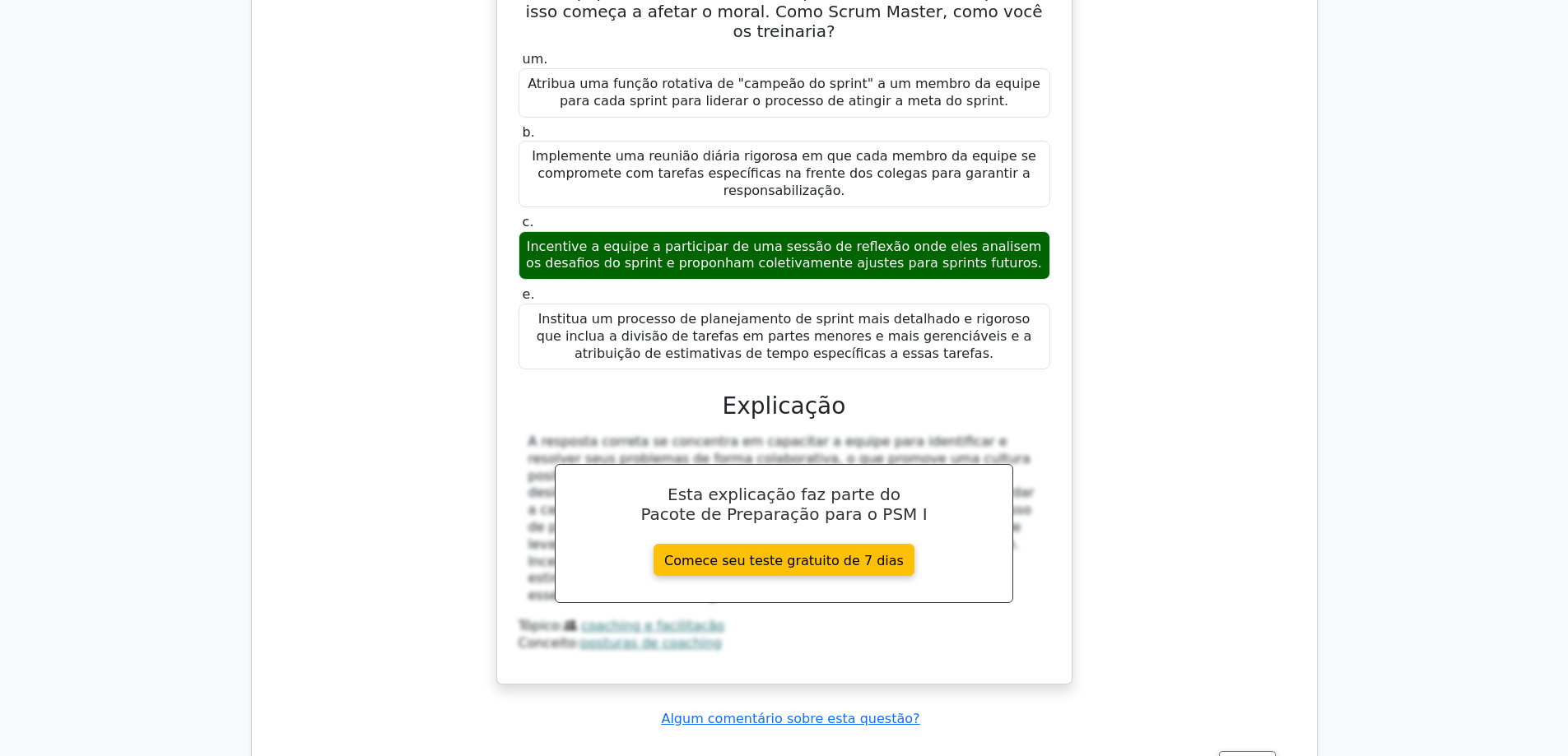
scroll to position [12018, 0]
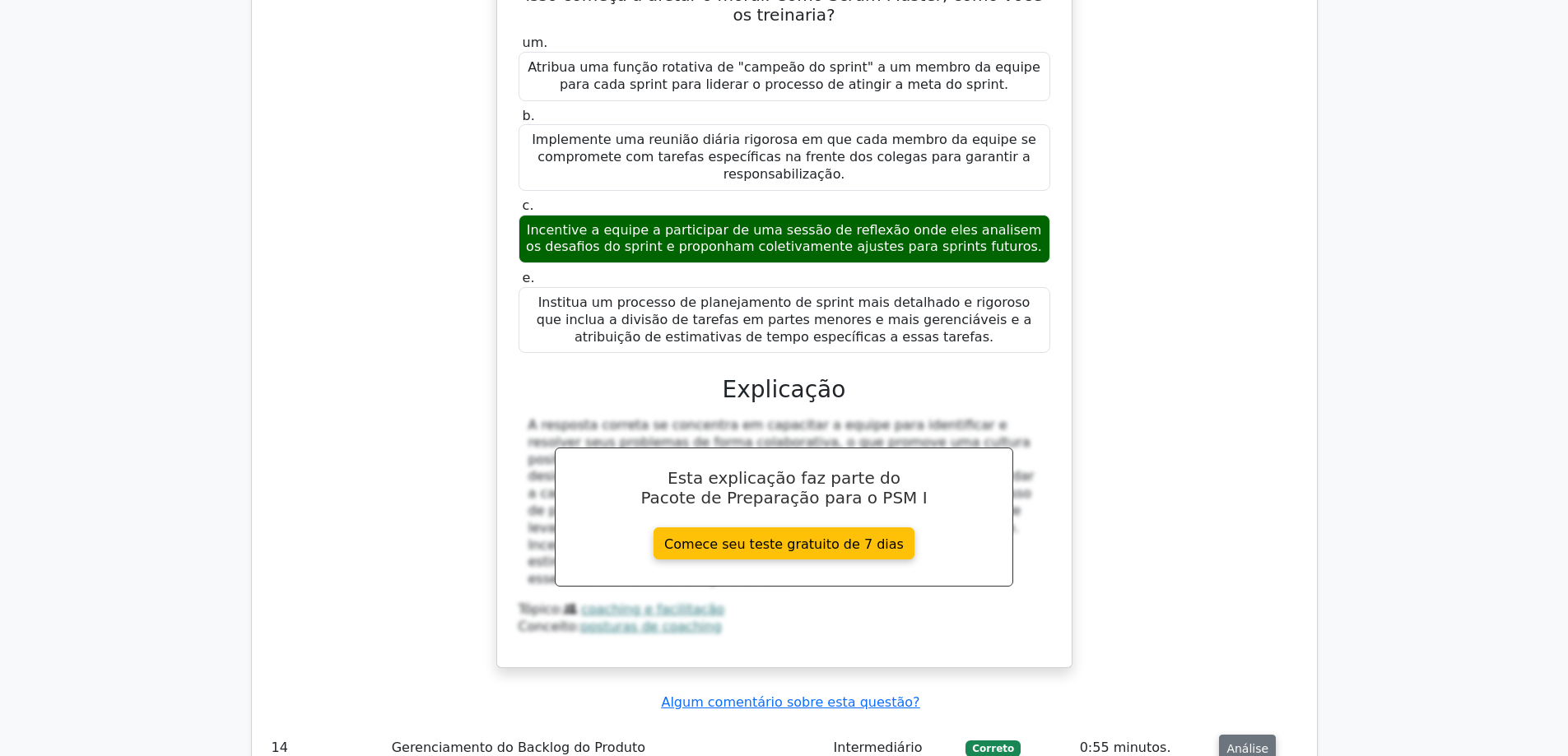
click at [1230, 742] on font "Análise" at bounding box center [1248, 748] width 42 height 13
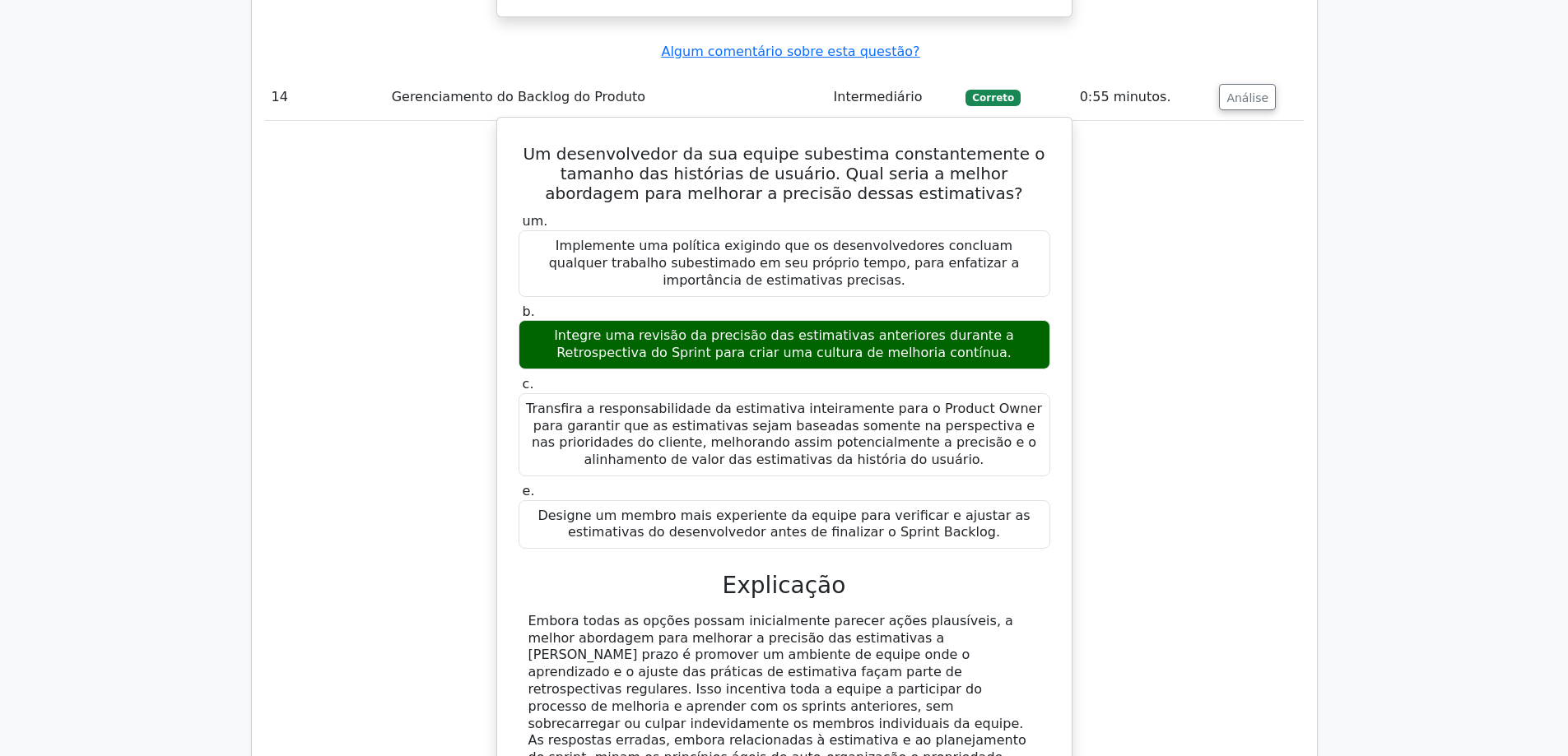
scroll to position [12676, 0]
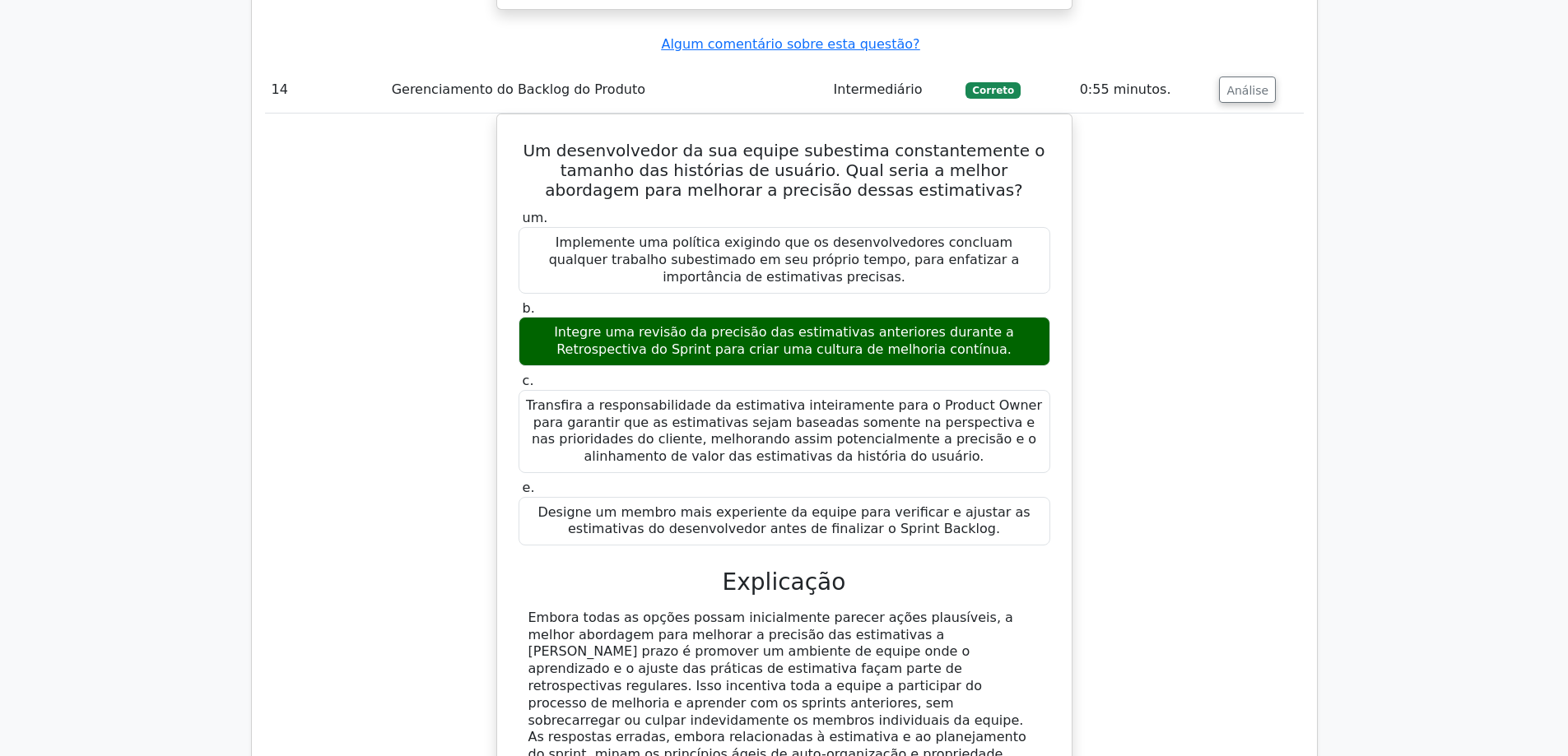
drag, startPoint x: 516, startPoint y: 434, endPoint x: 393, endPoint y: 420, distance: 123.8
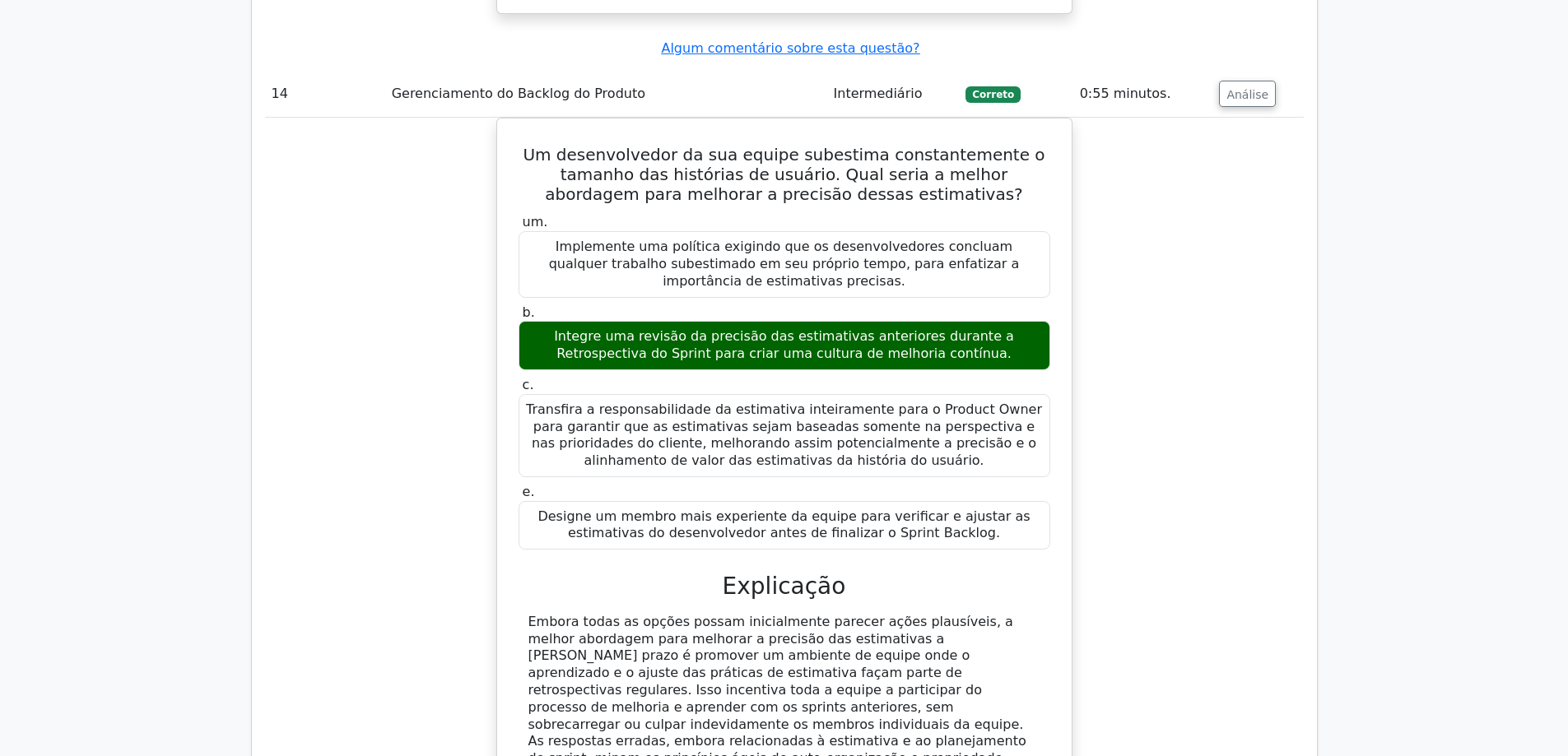
copy font "Scrum e Cultura Ágil"
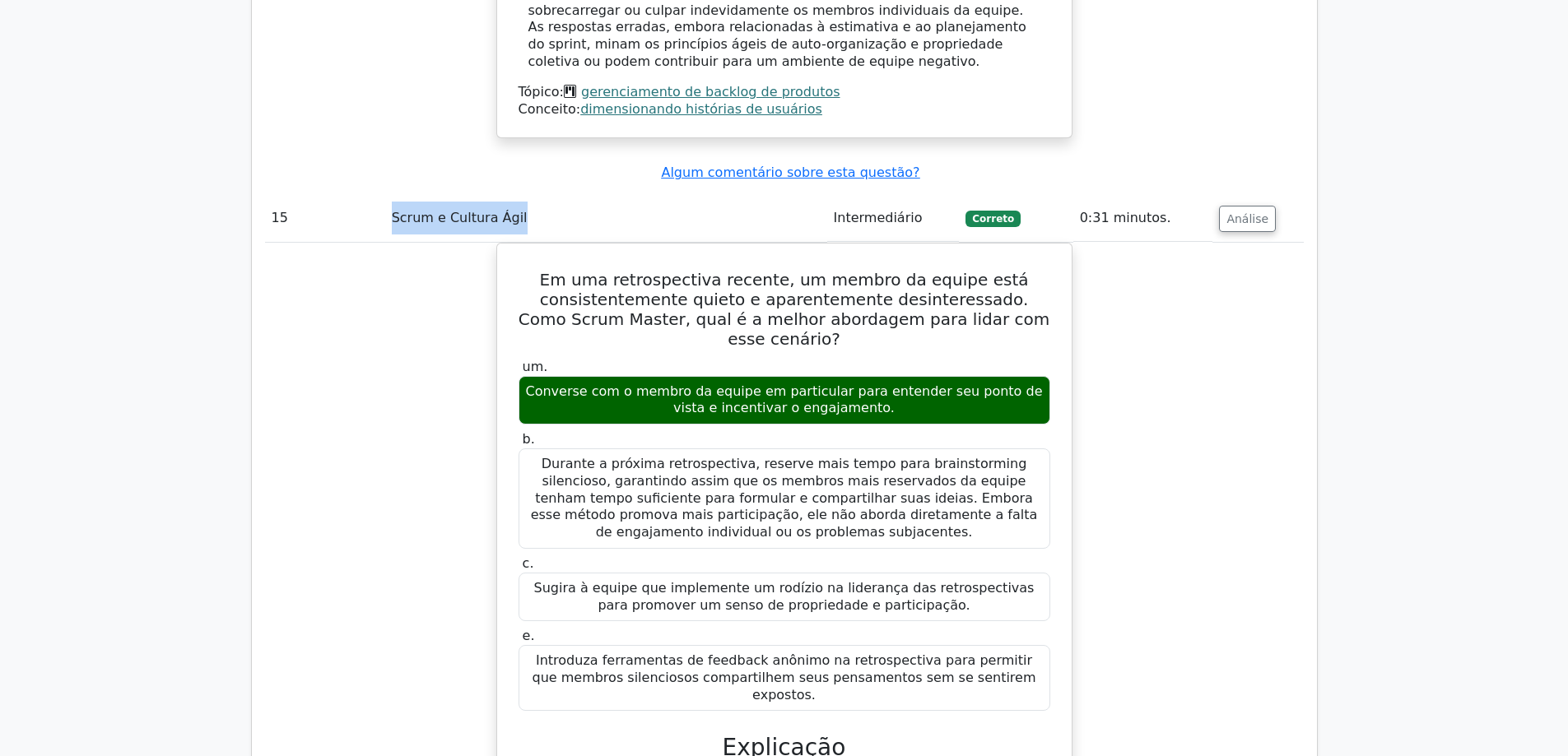
scroll to position [13582, 0]
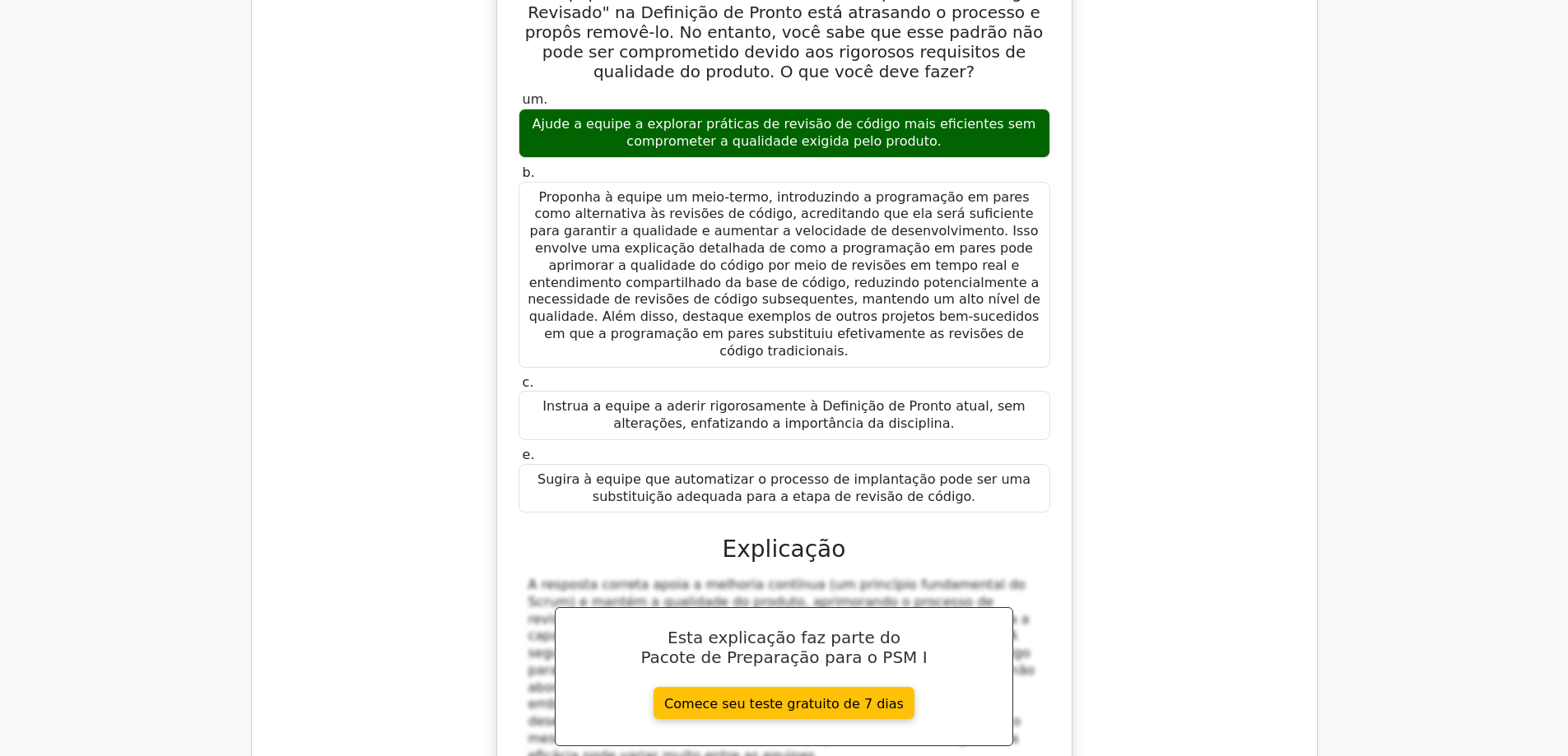
scroll to position [14570, 0]
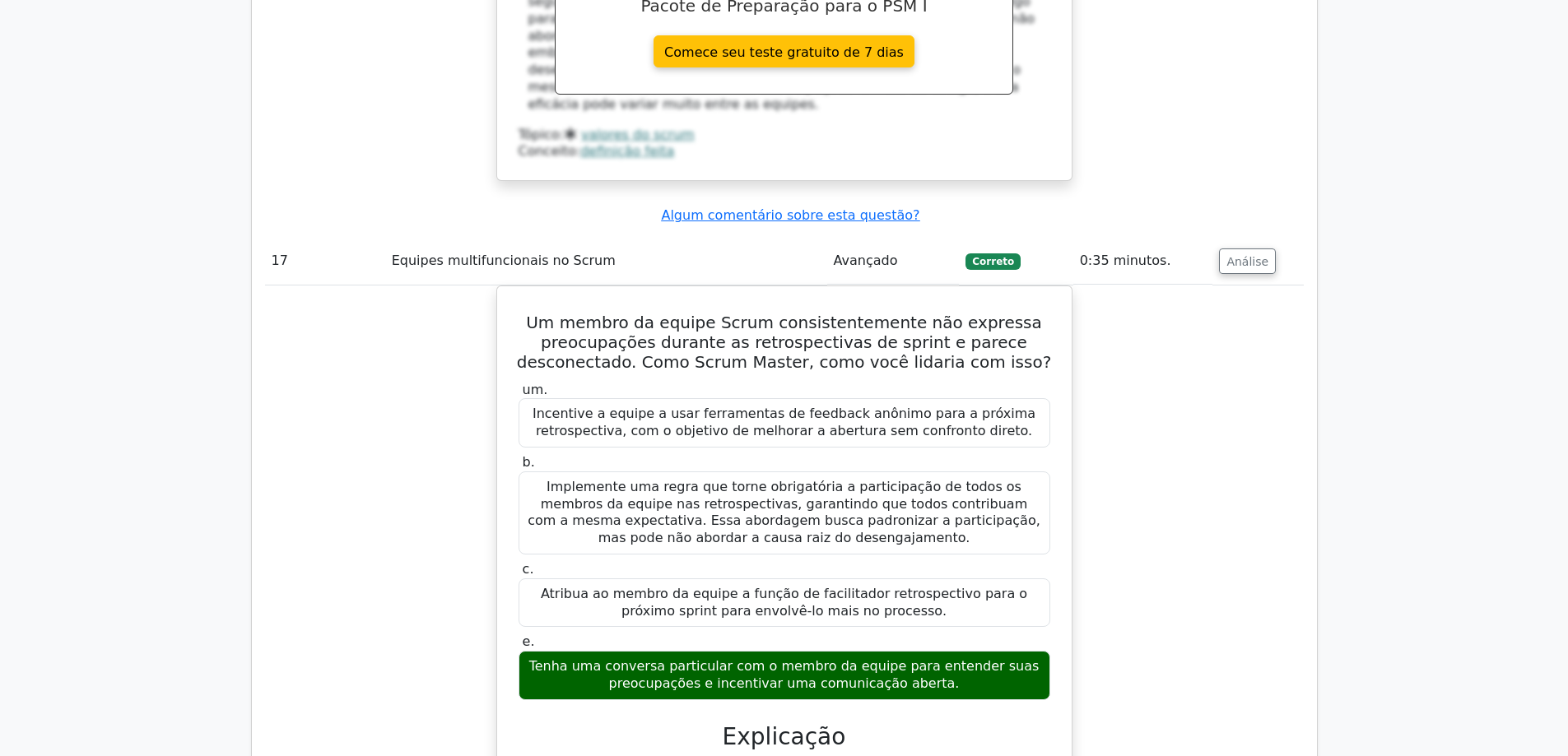
scroll to position [15228, 0]
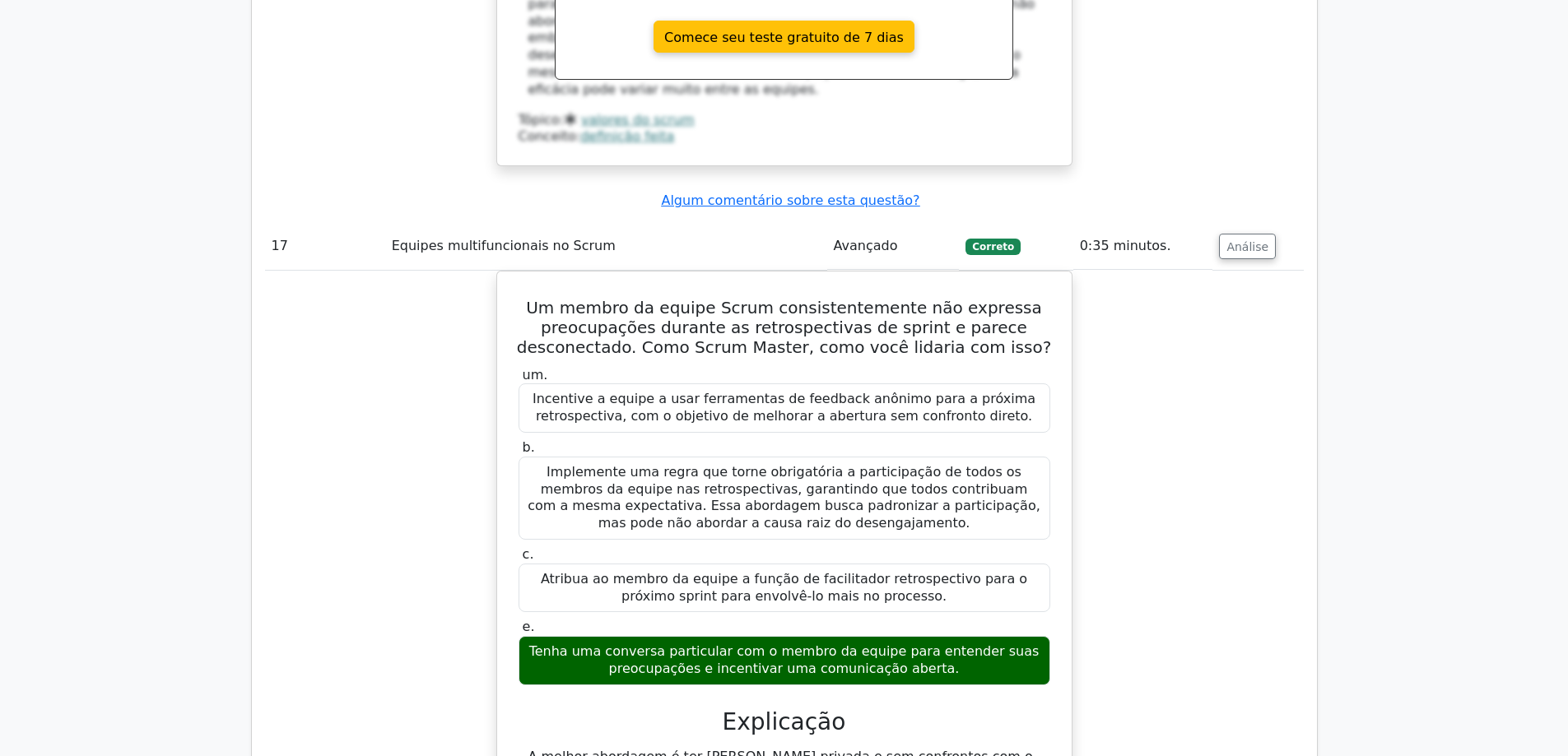
drag, startPoint x: 683, startPoint y: 460, endPoint x: 385, endPoint y: 454, distance: 298.1
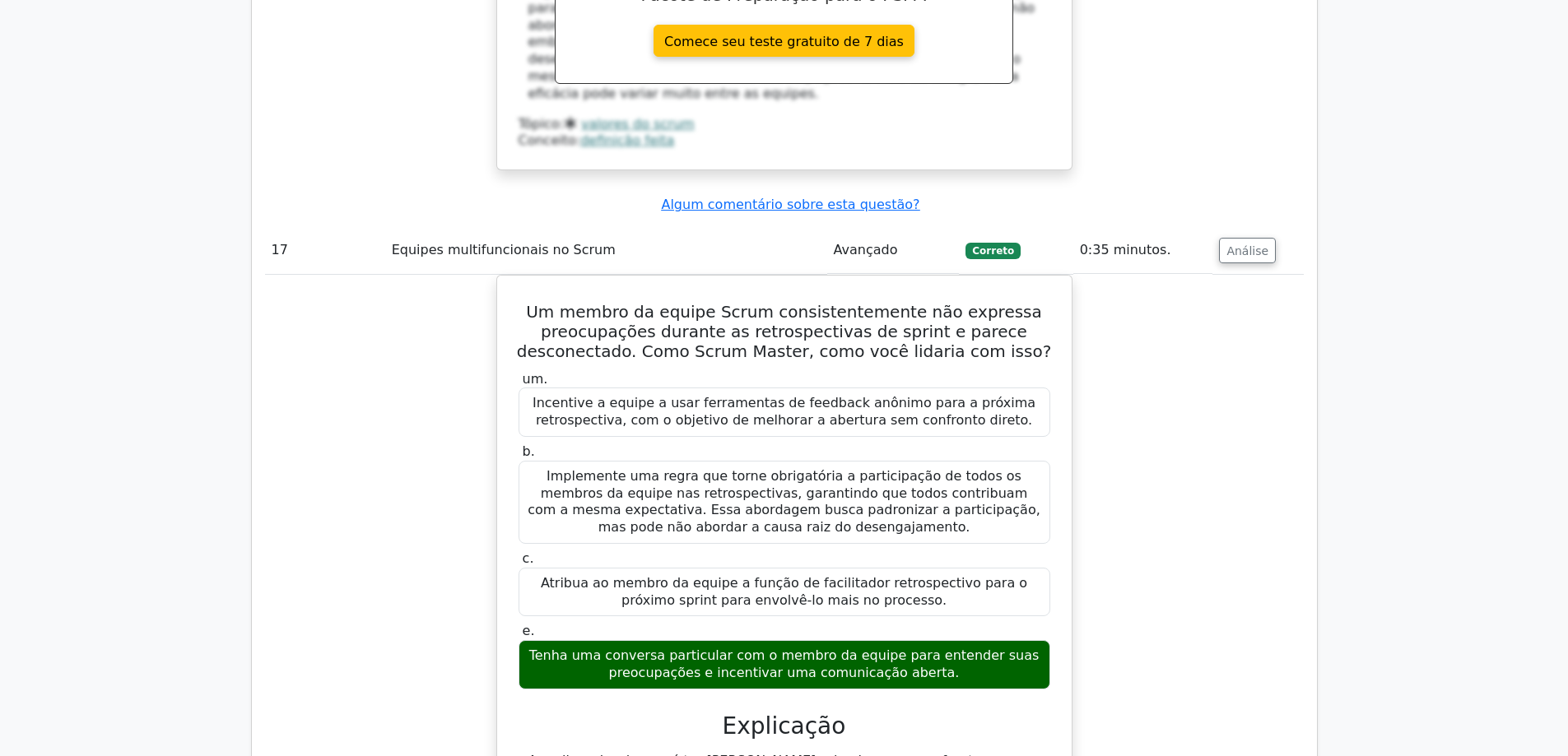
copy font "Análise aprofundada da função de Product Owner"
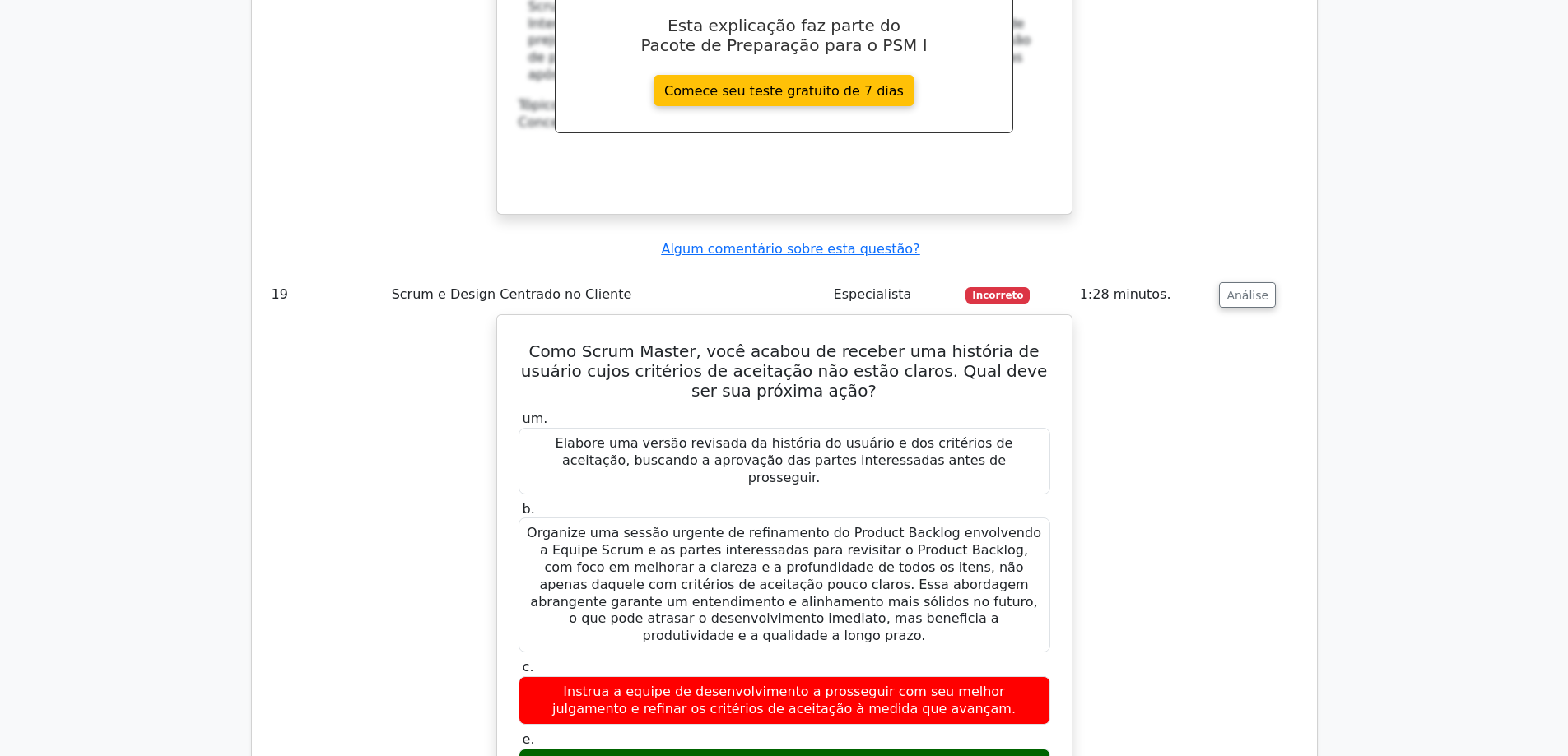
scroll to position [16957, 0]
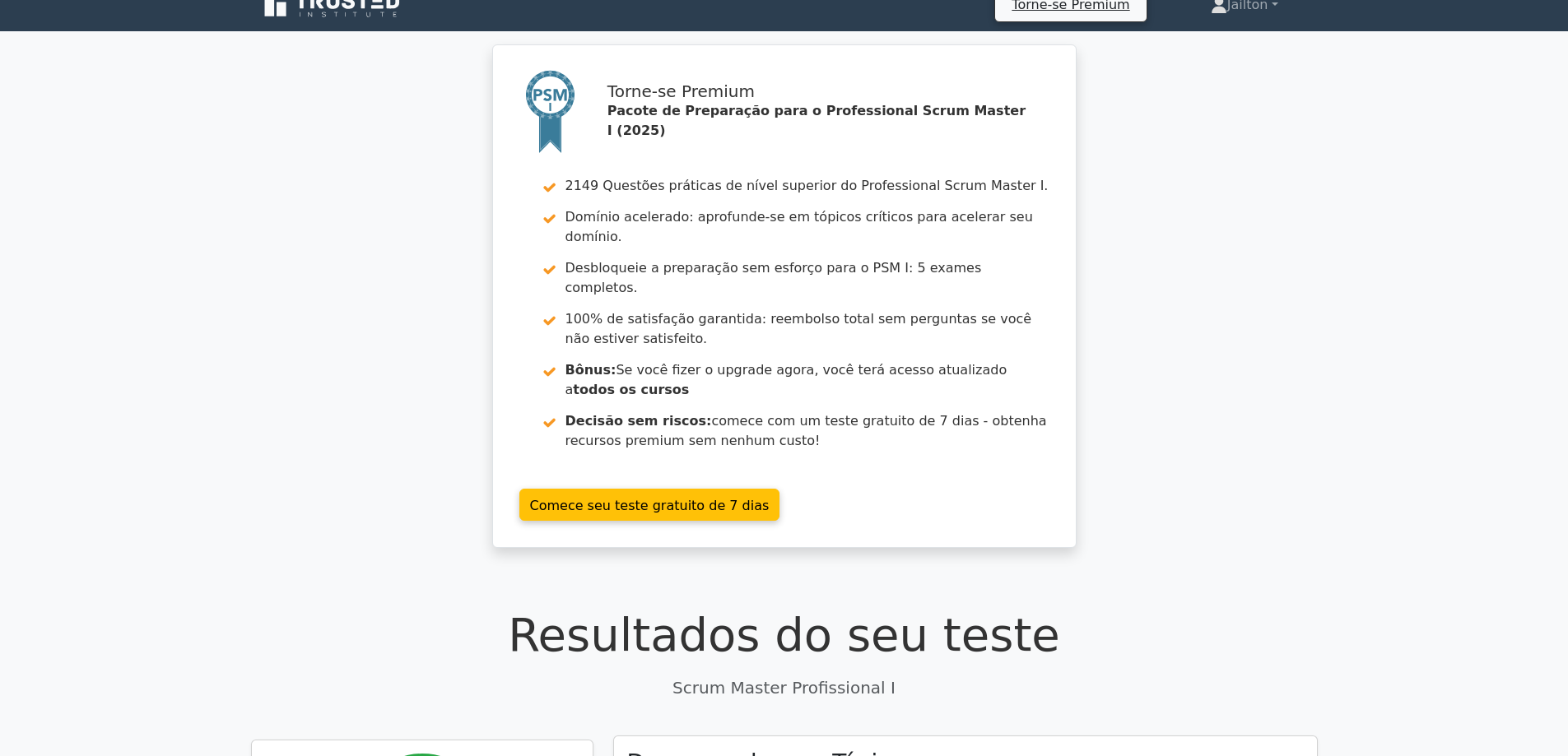
scroll to position [0, 0]
